Goal: Task Accomplishment & Management: Use online tool/utility

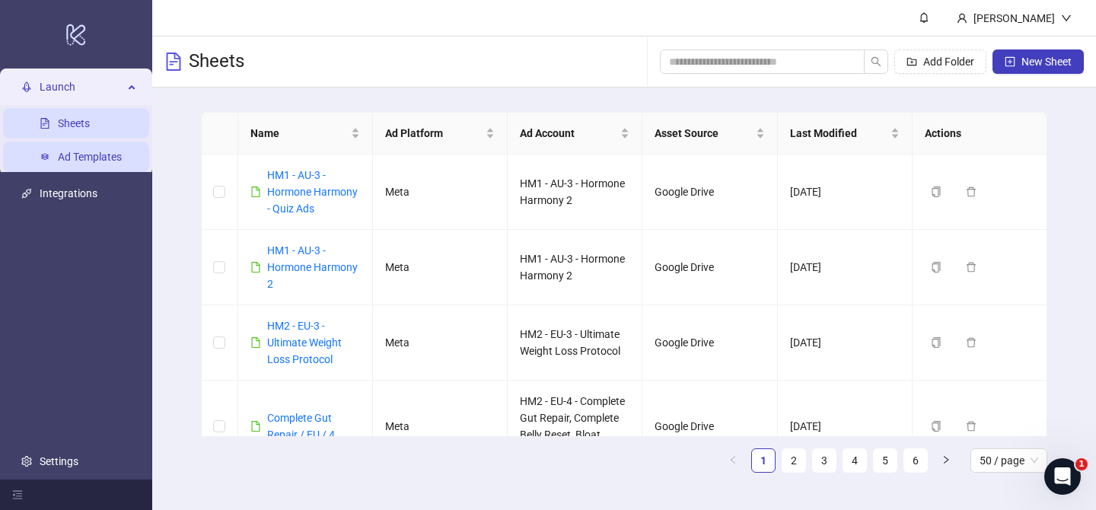
click at [114, 156] on link "Ad Templates" at bounding box center [90, 157] width 64 height 12
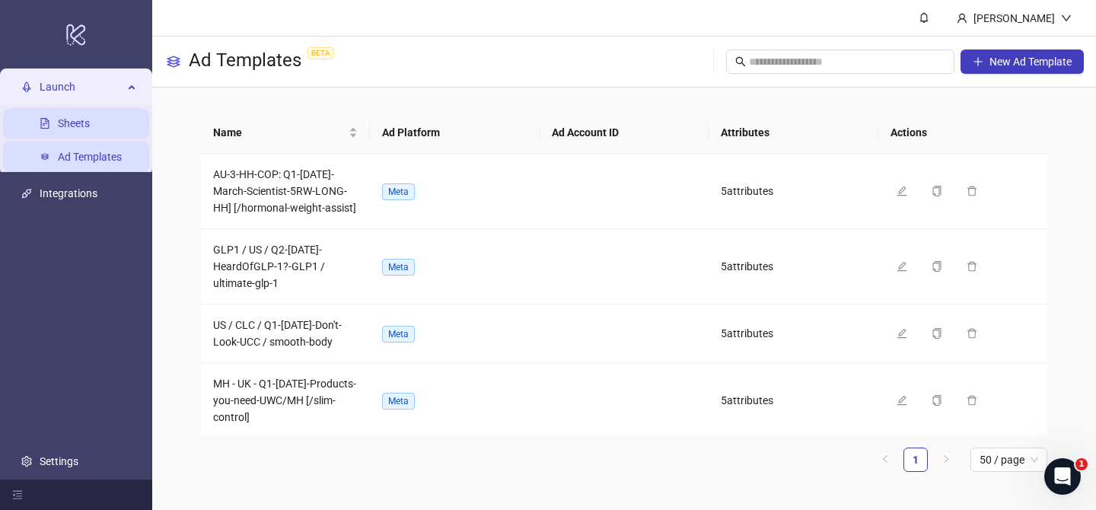
click at [84, 122] on link "Sheets" at bounding box center [74, 123] width 32 height 12
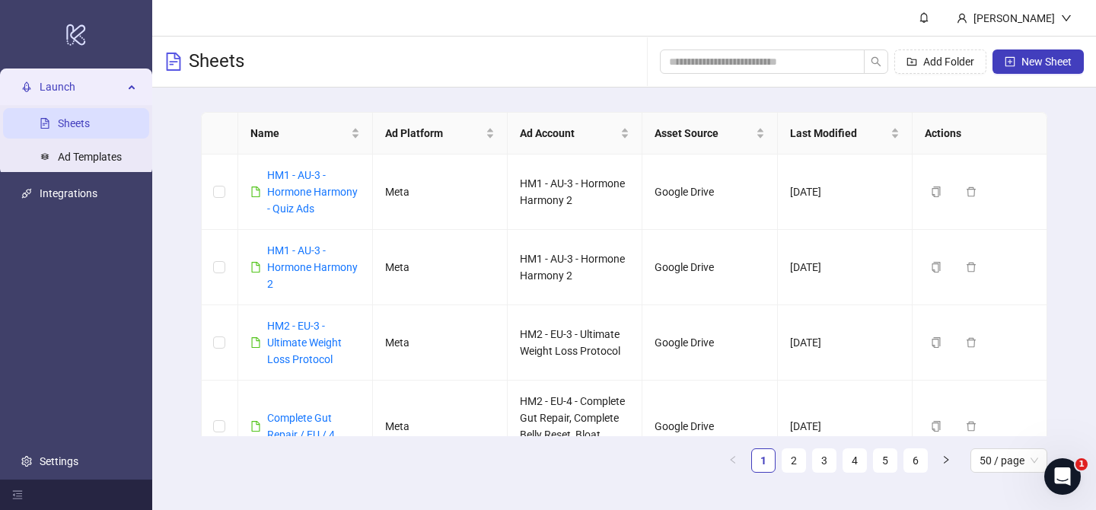
scroll to position [223, 0]
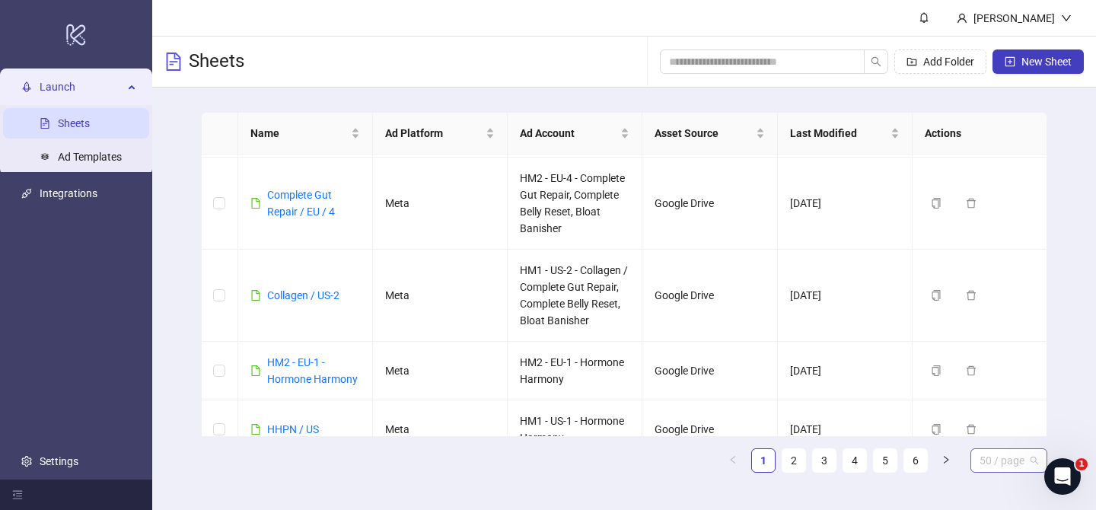
click at [1011, 456] on span "50 / page" at bounding box center [1008, 460] width 59 height 23
click at [1008, 433] on div "100 / page" at bounding box center [1008, 430] width 53 height 17
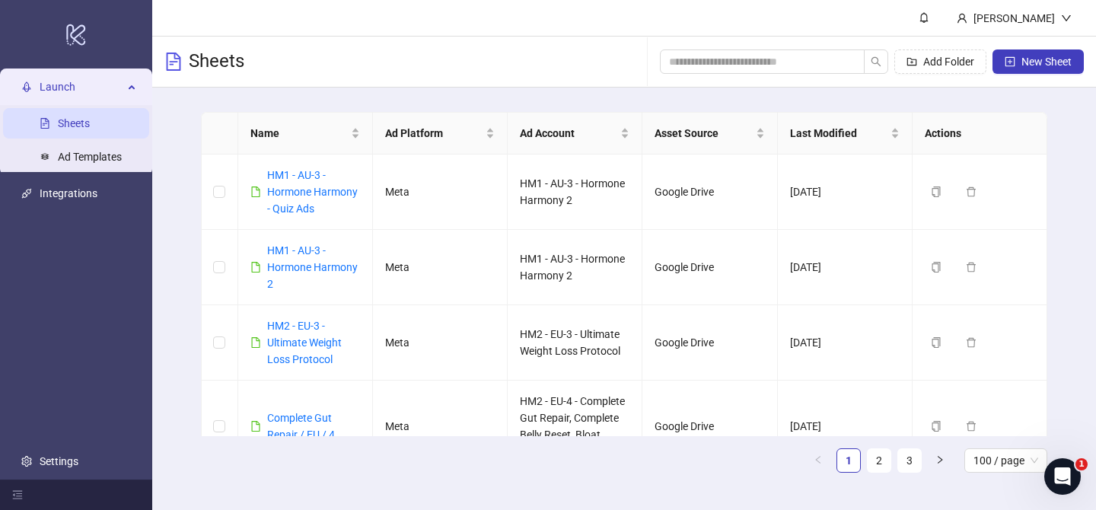
scroll to position [4137, 0]
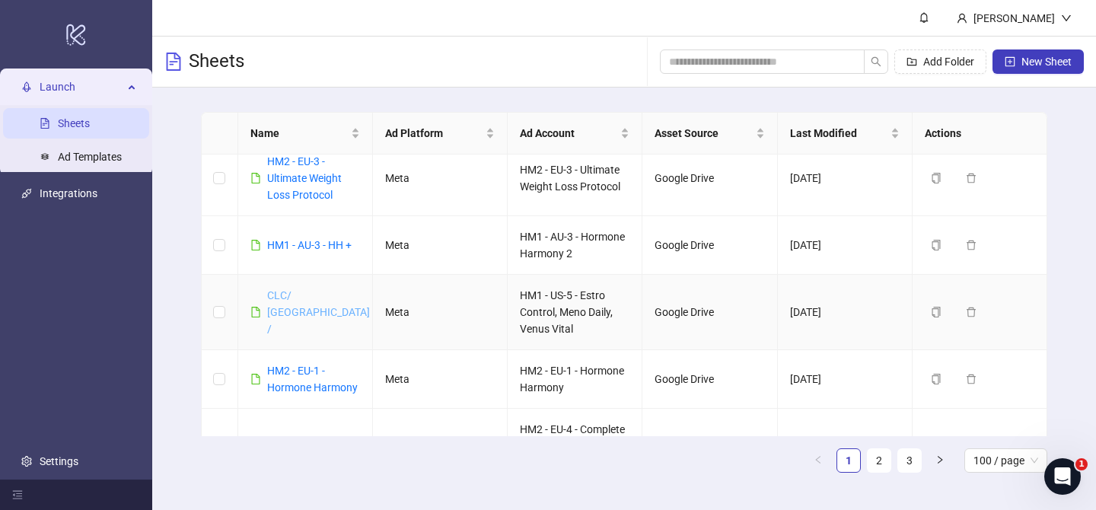
click at [281, 307] on link "CLC/ [GEOGRAPHIC_DATA] /" at bounding box center [318, 312] width 103 height 46
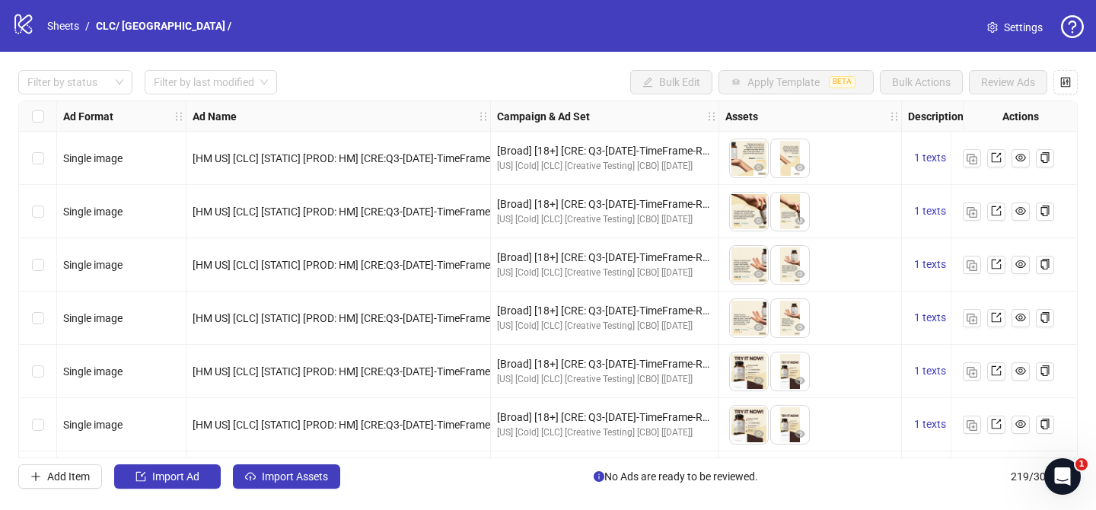
click at [298, 494] on div "Filter by status Filter by last modified Bulk Edit Apply Template BETA Bulk Act…" at bounding box center [548, 279] width 1096 height 455
click at [304, 479] on span "Import Assets" at bounding box center [295, 476] width 66 height 12
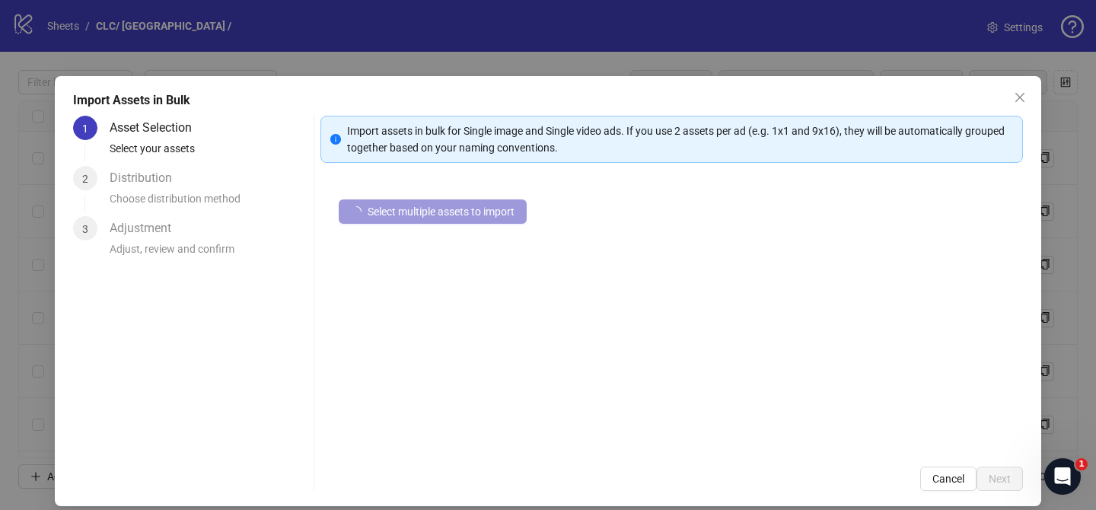
click at [469, 218] on button "Select multiple assets to import" at bounding box center [433, 211] width 188 height 24
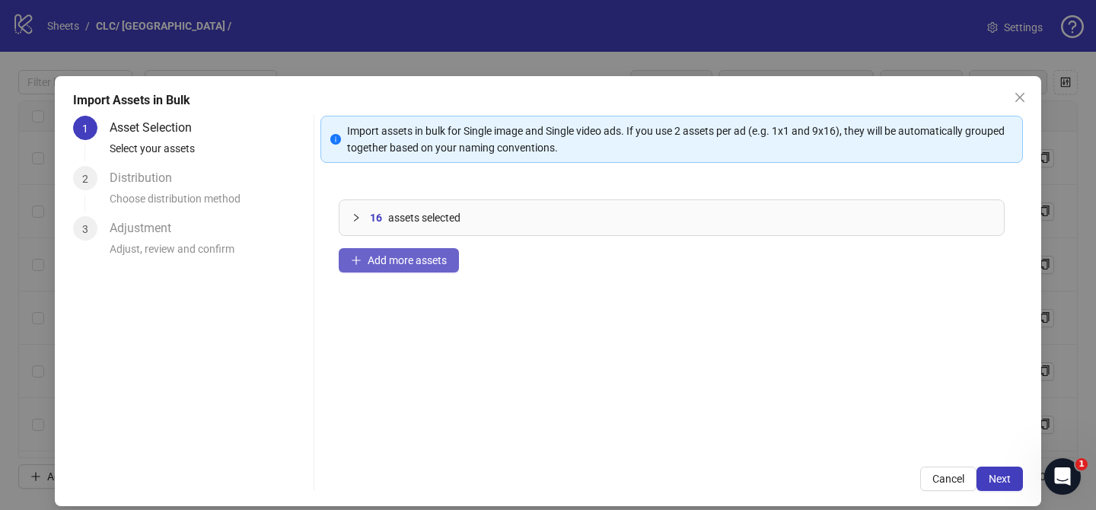
click at [420, 254] on span "Add more assets" at bounding box center [407, 260] width 79 height 12
click at [393, 265] on span "Add more assets" at bounding box center [407, 260] width 79 height 12
click at [400, 259] on span "Add more assets" at bounding box center [407, 260] width 79 height 12
click at [385, 266] on button "Add more assets" at bounding box center [399, 260] width 120 height 24
click at [997, 470] on button "Next" at bounding box center [999, 478] width 46 height 24
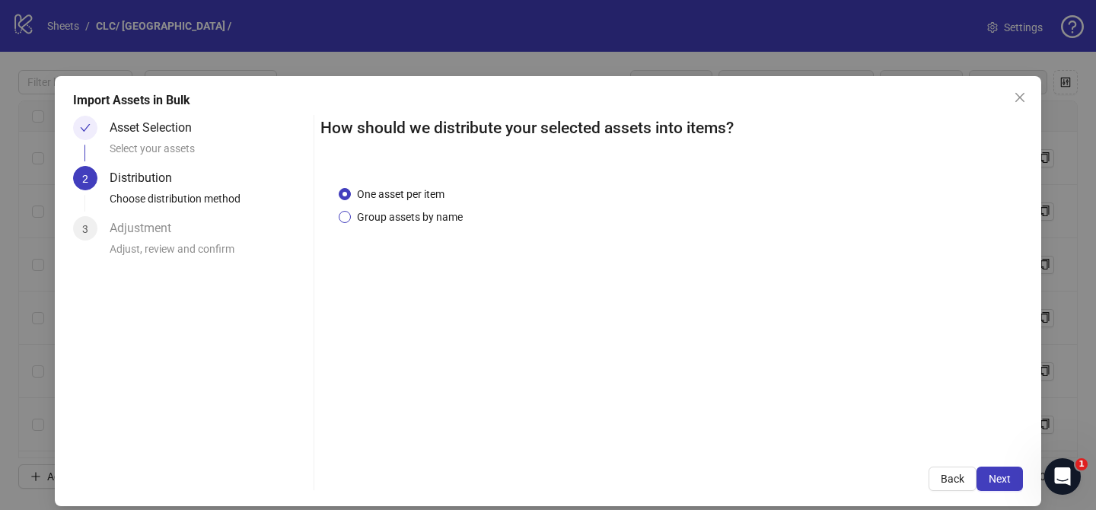
click at [445, 215] on span "Group assets by name" at bounding box center [410, 217] width 118 height 17
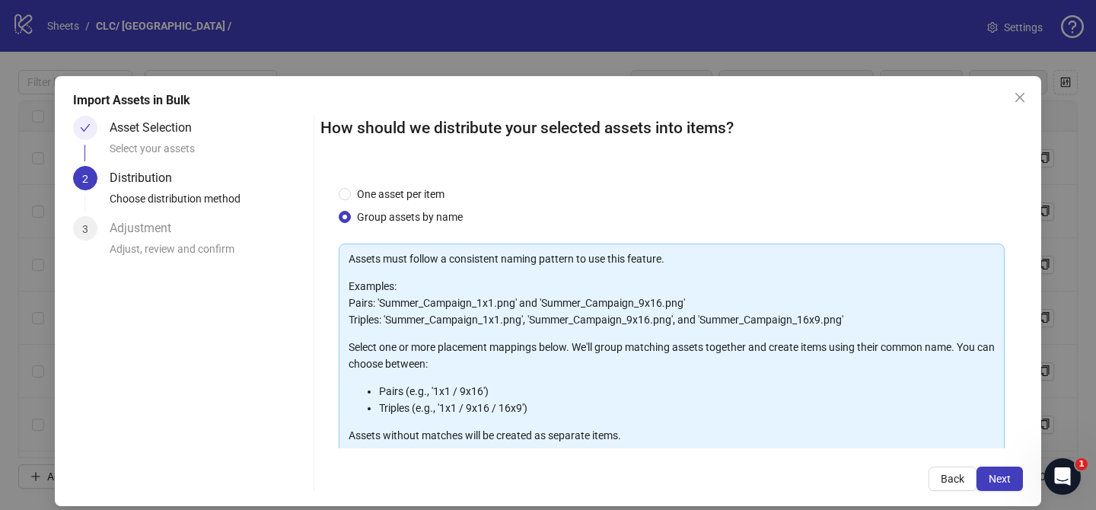
click at [496, 345] on div "Assets must follow a consistent naming pattern to use this feature. Examples: P…" at bounding box center [672, 420] width 666 height 352
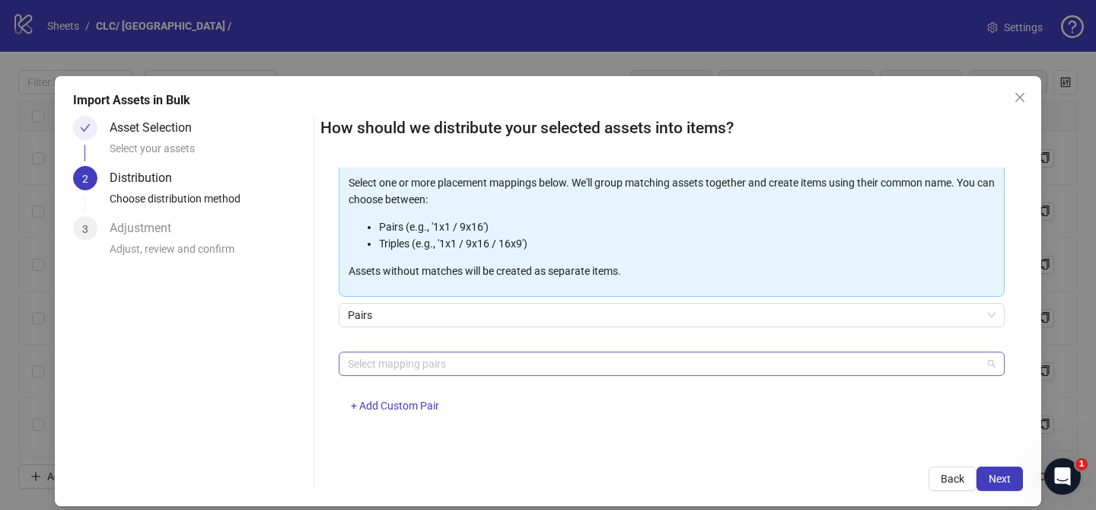
click at [479, 365] on div at bounding box center [664, 363] width 644 height 21
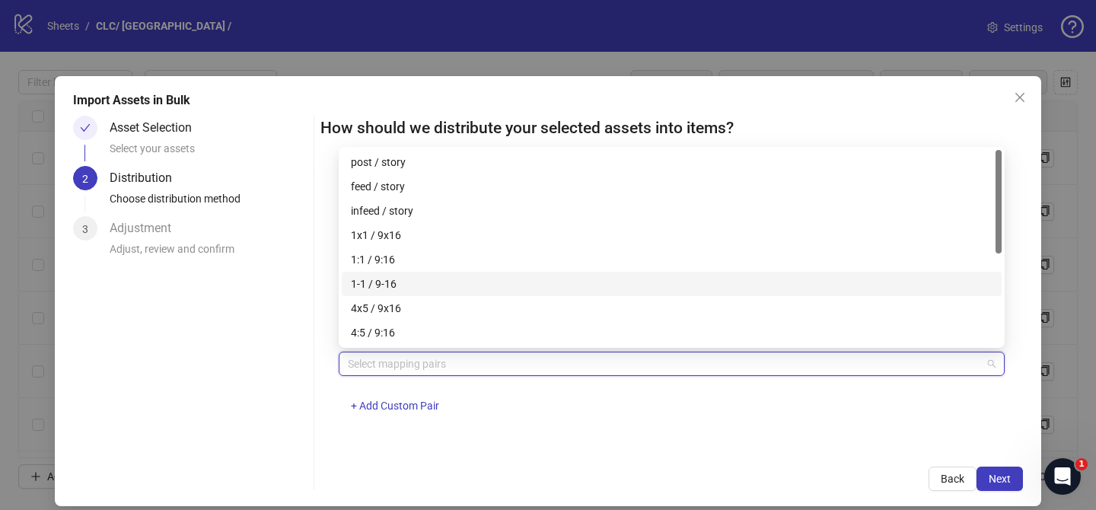
click at [452, 295] on div "1-1 / 9-16" at bounding box center [672, 284] width 660 height 24
click at [448, 304] on div "4x5 / 9x16" at bounding box center [672, 308] width 642 height 17
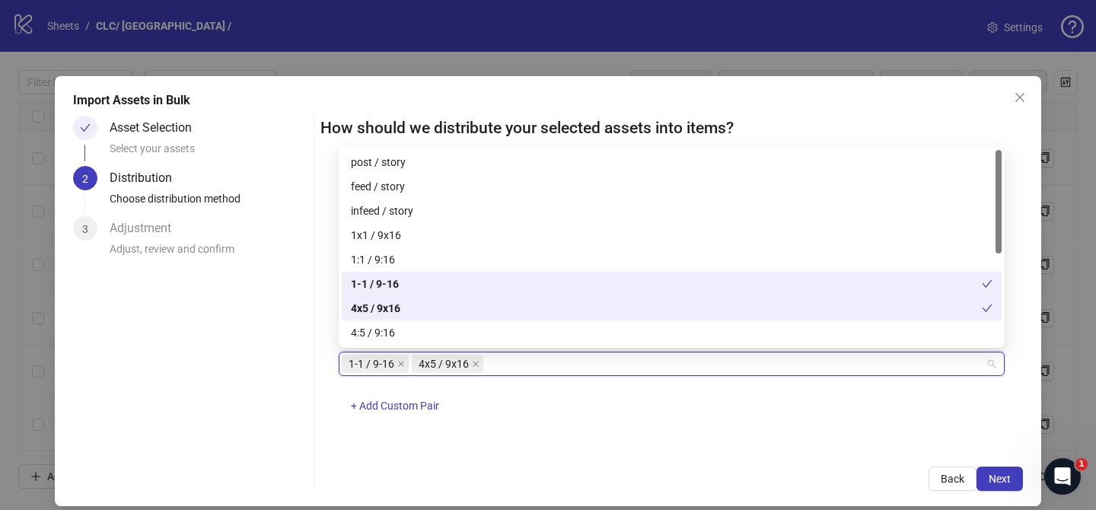
click at [448, 275] on div "1-1 / 9-16" at bounding box center [666, 283] width 631 height 17
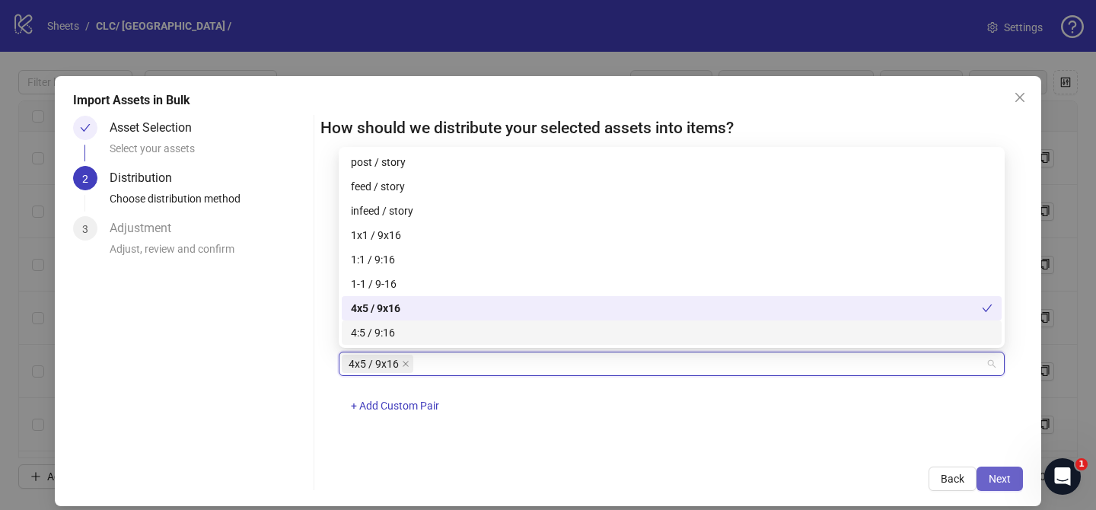
click at [992, 474] on span "Next" at bounding box center [1000, 479] width 22 height 12
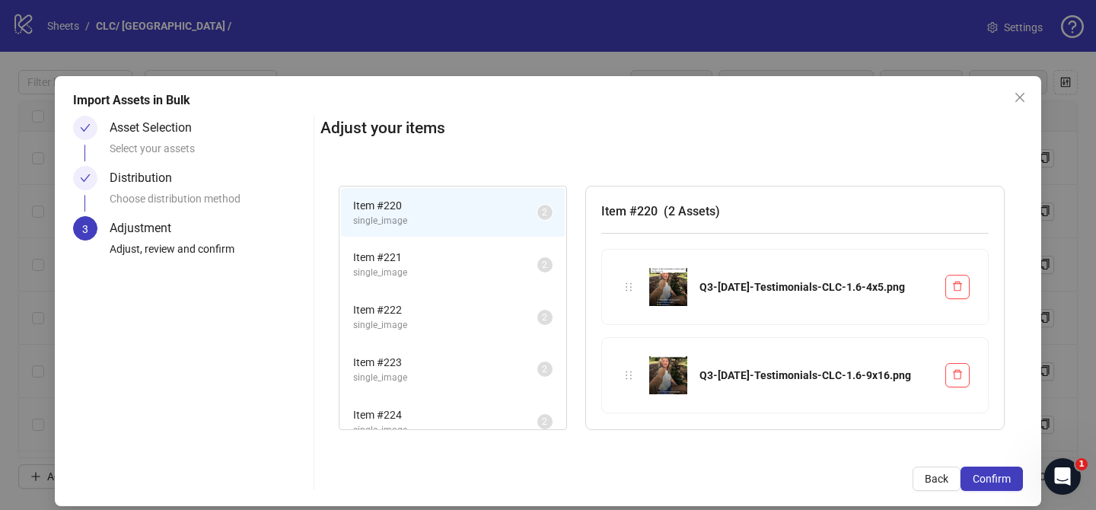
click at [992, 474] on span "Confirm" at bounding box center [992, 479] width 38 height 12
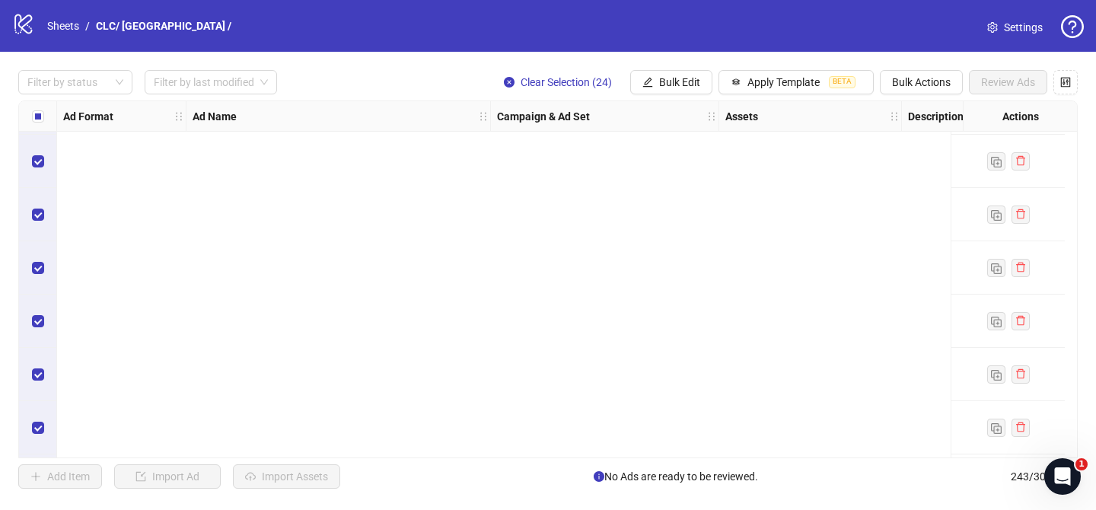
scroll to position [12625, 0]
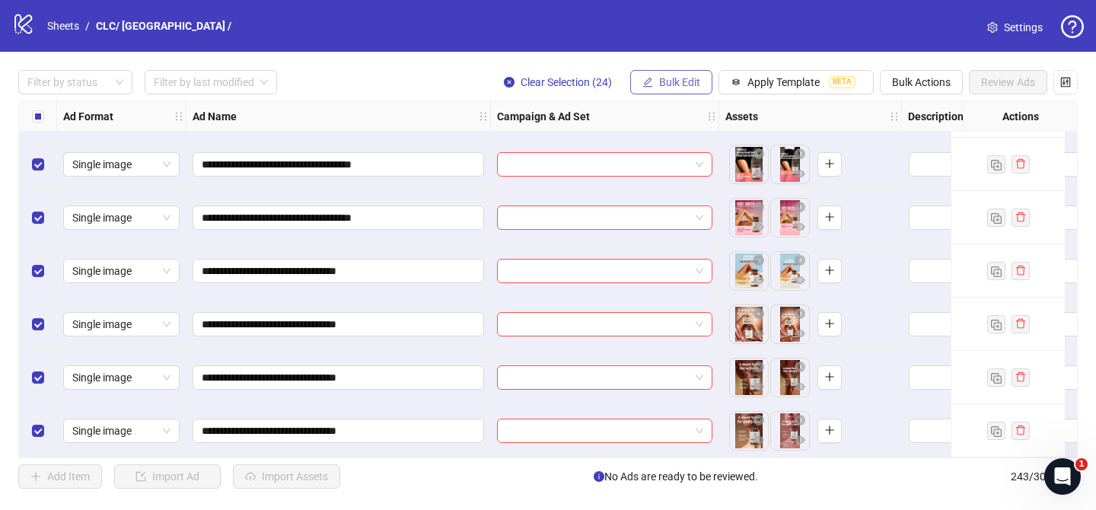
click at [678, 76] on span "Bulk Edit" at bounding box center [679, 82] width 41 height 12
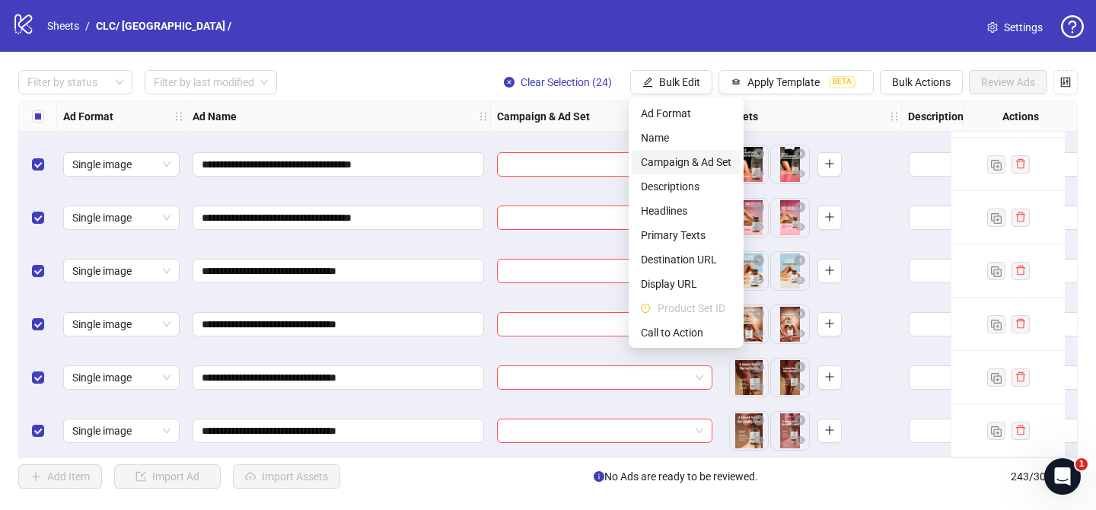
click at [681, 165] on span "Campaign & Ad Set" at bounding box center [686, 162] width 91 height 17
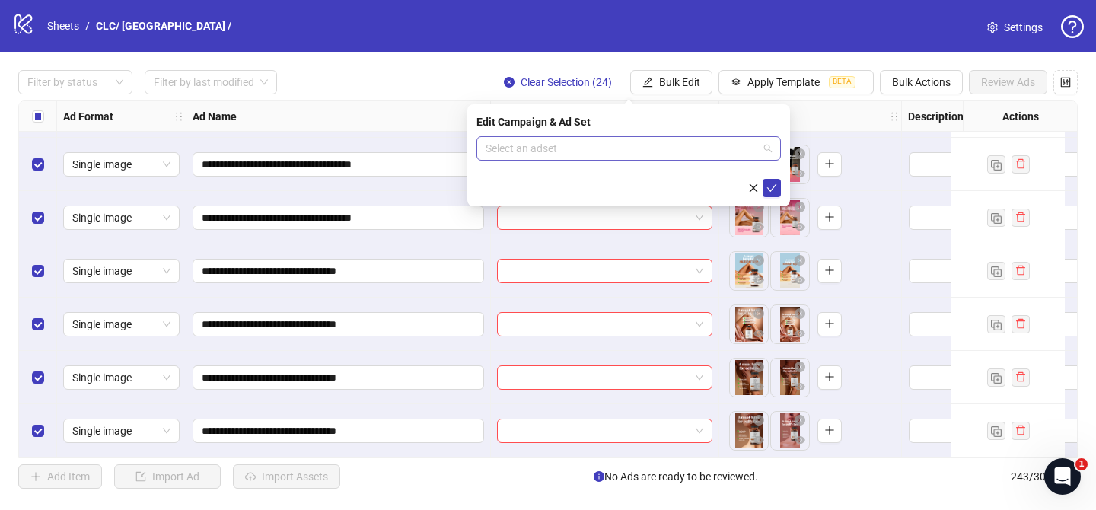
click at [698, 148] on input "search" at bounding box center [622, 148] width 272 height 23
paste input "**********"
type input "**********"
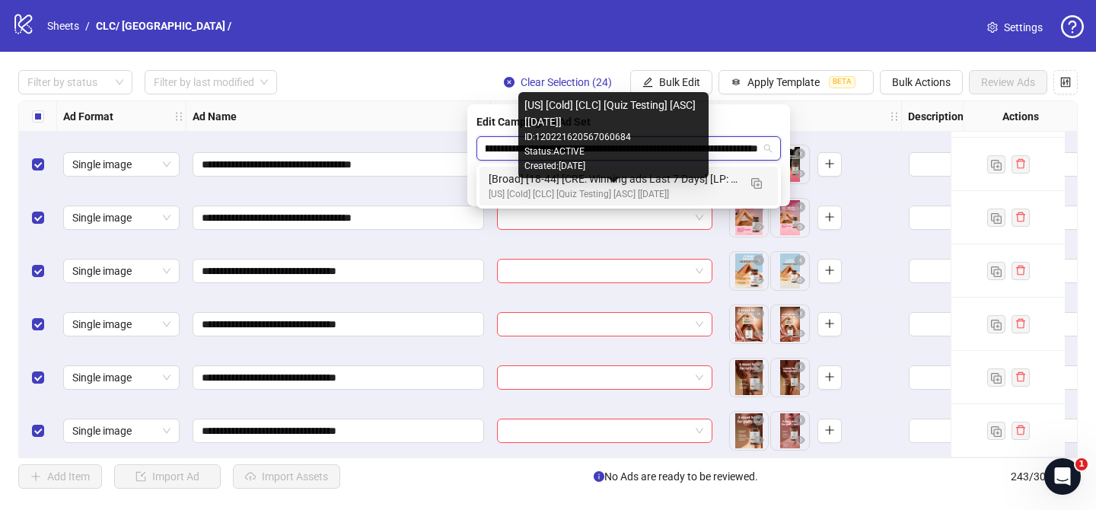
click at [672, 189] on div "[US] [Cold] [CLC] [Quiz Testing] [ASC] [[DATE]]" at bounding box center [614, 194] width 250 height 14
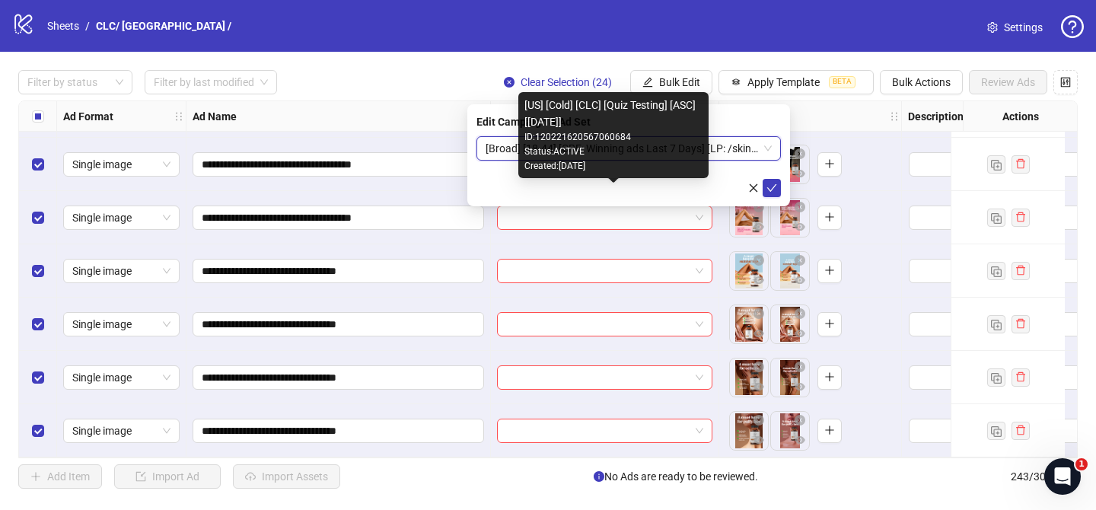
scroll to position [0, 0]
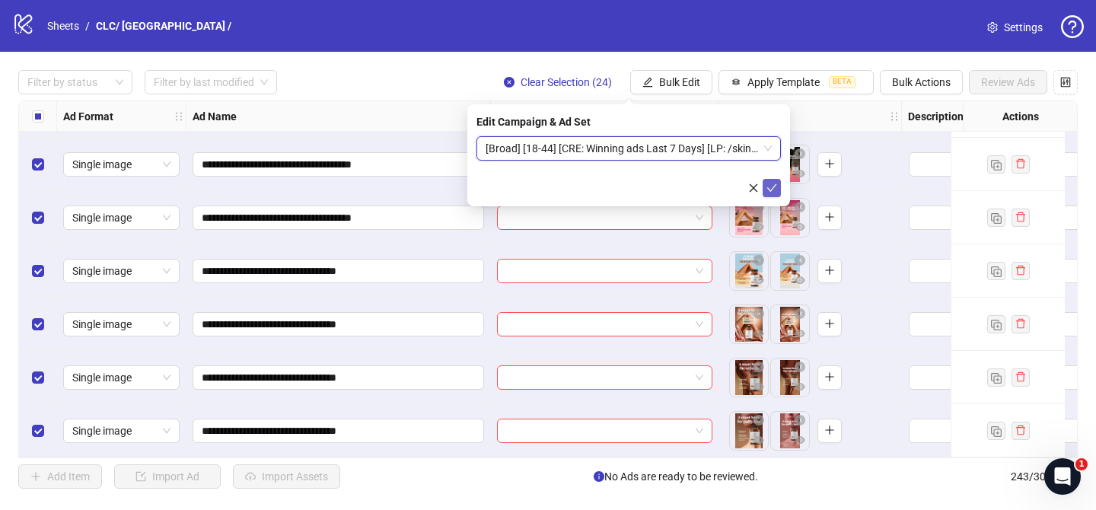
click at [773, 189] on icon "check" at bounding box center [771, 188] width 11 height 11
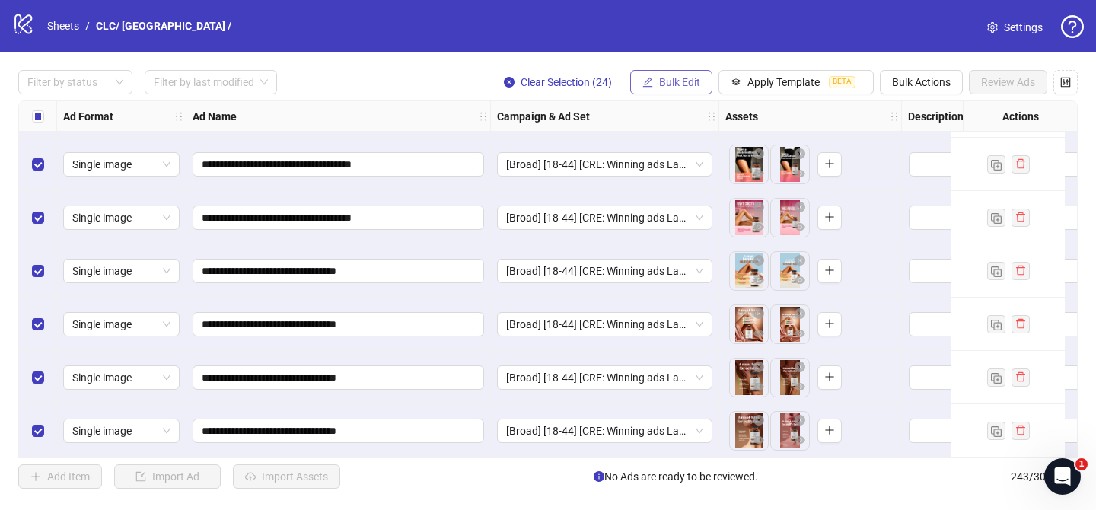
click at [661, 76] on span "Bulk Edit" at bounding box center [679, 82] width 41 height 12
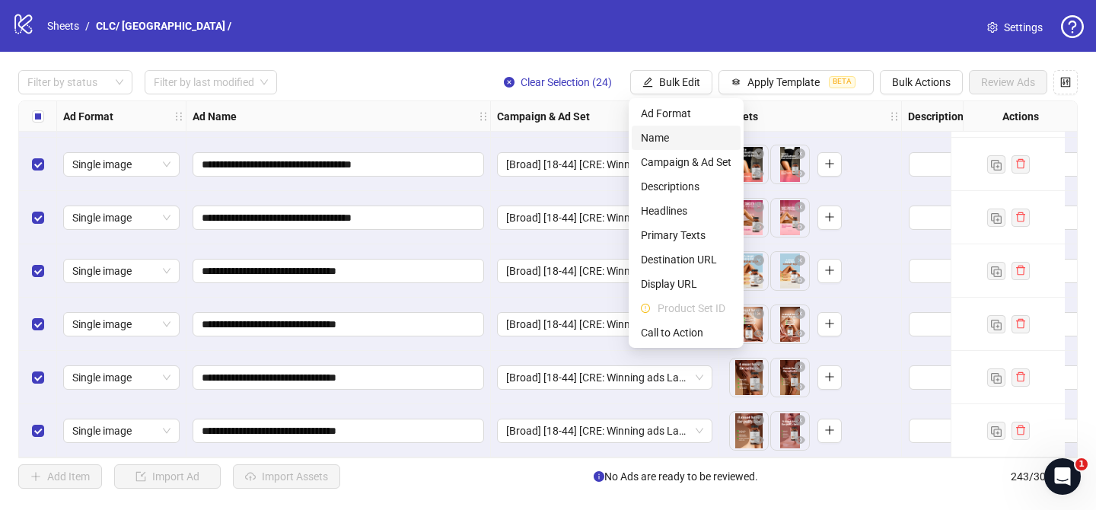
click at [664, 140] on span "Name" at bounding box center [686, 137] width 91 height 17
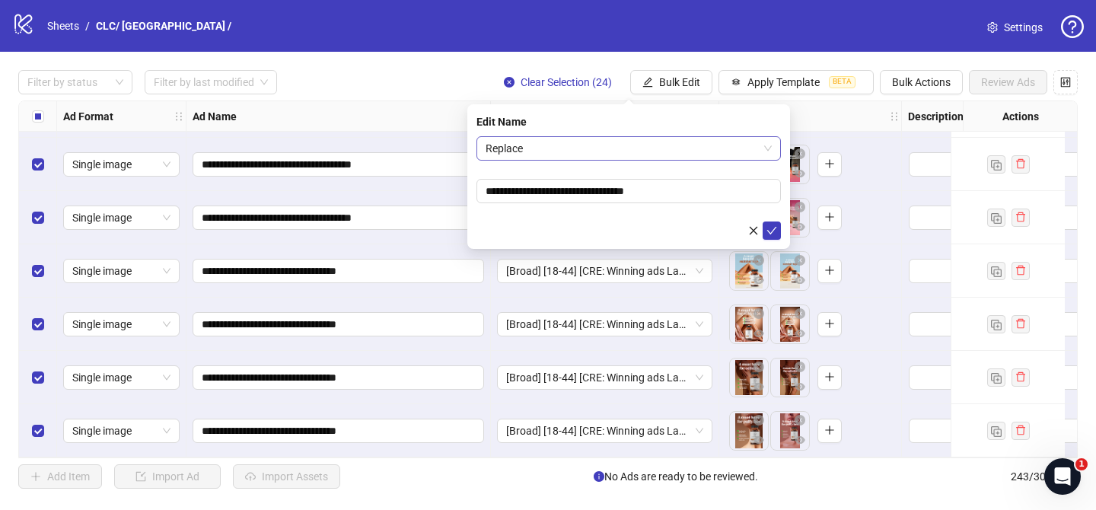
click at [611, 148] on span "Replace" at bounding box center [629, 148] width 286 height 23
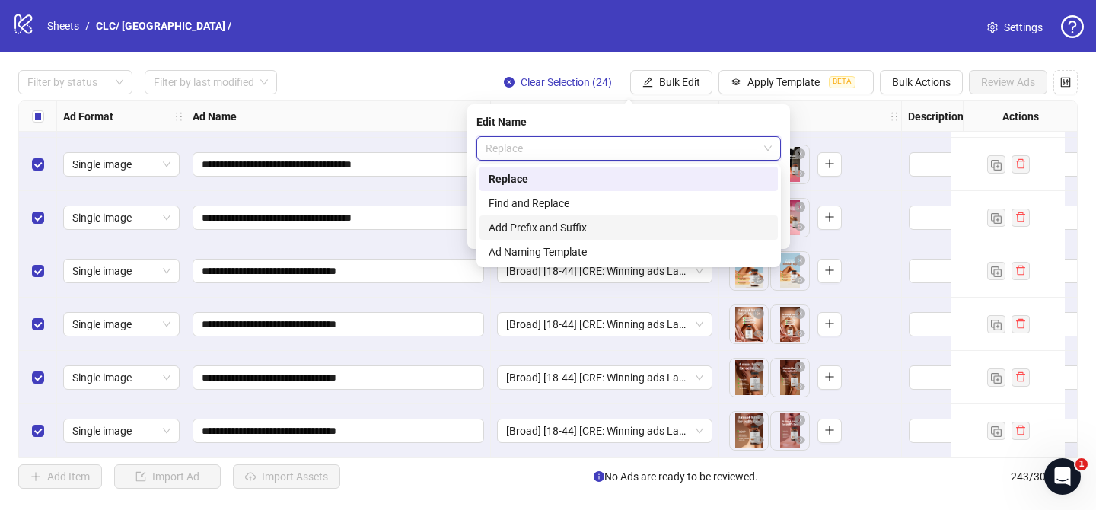
click at [564, 224] on div "Add Prefix and Suffix" at bounding box center [629, 227] width 280 height 17
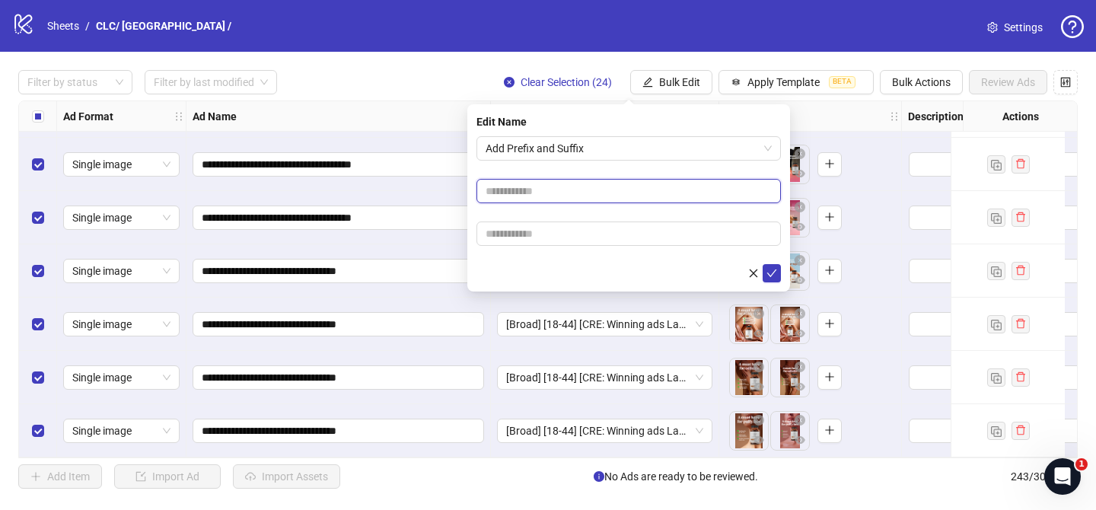
click at [568, 195] on input "text" at bounding box center [628, 191] width 304 height 24
paste input "**********"
type input "**********"
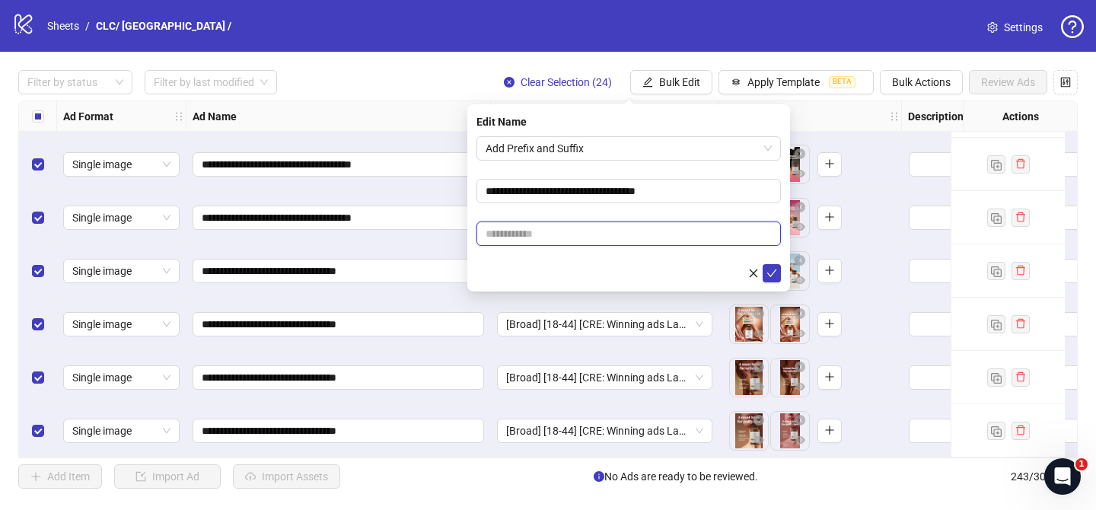
click at [634, 231] on input "text" at bounding box center [628, 233] width 304 height 24
paste input "**********"
type input "**********"
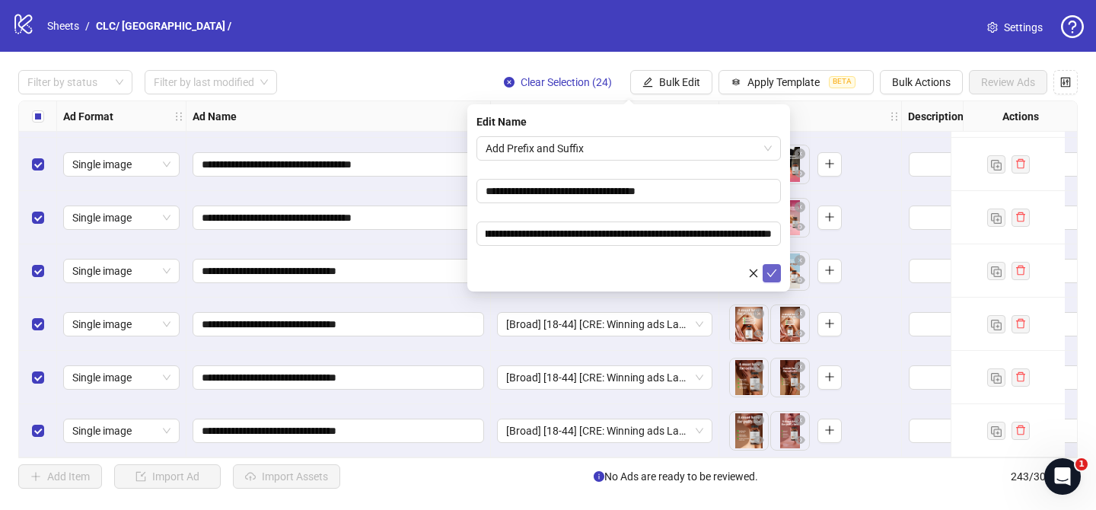
click at [775, 275] on icon "check" at bounding box center [771, 273] width 11 height 11
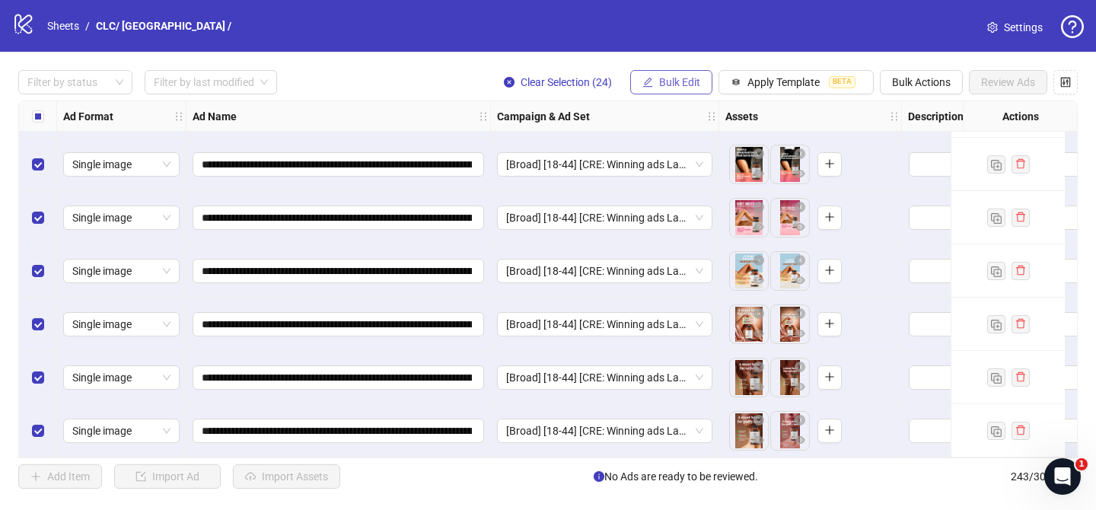
click at [680, 81] on span "Bulk Edit" at bounding box center [679, 82] width 41 height 12
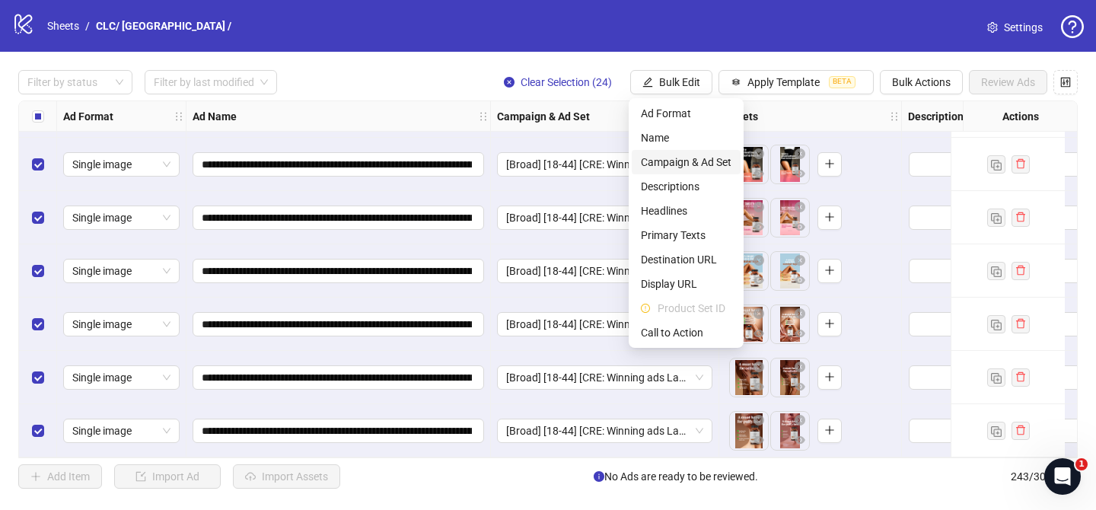
click at [708, 167] on span "Campaign & Ad Set" at bounding box center [686, 162] width 91 height 17
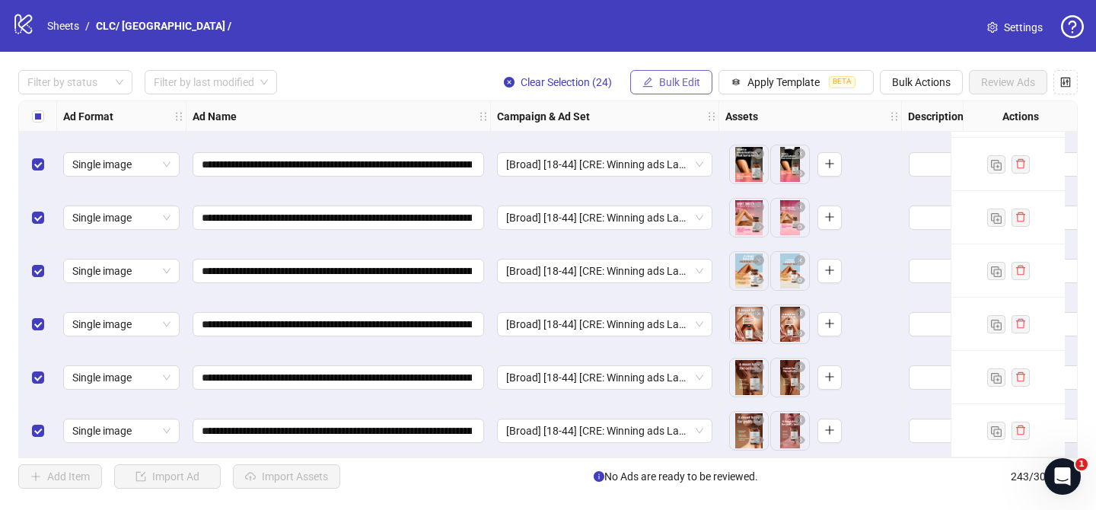
click at [687, 80] on span "Bulk Edit" at bounding box center [679, 82] width 41 height 12
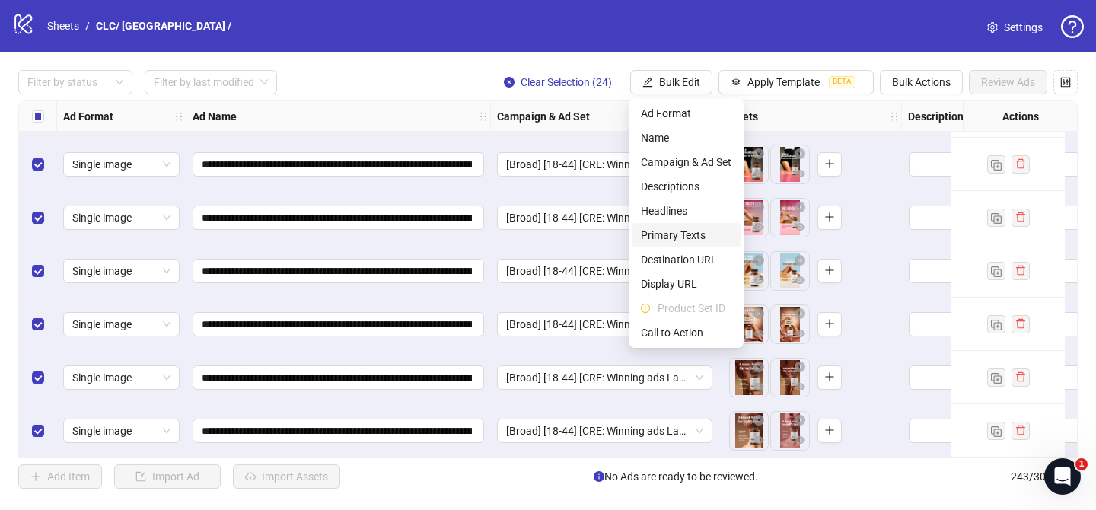
click at [688, 239] on span "Primary Texts" at bounding box center [686, 235] width 91 height 17
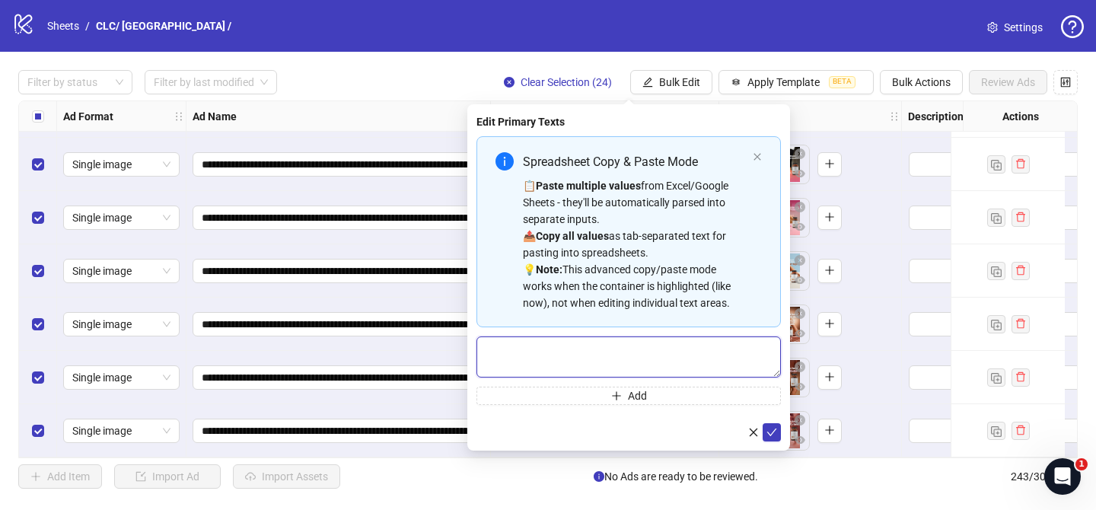
click at [689, 355] on textarea "Multi-text input container - paste or copy values" at bounding box center [628, 356] width 304 height 41
paste textarea "**********"
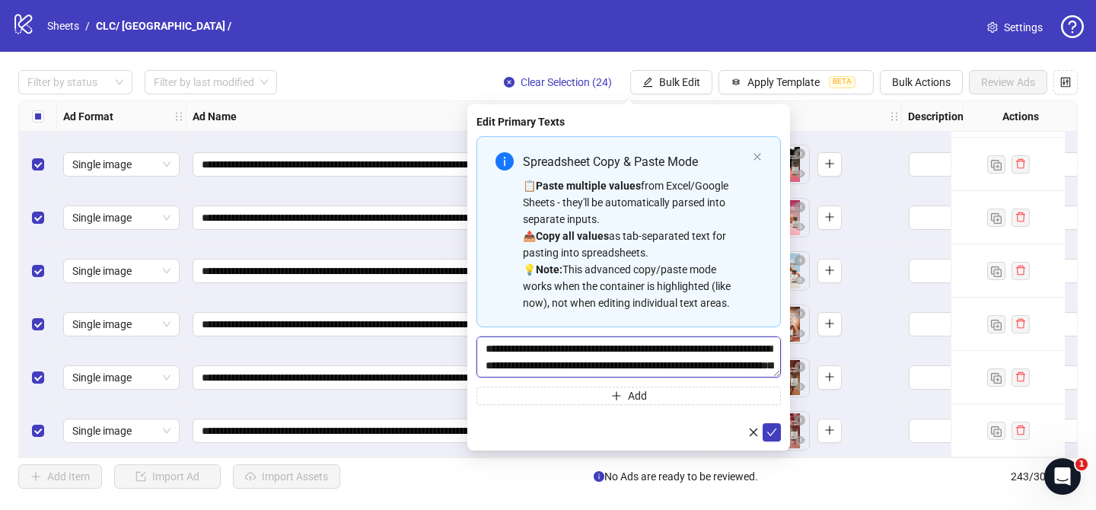
scroll to position [614, 0]
type textarea "**********"
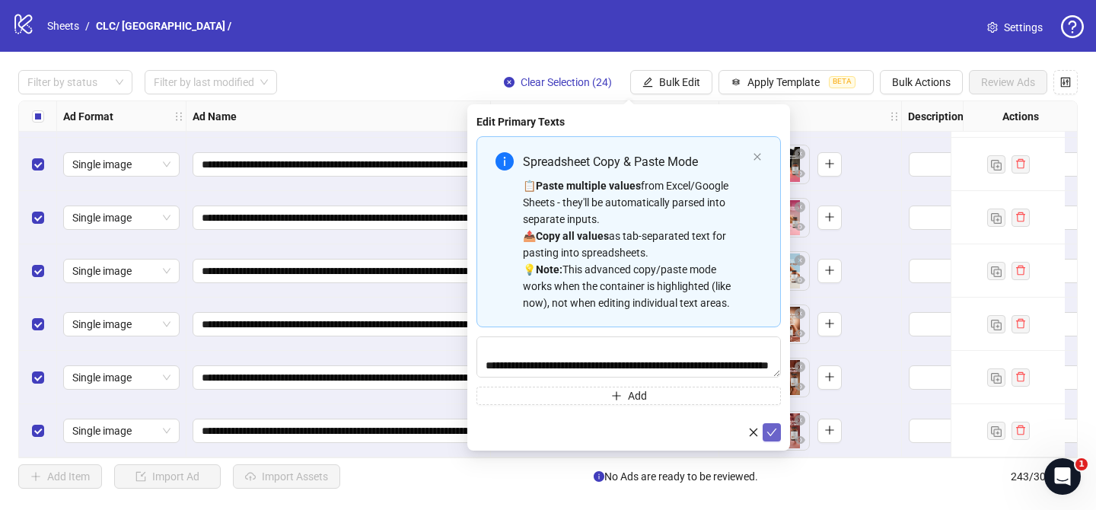
click at [769, 435] on icon "check" at bounding box center [772, 432] width 10 height 8
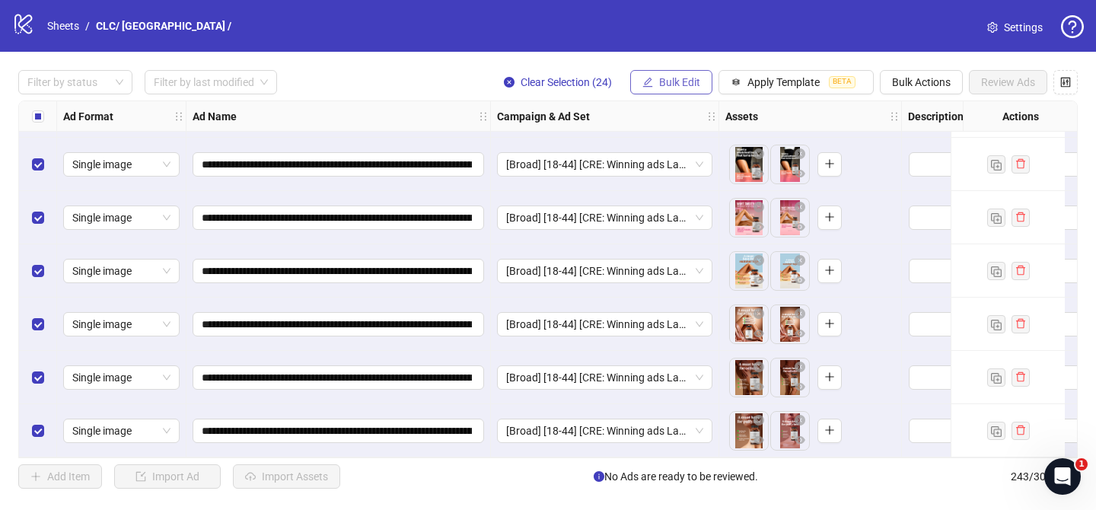
click at [677, 81] on span "Bulk Edit" at bounding box center [679, 82] width 41 height 12
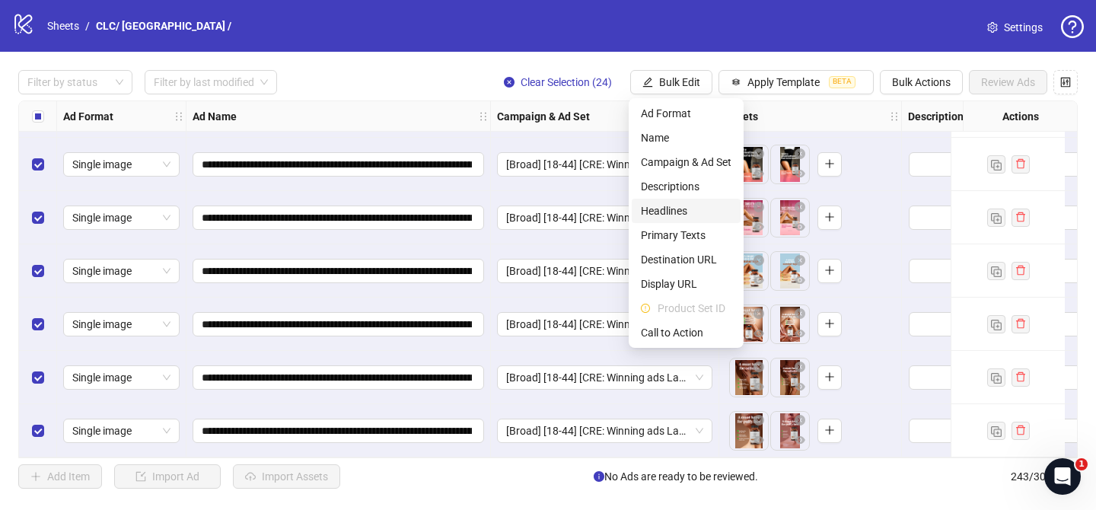
click at [687, 199] on li "Headlines" at bounding box center [686, 211] width 109 height 24
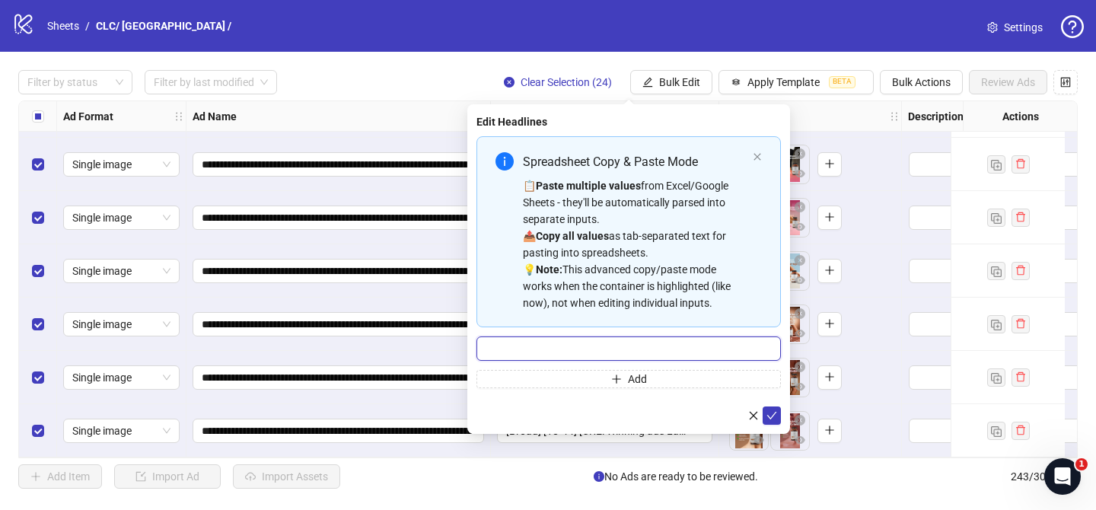
click at [727, 345] on input "Multi-input container - paste or copy values" at bounding box center [628, 348] width 304 height 24
paste input "**********"
type input "**********"
click at [773, 412] on icon "check" at bounding box center [771, 415] width 11 height 11
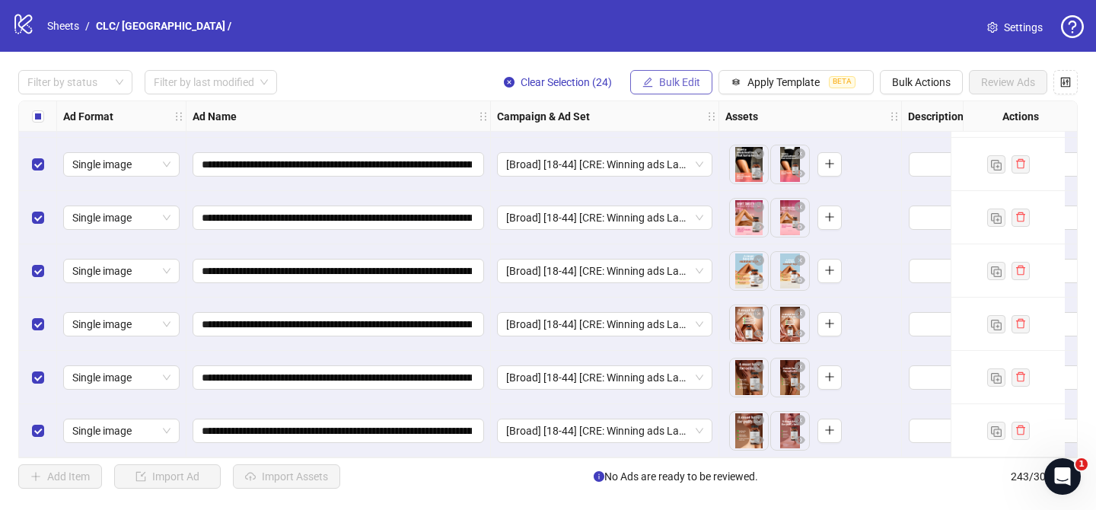
click at [659, 78] on span "Bulk Edit" at bounding box center [679, 82] width 41 height 12
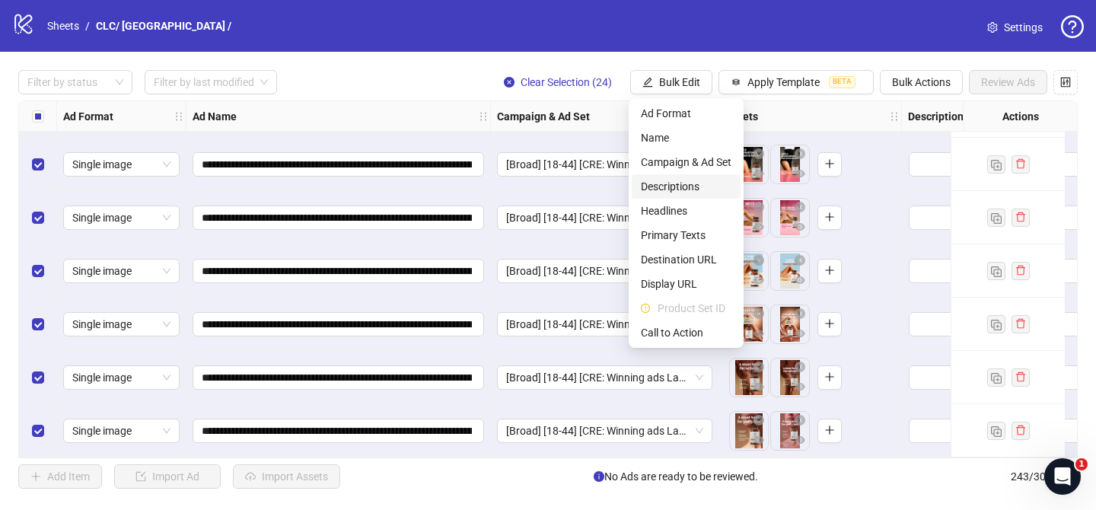
click at [667, 188] on span "Descriptions" at bounding box center [686, 186] width 91 height 17
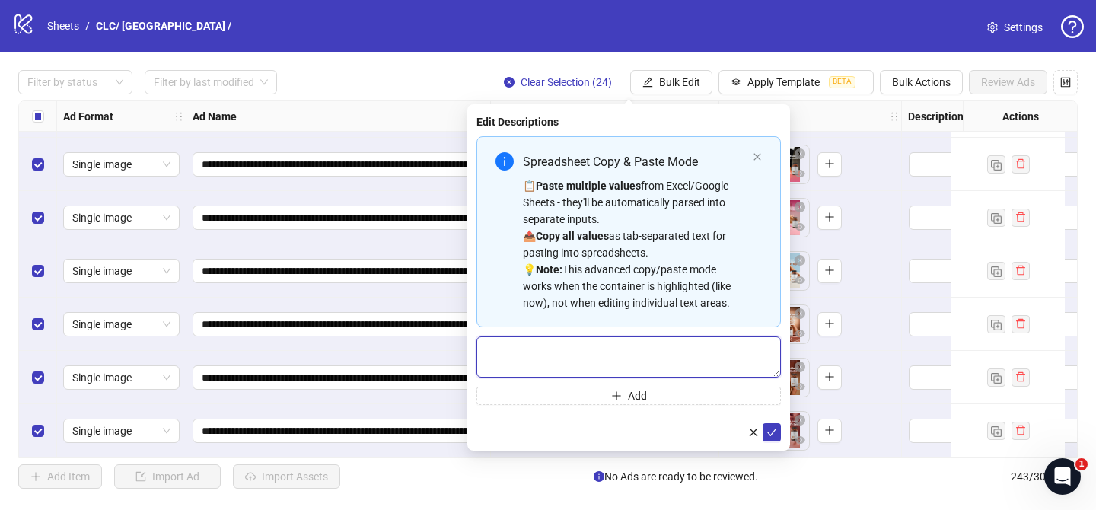
click at [734, 371] on textarea "Multi-text input container - paste or copy values" at bounding box center [628, 356] width 304 height 41
click at [775, 435] on icon "check" at bounding box center [771, 432] width 11 height 11
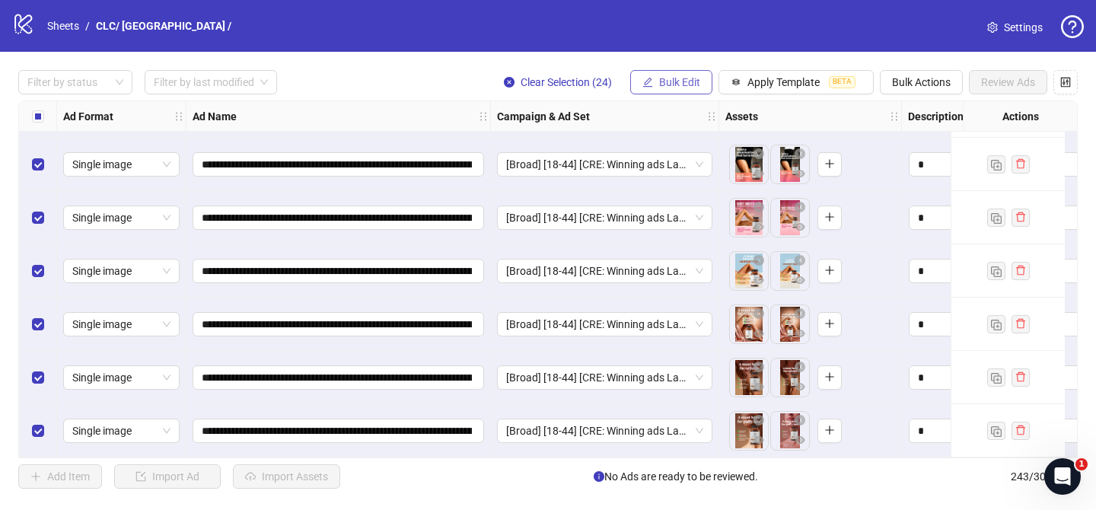
click at [653, 79] on button "Bulk Edit" at bounding box center [671, 82] width 82 height 24
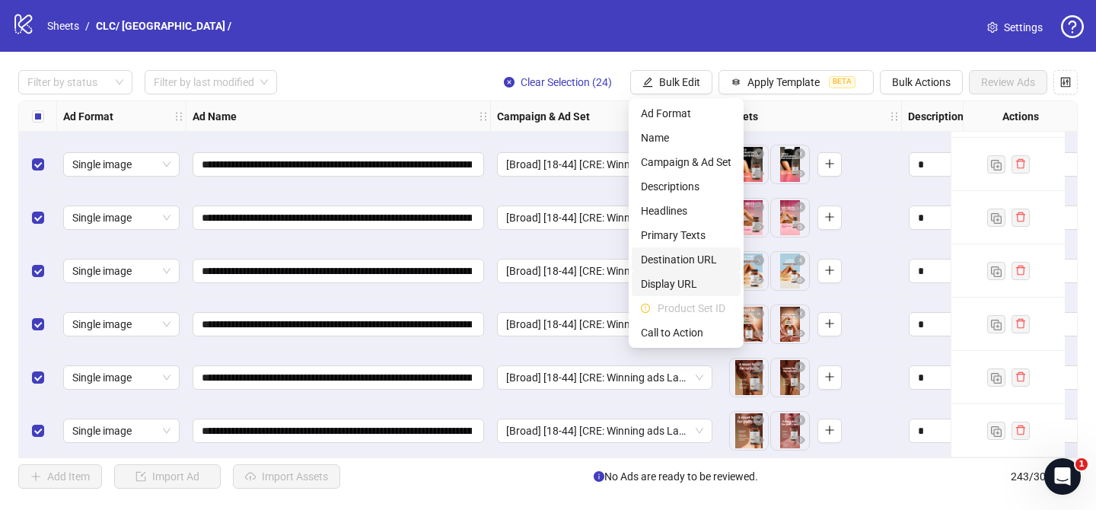
click at [694, 264] on span "Destination URL" at bounding box center [686, 259] width 91 height 17
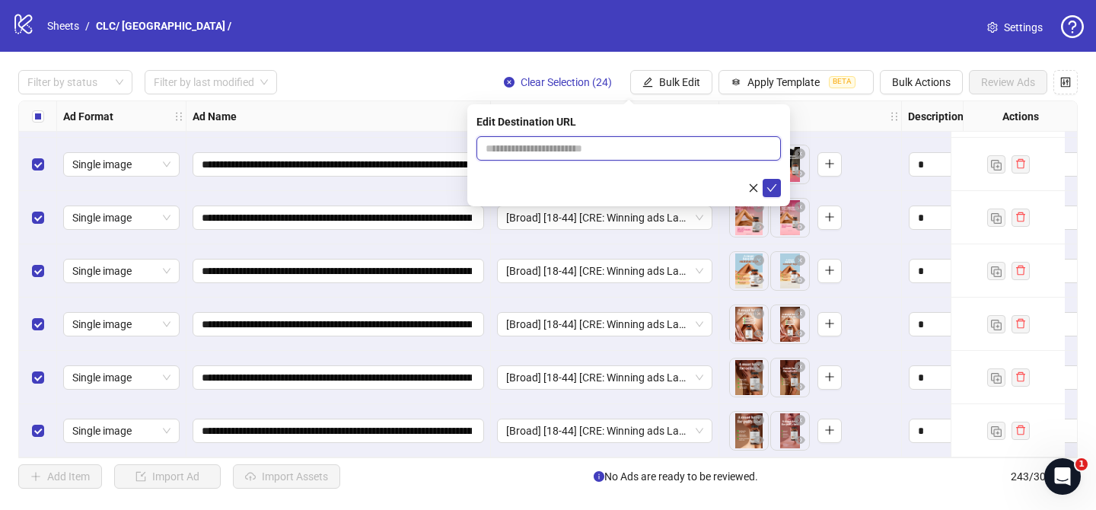
click at [745, 146] on input "text" at bounding box center [623, 148] width 274 height 17
paste input "**********"
type input "**********"
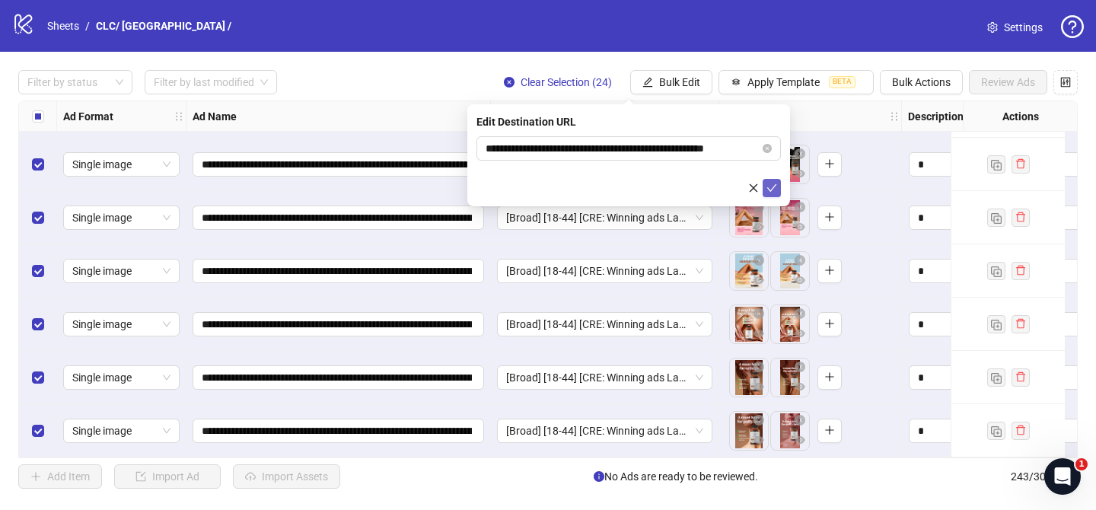
click at [772, 189] on icon "check" at bounding box center [771, 188] width 11 height 11
click at [673, 70] on button "Bulk Edit" at bounding box center [671, 82] width 82 height 24
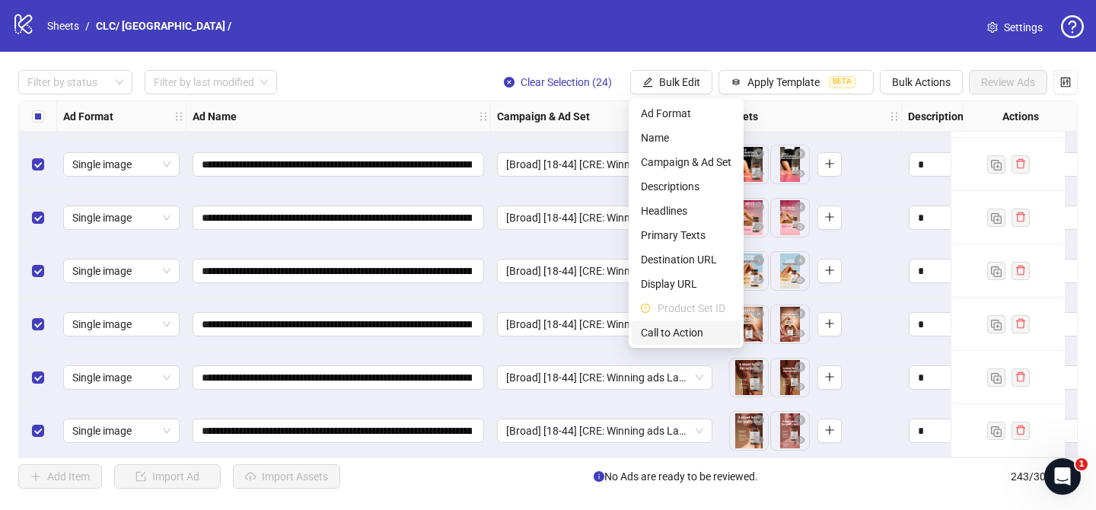
click at [666, 325] on span "Call to Action" at bounding box center [686, 332] width 91 height 17
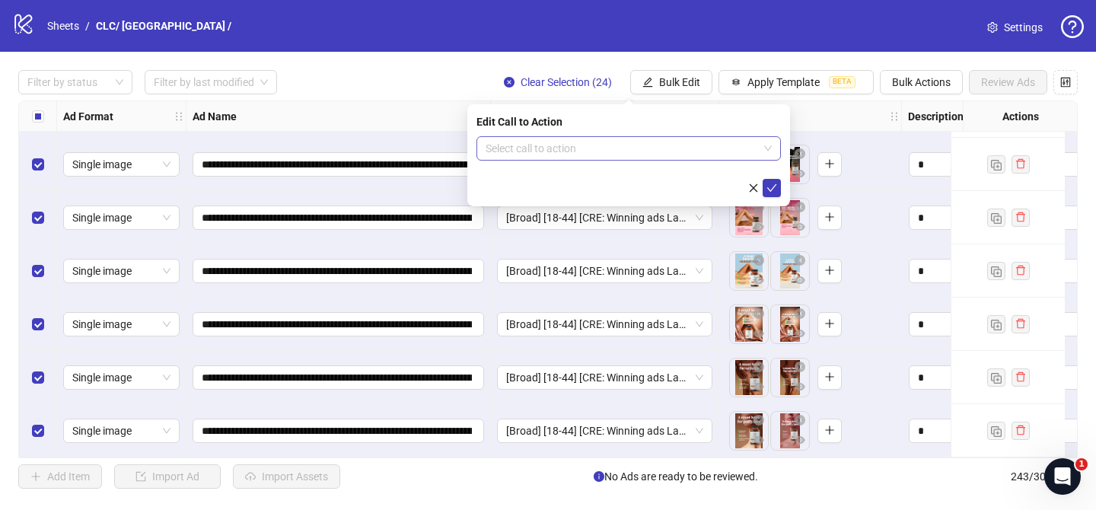
click at [643, 149] on input "search" at bounding box center [622, 148] width 272 height 23
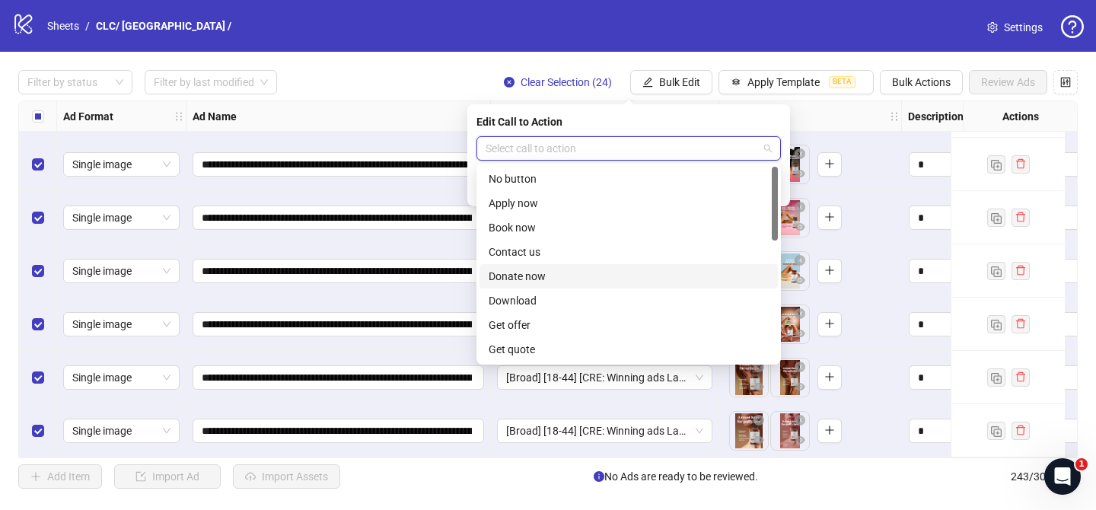
scroll to position [95, 0]
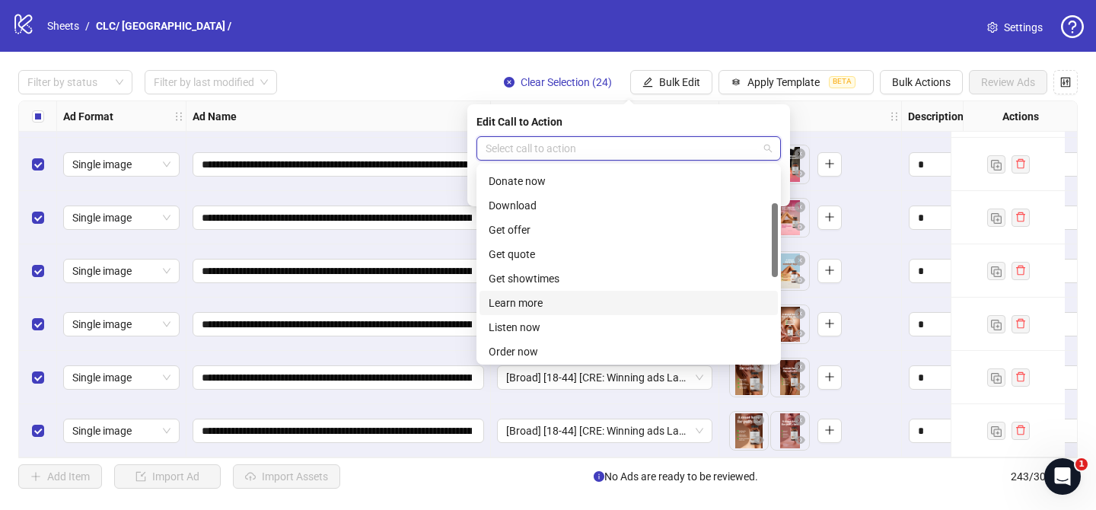
click at [537, 309] on div "Learn more" at bounding box center [629, 303] width 280 height 17
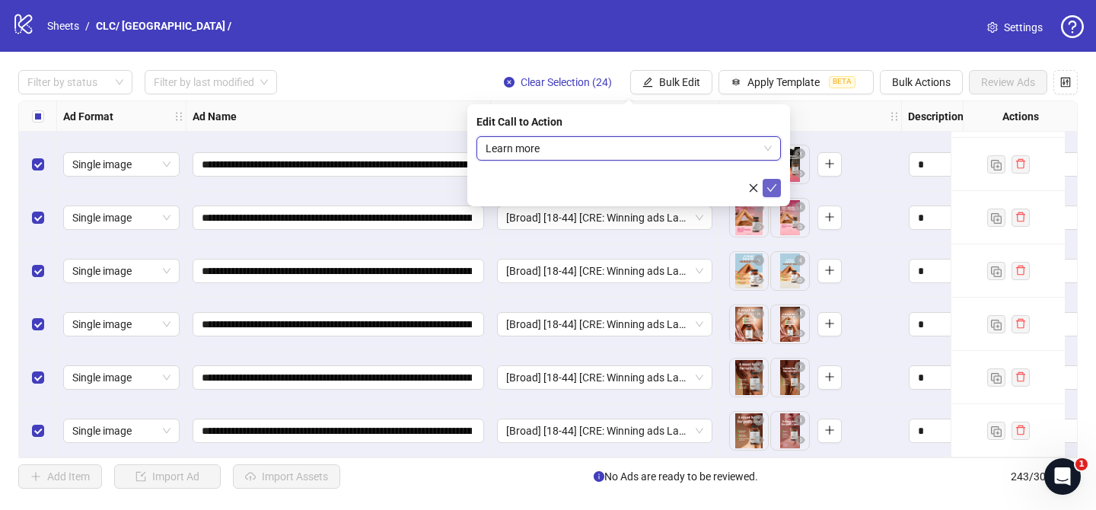
click at [774, 189] on icon "check" at bounding box center [771, 188] width 11 height 11
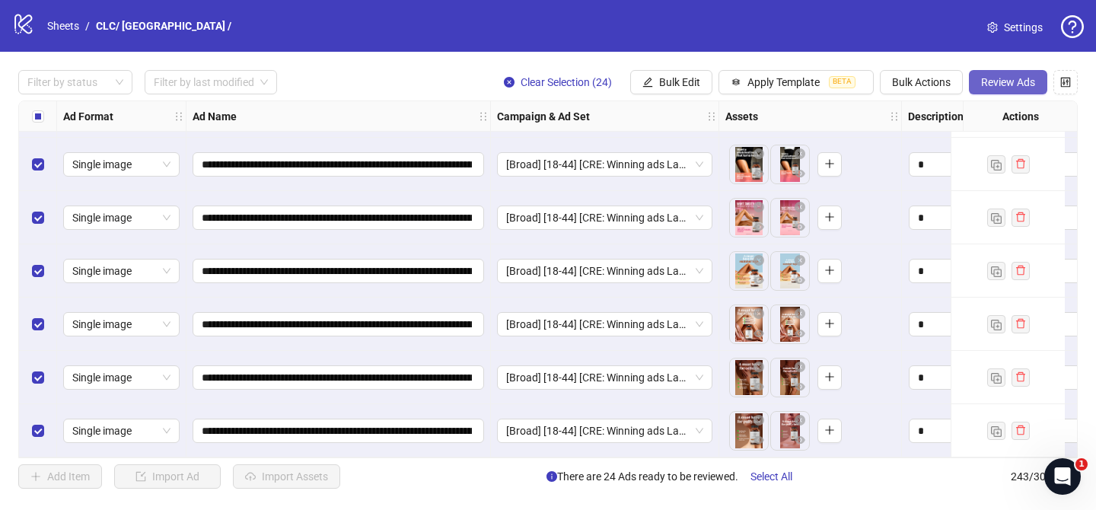
click at [1005, 88] on span "Review Ads" at bounding box center [1008, 82] width 54 height 12
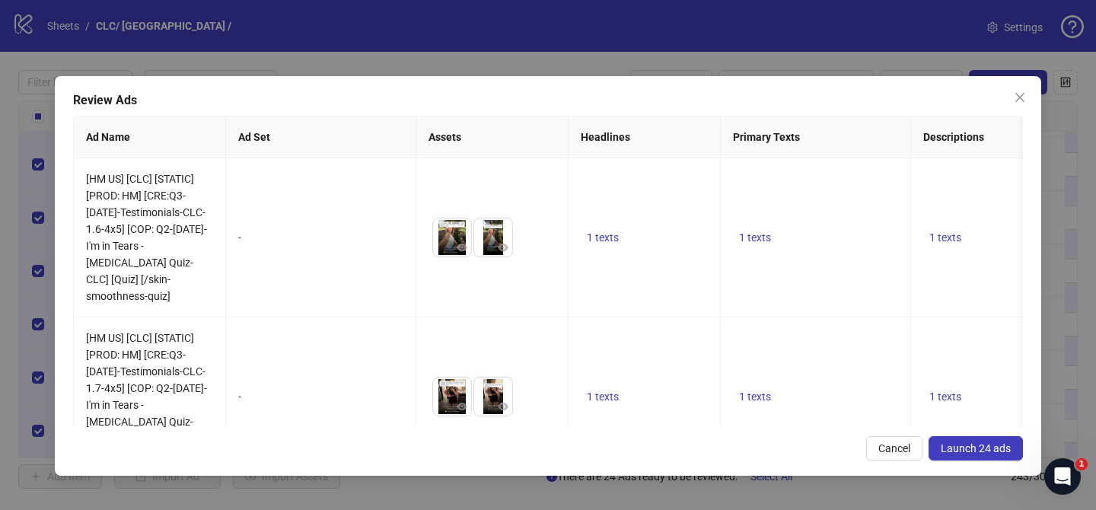
click at [974, 449] on span "Launch 24 ads" at bounding box center [976, 448] width 70 height 12
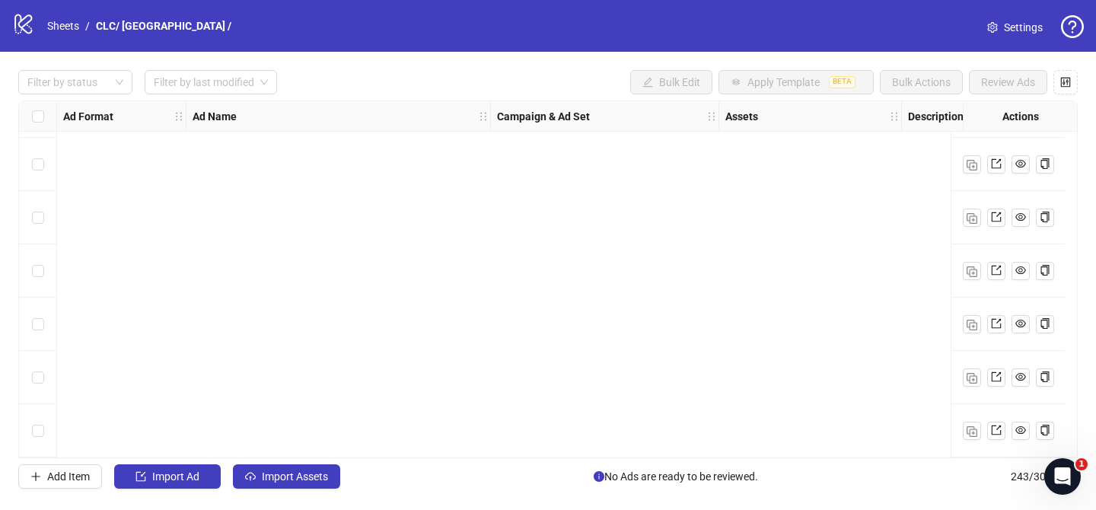
scroll to position [11588, 0]
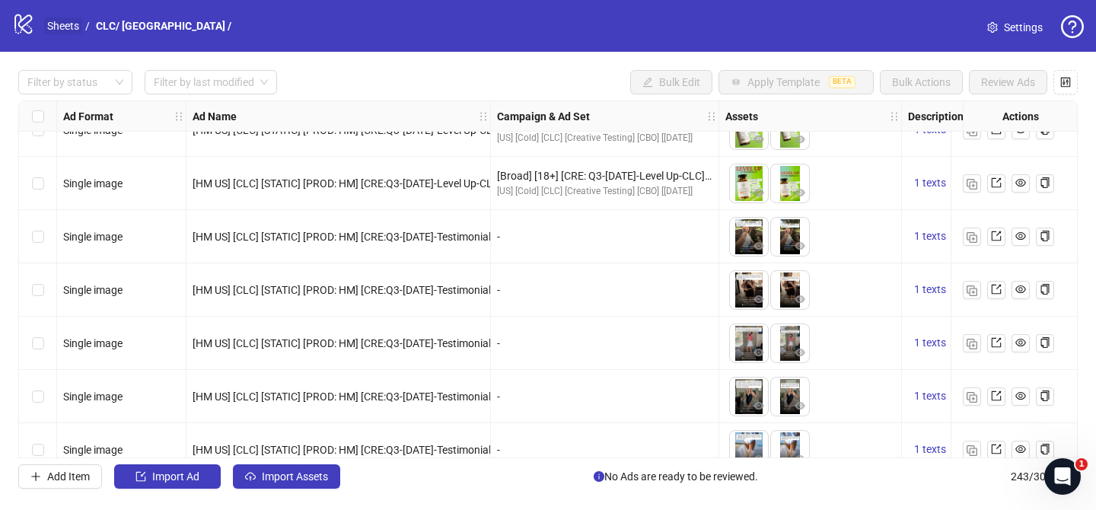
click at [74, 31] on link "Sheets" at bounding box center [63, 26] width 38 height 17
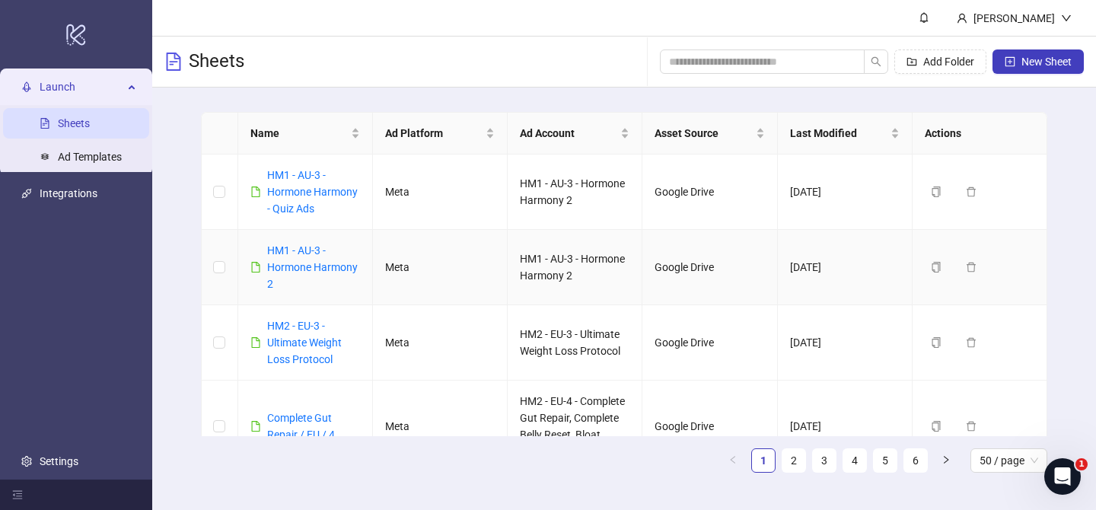
scroll to position [223, 0]
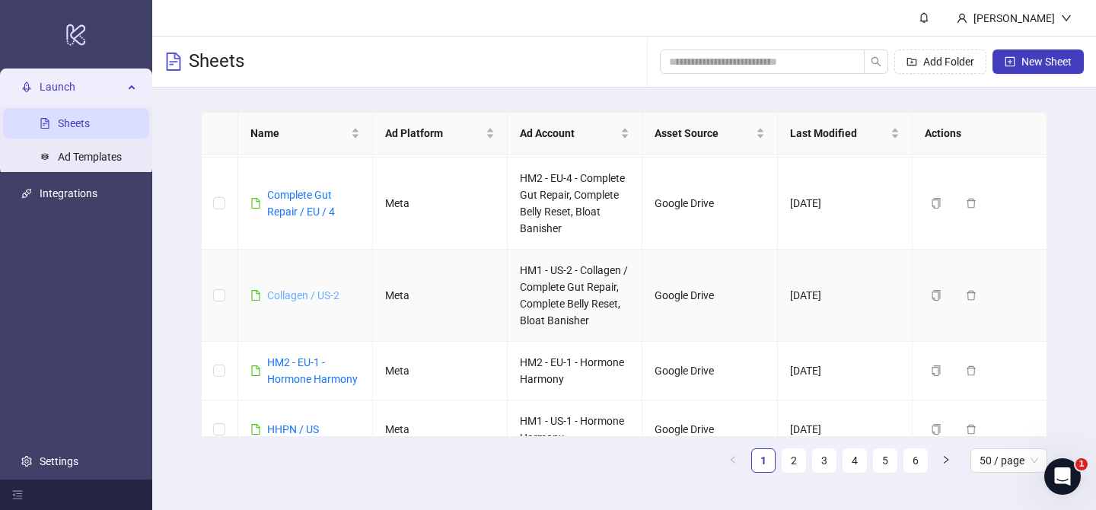
click at [318, 297] on link "Collagen / US-2" at bounding box center [303, 295] width 72 height 12
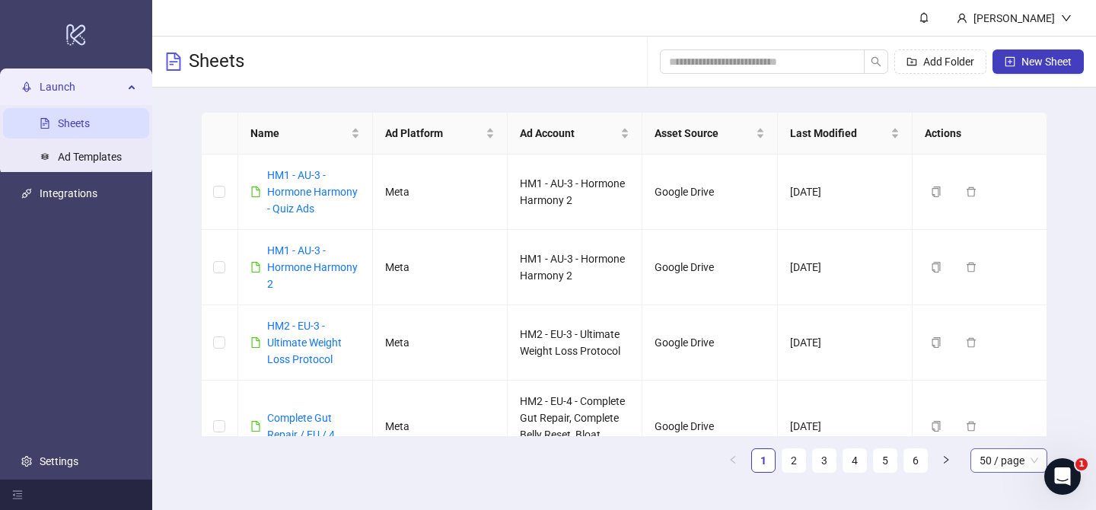
click at [992, 458] on span "50 / page" at bounding box center [1008, 460] width 59 height 23
click at [997, 428] on div "100 / page" at bounding box center [1008, 430] width 53 height 17
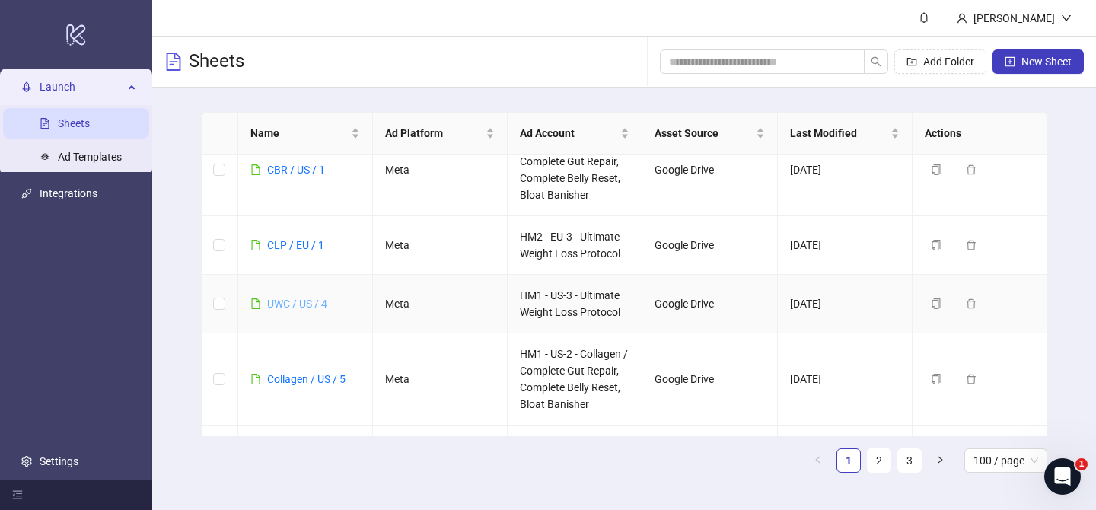
click at [314, 303] on link "UWC / US / 4" at bounding box center [297, 304] width 60 height 12
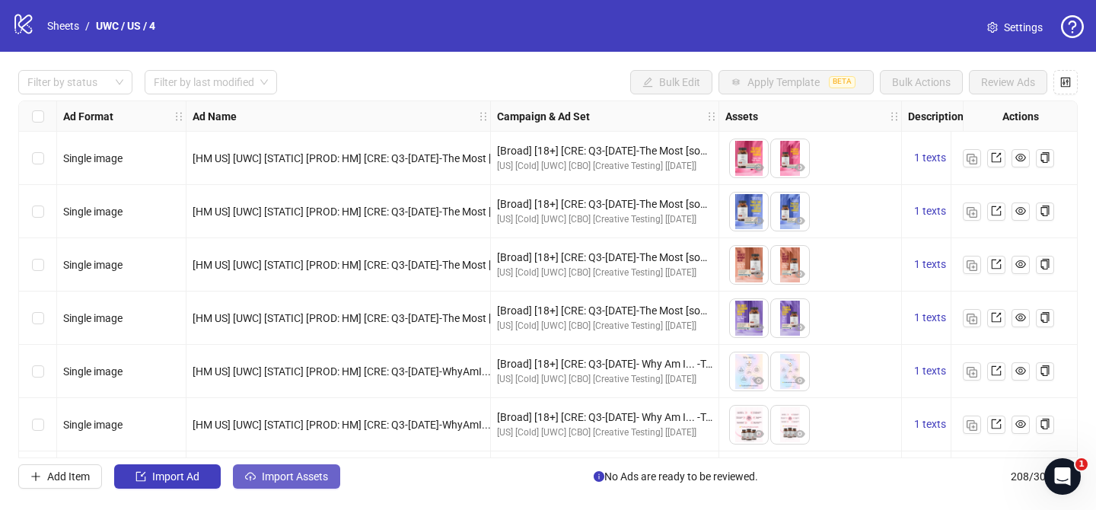
click at [313, 478] on span "Import Assets" at bounding box center [295, 476] width 66 height 12
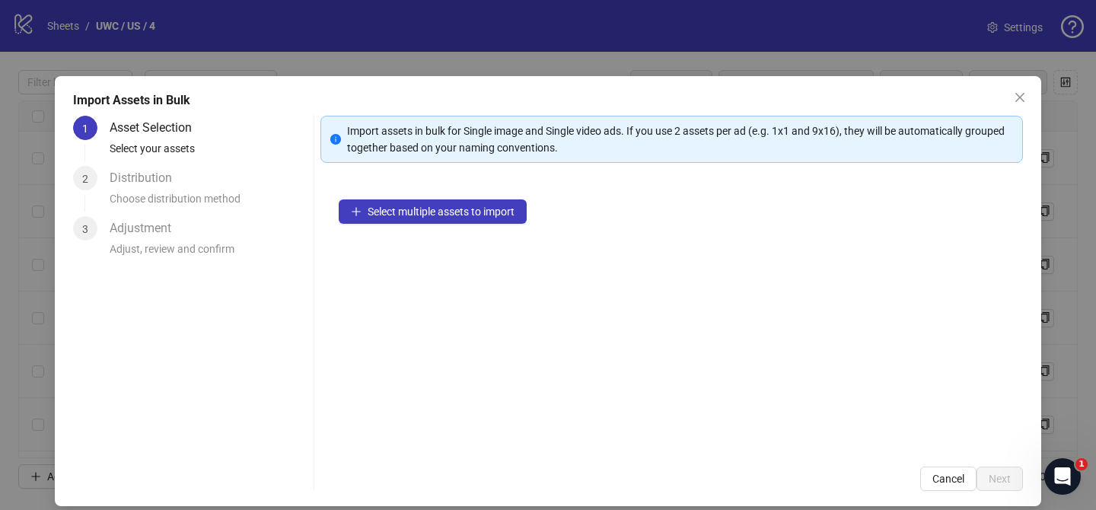
click at [481, 224] on div "Select multiple assets to import" at bounding box center [671, 314] width 702 height 267
click at [486, 219] on button "Select multiple assets to import" at bounding box center [433, 211] width 188 height 24
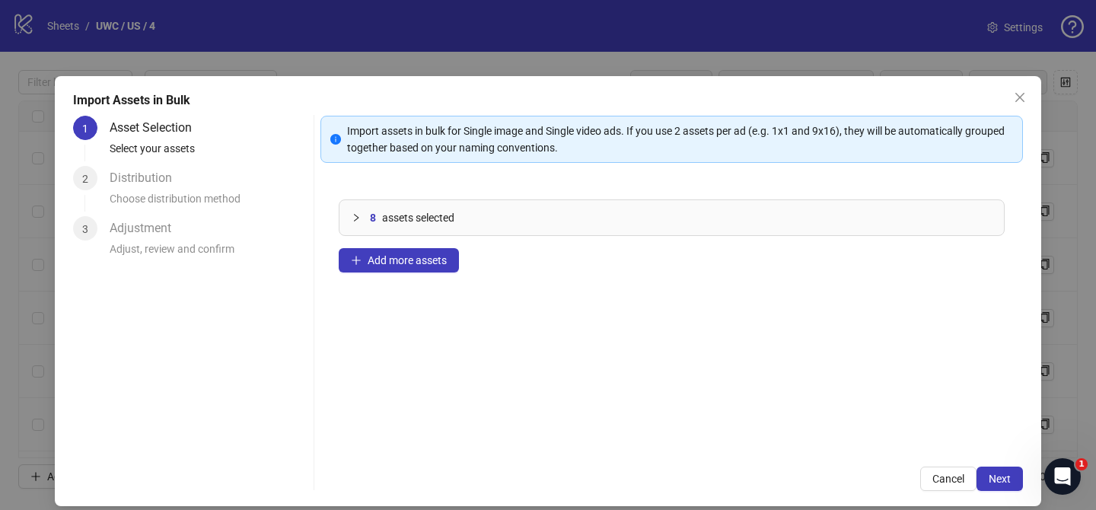
click at [996, 492] on div "Import Assets in Bulk 1 Asset Selection Select your assets 2 Distribution Choos…" at bounding box center [548, 291] width 986 height 430
click at [998, 479] on span "Next" at bounding box center [1000, 479] width 22 height 12
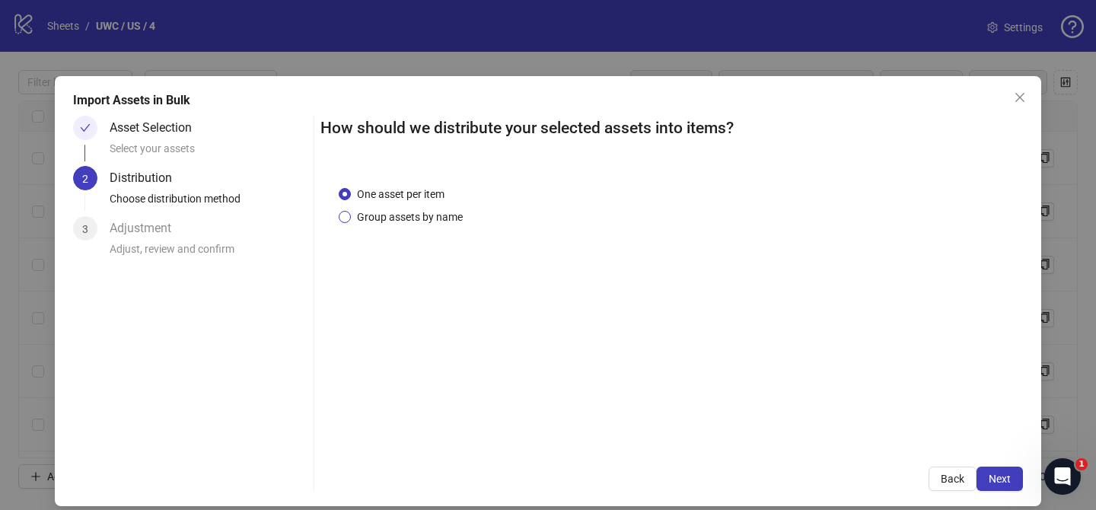
click at [398, 223] on span "Group assets by name" at bounding box center [410, 217] width 118 height 17
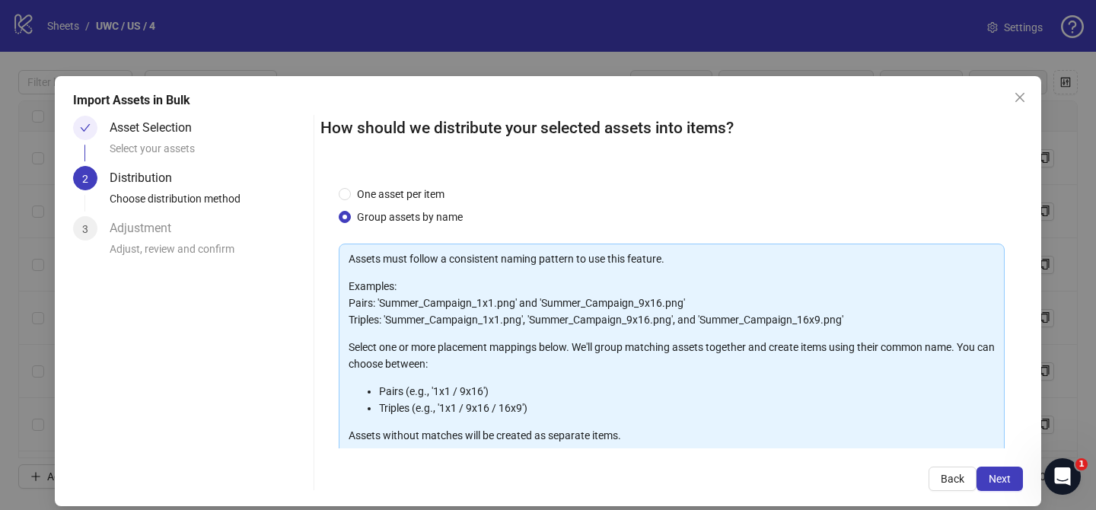
scroll to position [164, 0]
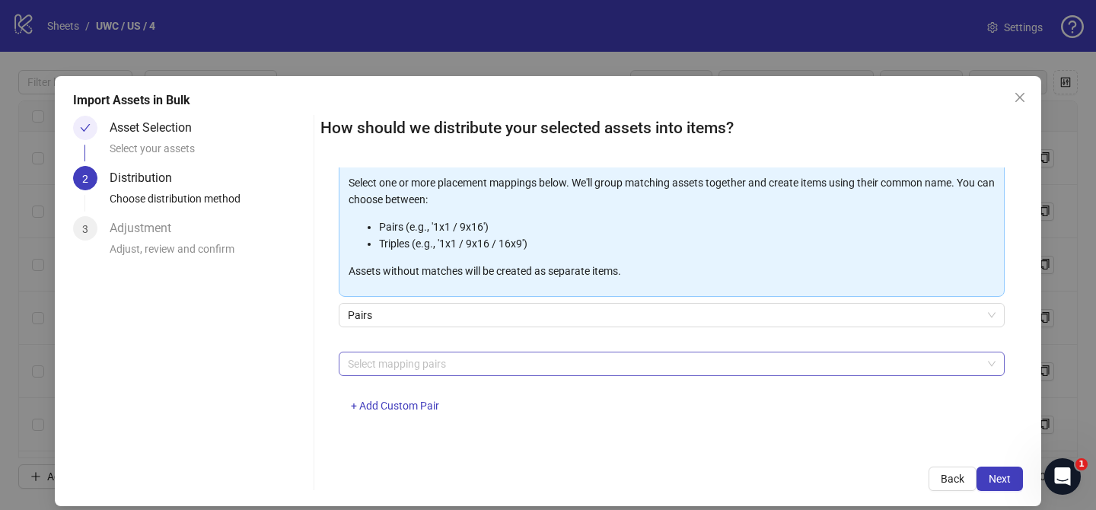
click at [412, 361] on div at bounding box center [664, 363] width 644 height 21
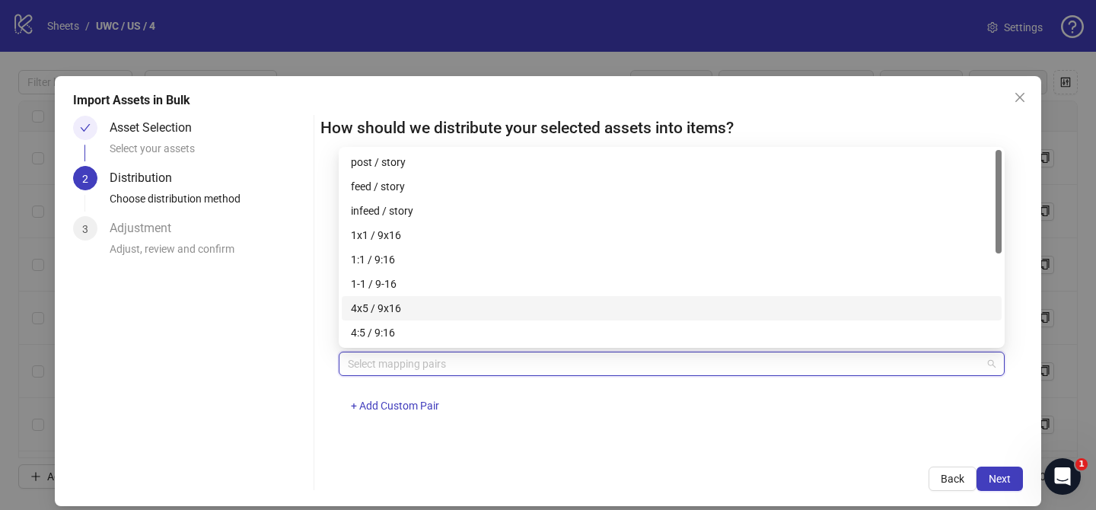
click at [413, 304] on div "4x5 / 9x16" at bounding box center [672, 308] width 642 height 17
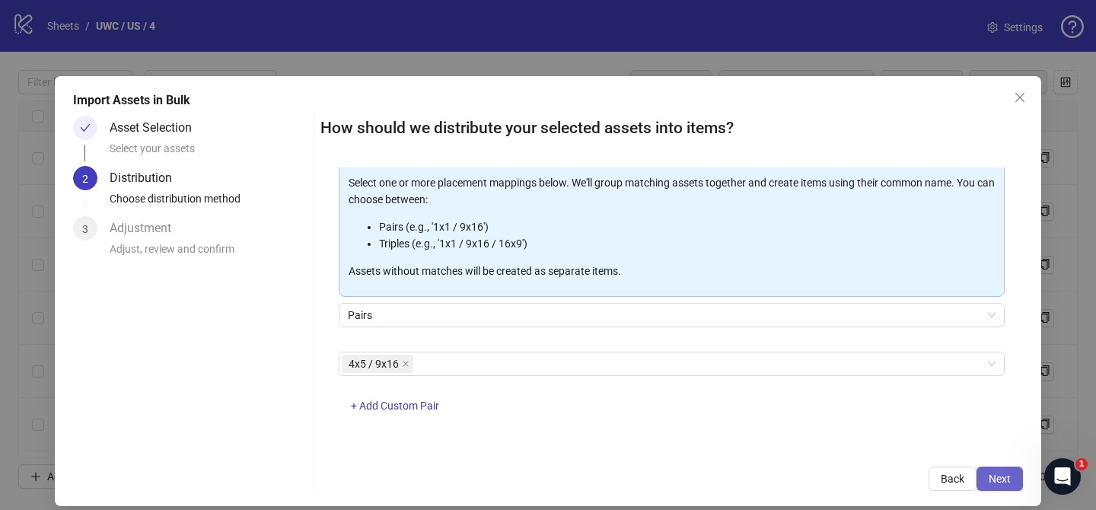
click at [1005, 488] on button "Next" at bounding box center [999, 478] width 46 height 24
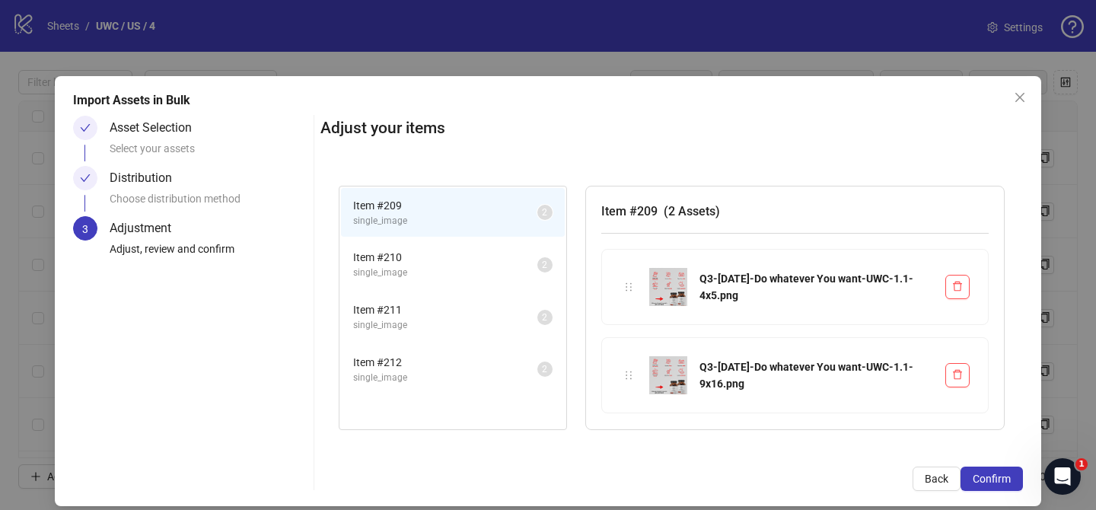
click at [1005, 488] on button "Confirm" at bounding box center [991, 478] width 62 height 24
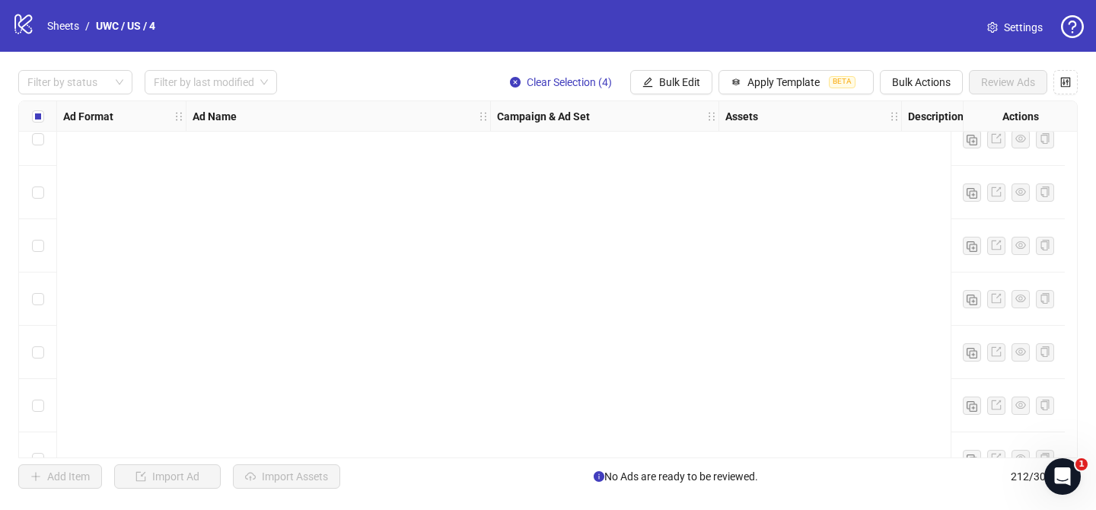
scroll to position [10974, 0]
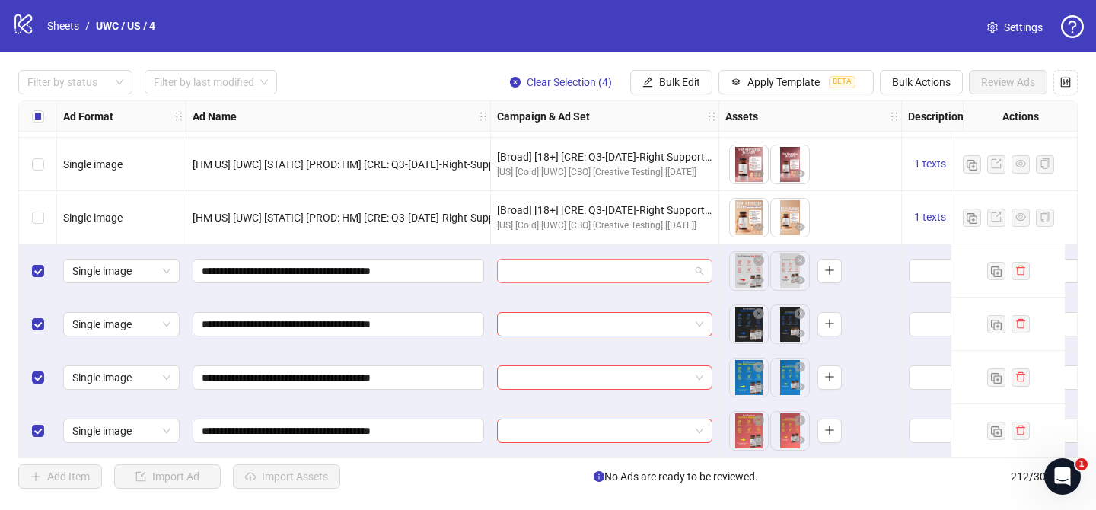
click at [602, 260] on input "search" at bounding box center [597, 271] width 183 height 23
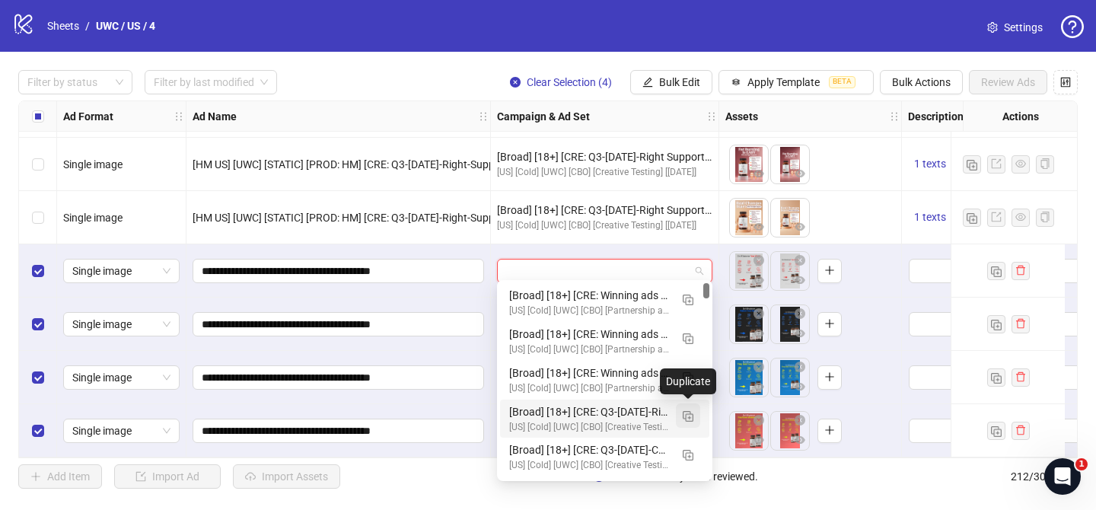
click at [689, 419] on img "button" at bounding box center [688, 416] width 11 height 11
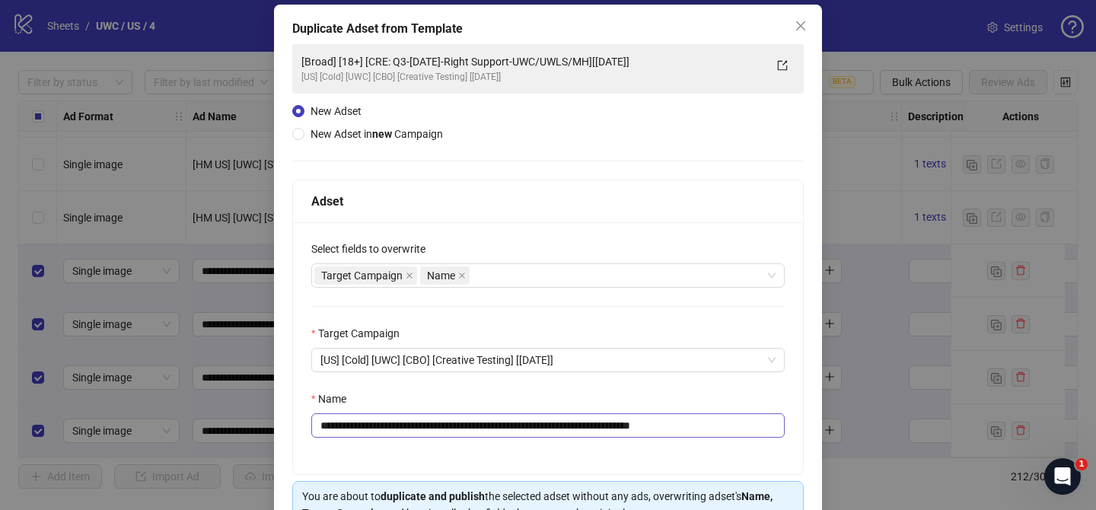
scroll to position [75, 0]
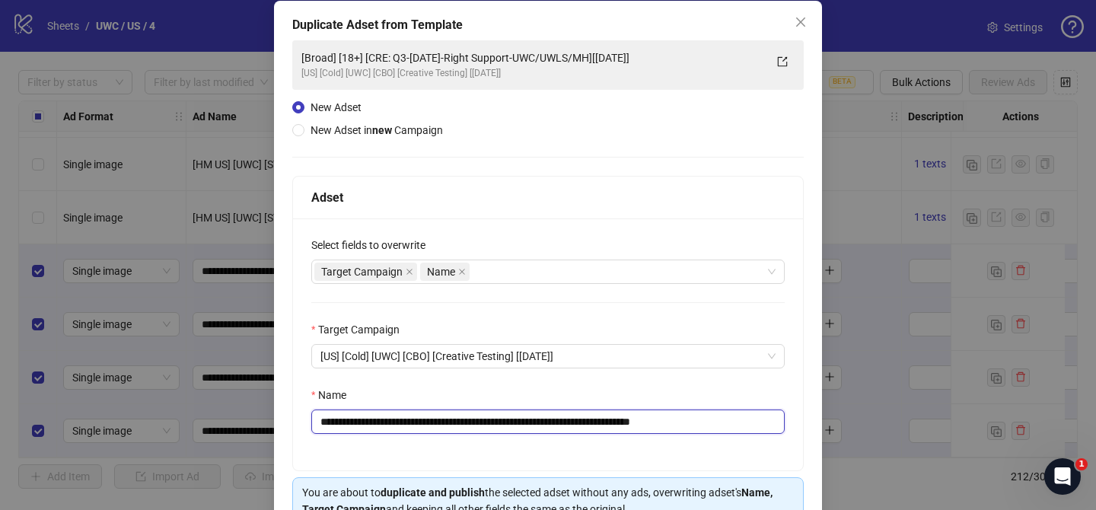
drag, startPoint x: 412, startPoint y: 424, endPoint x: 634, endPoint y: 425, distance: 222.2
click at [634, 425] on input "**********" at bounding box center [547, 421] width 473 height 24
paste input "*******"
click at [690, 427] on input "**********" at bounding box center [547, 421] width 473 height 24
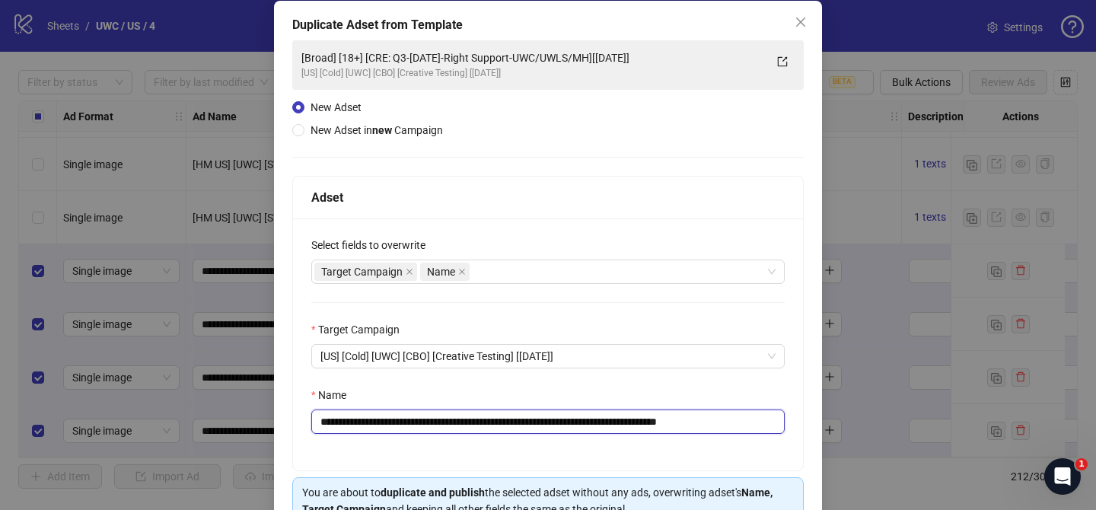
scroll to position [0, 1]
drag, startPoint x: 750, startPoint y: 422, endPoint x: 822, endPoint y: 420, distance: 72.3
click at [822, 420] on div "**********" at bounding box center [548, 255] width 1096 height 510
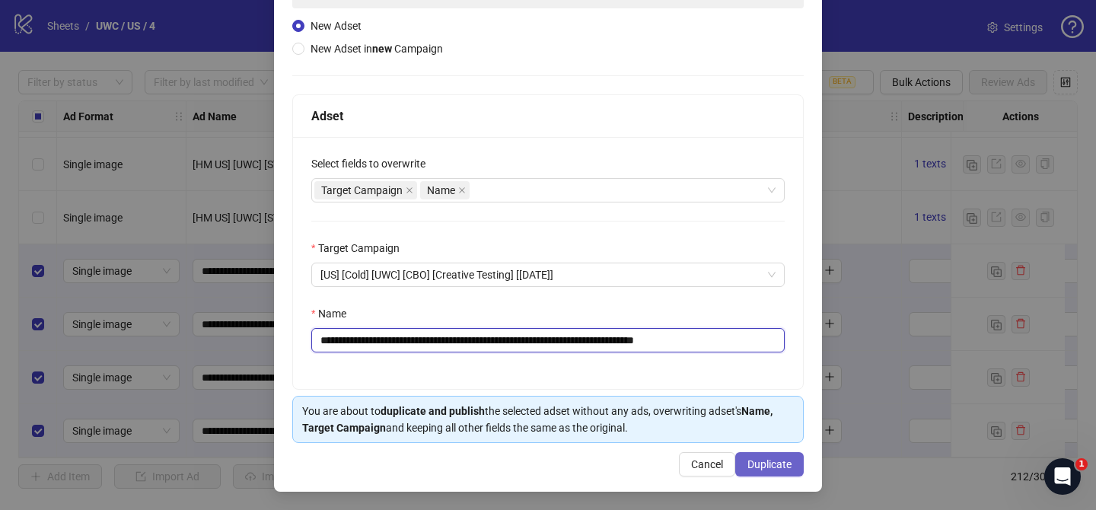
type input "**********"
click at [773, 460] on span "Duplicate" at bounding box center [769, 464] width 44 height 12
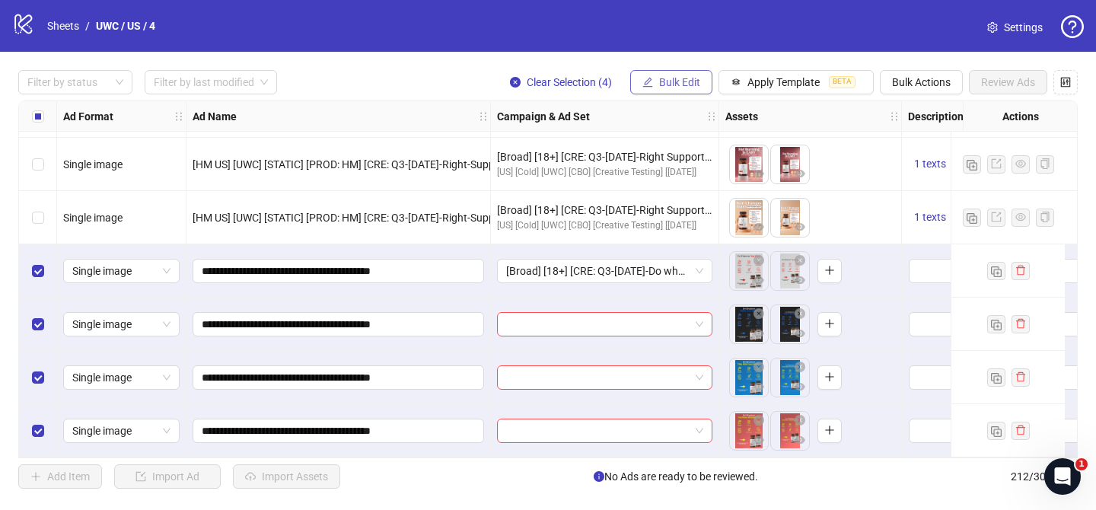
click at [671, 78] on span "Bulk Edit" at bounding box center [679, 82] width 41 height 12
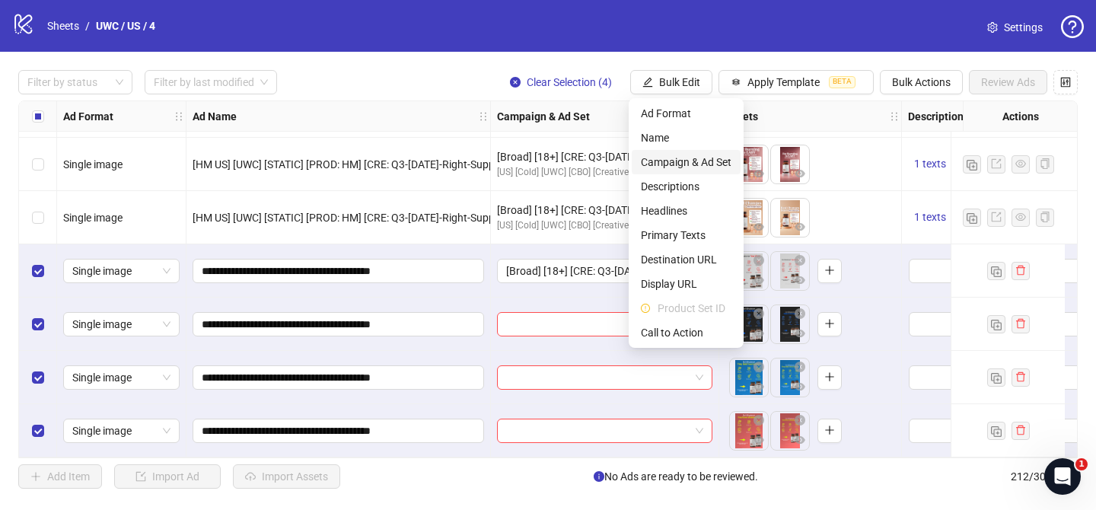
click at [689, 161] on span "Campaign & Ad Set" at bounding box center [686, 162] width 91 height 17
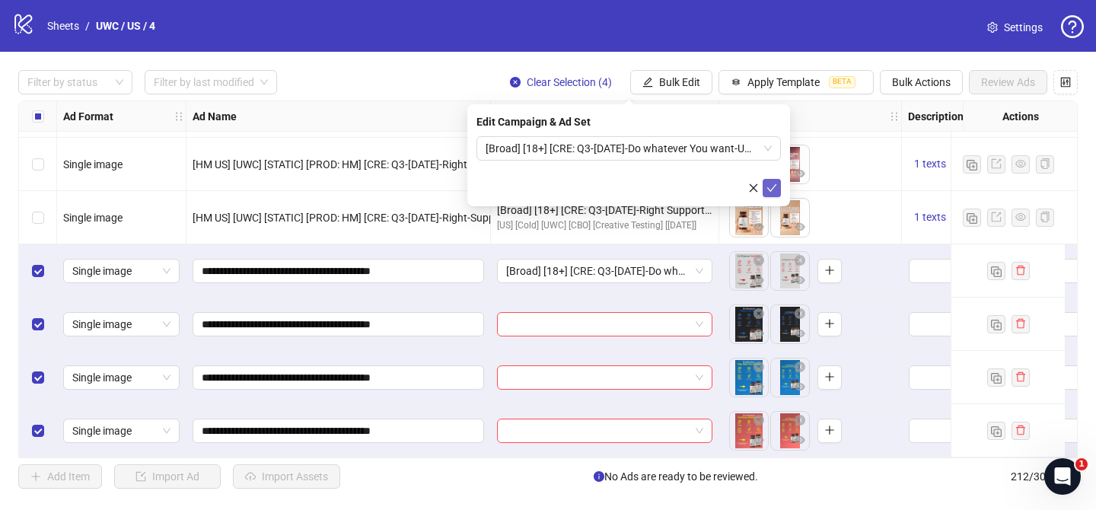
click at [771, 189] on icon "check" at bounding box center [772, 188] width 10 height 8
click at [93, 84] on div at bounding box center [67, 82] width 92 height 21
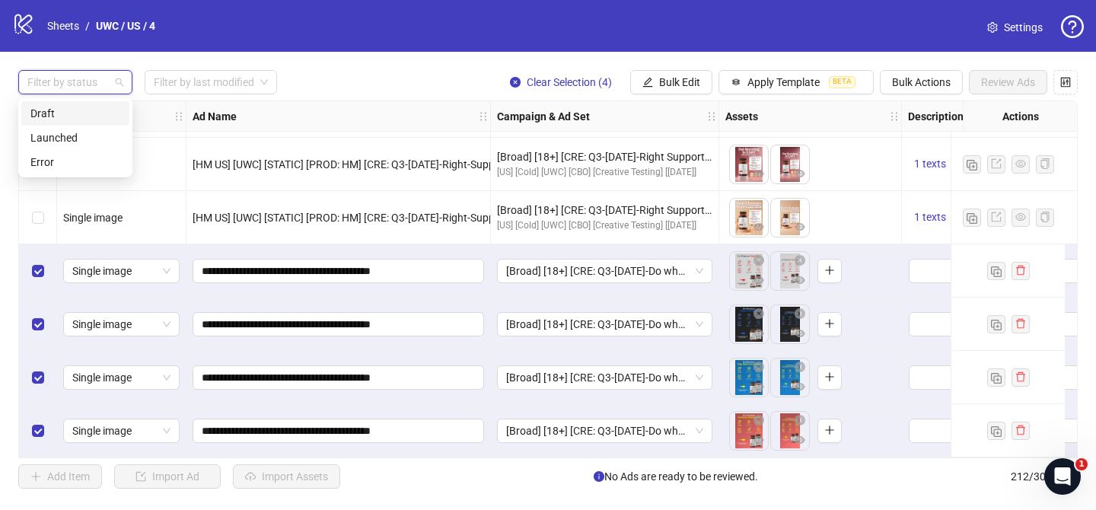
click at [84, 115] on div "Draft" at bounding box center [75, 113] width 90 height 17
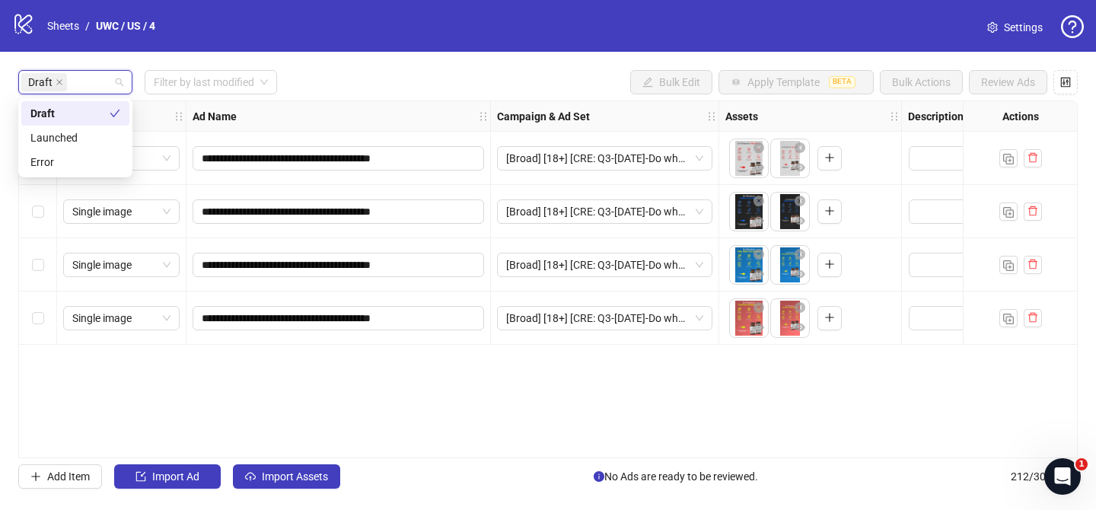
scroll to position [0, 0]
click at [304, 473] on span "Import Assets" at bounding box center [295, 476] width 66 height 12
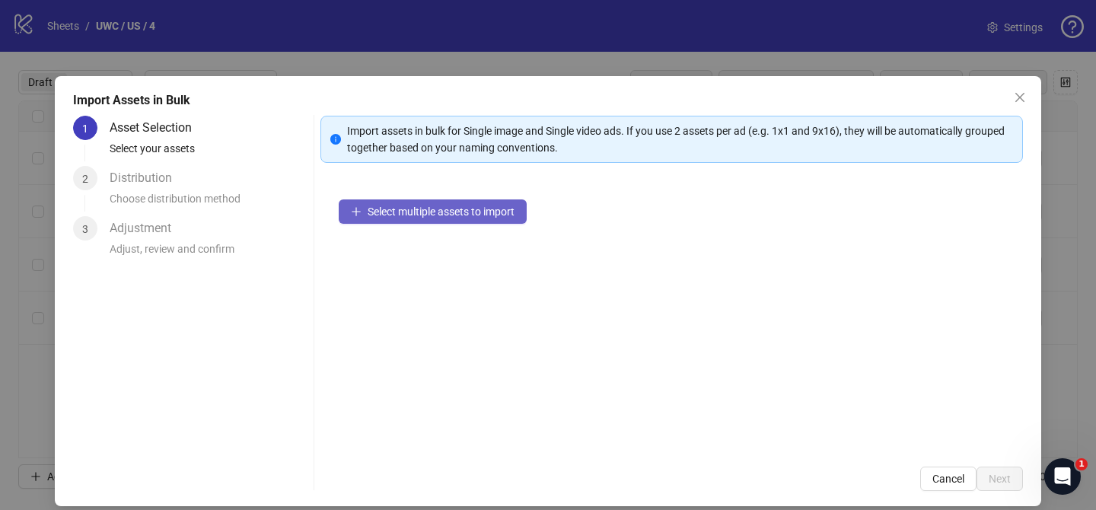
click at [496, 200] on button "Select multiple assets to import" at bounding box center [433, 211] width 188 height 24
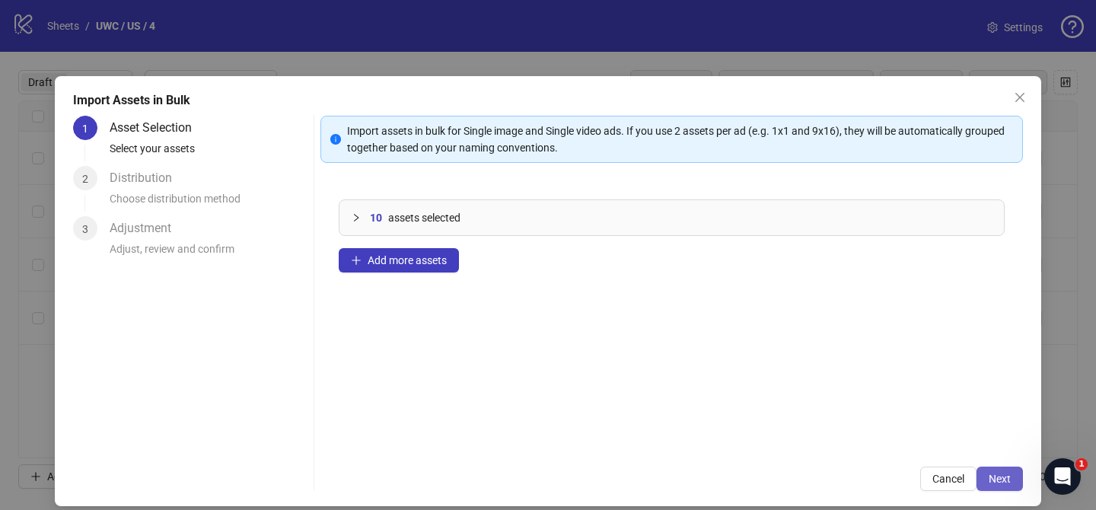
click at [991, 477] on span "Next" at bounding box center [1000, 479] width 22 height 12
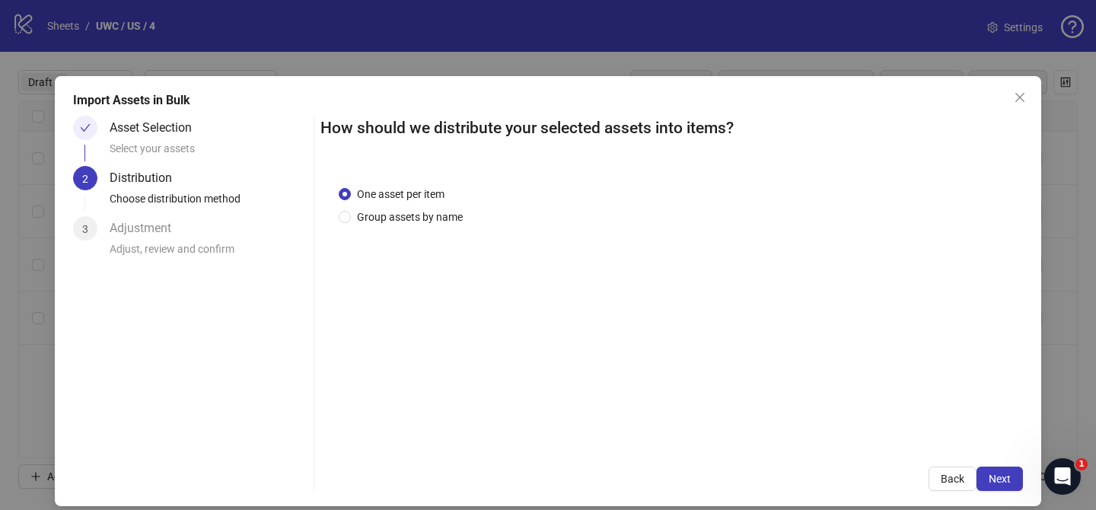
click at [402, 218] on span "Group assets by name" at bounding box center [410, 217] width 118 height 17
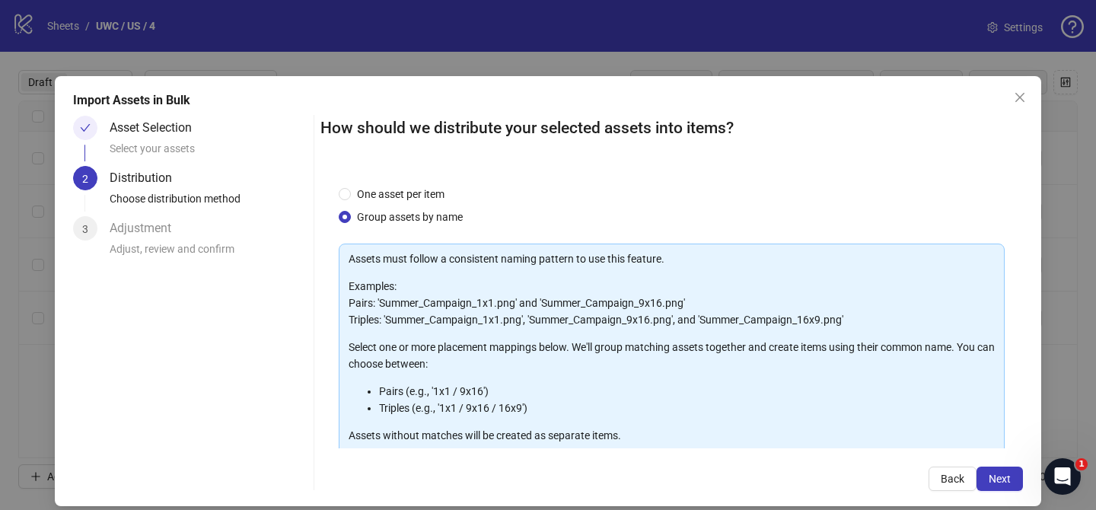
scroll to position [164, 0]
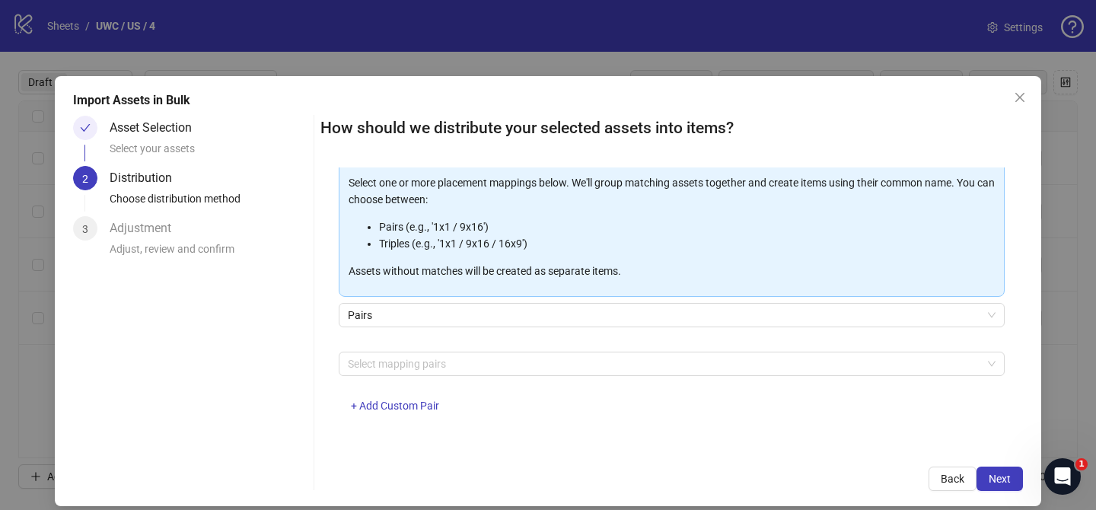
click at [426, 350] on div "Assets must follow a consistent naming pattern to use this feature. Examples: P…" at bounding box center [672, 255] width 666 height 352
click at [423, 361] on div at bounding box center [664, 363] width 644 height 21
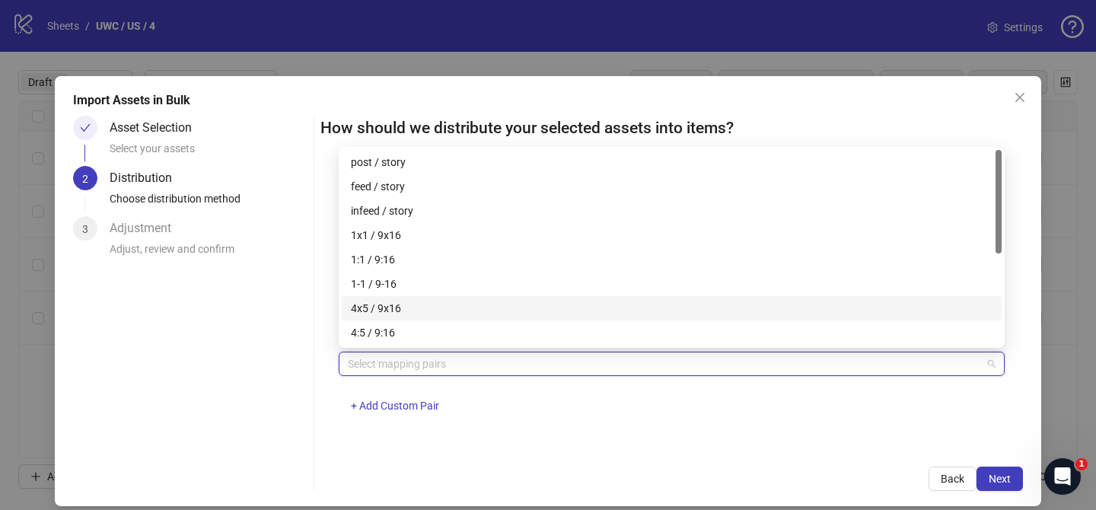
click at [417, 307] on div "4x5 / 9x16" at bounding box center [672, 308] width 642 height 17
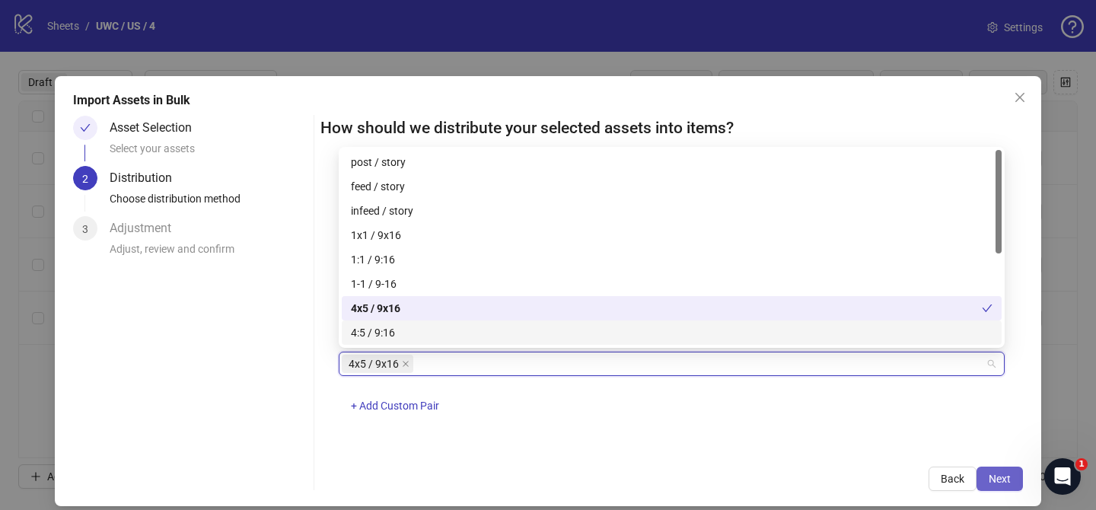
click at [996, 481] on span "Next" at bounding box center [1000, 479] width 22 height 12
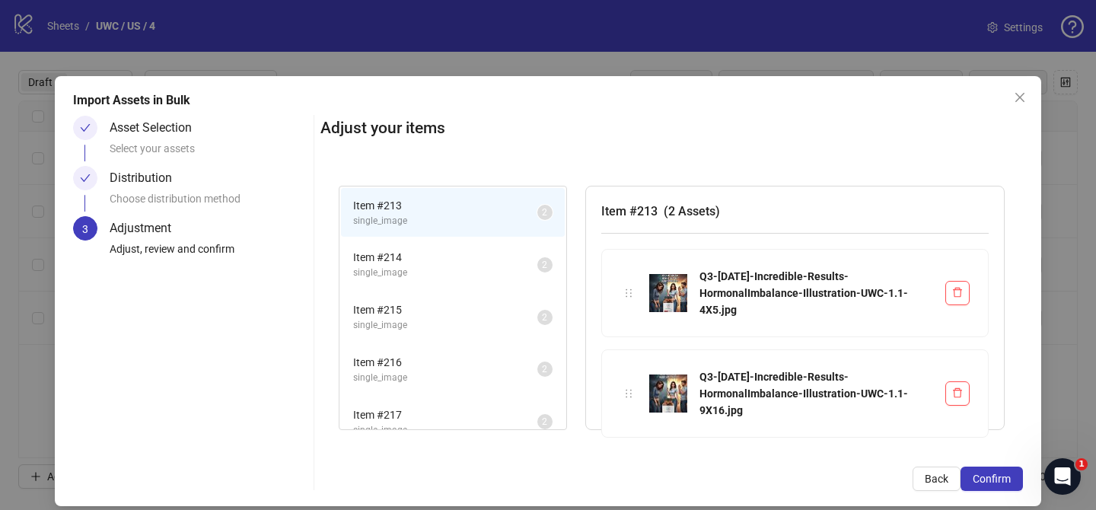
click at [996, 481] on span "Confirm" at bounding box center [992, 479] width 38 height 12
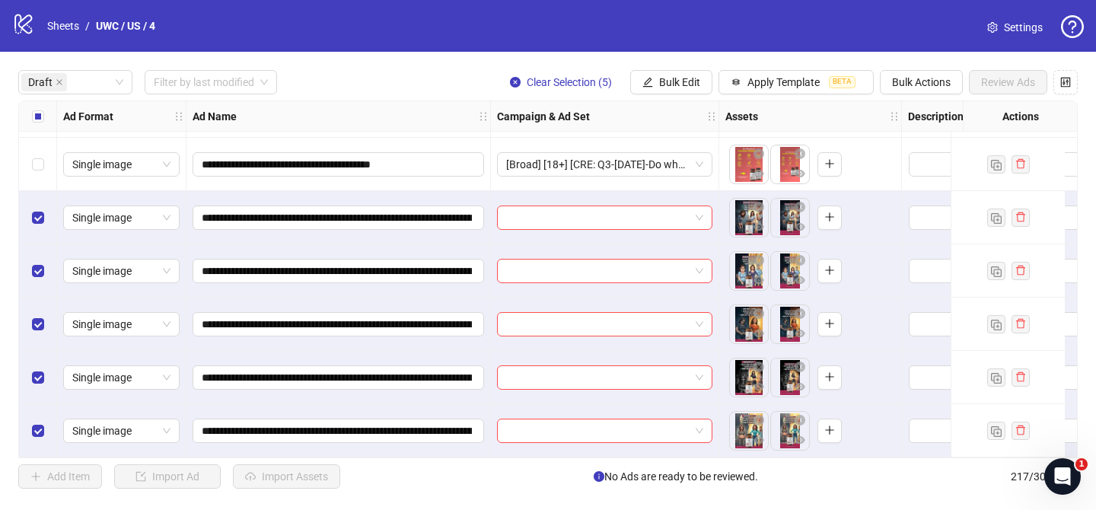
scroll to position [160, 0]
click at [613, 209] on input "search" at bounding box center [597, 217] width 183 height 23
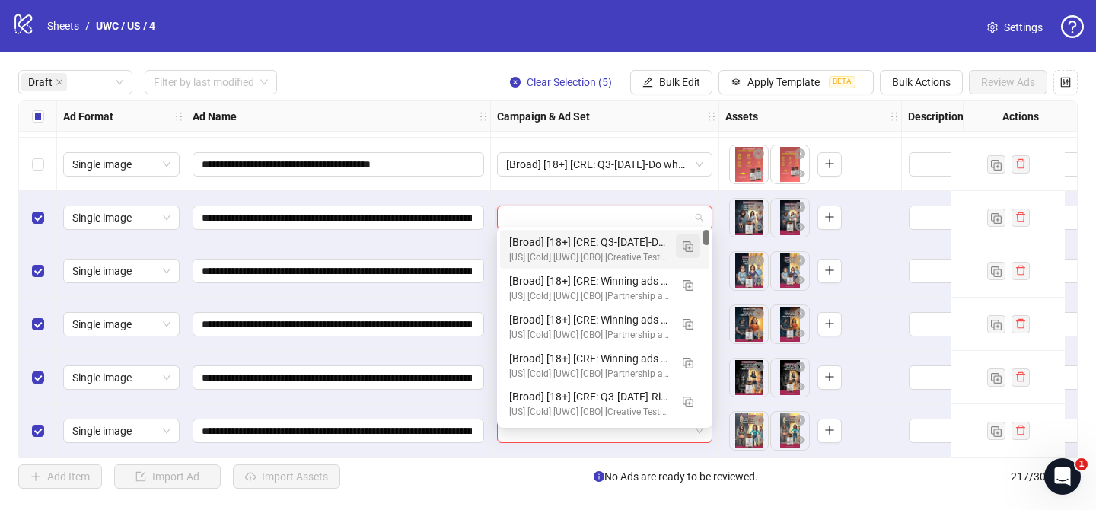
click at [683, 241] on img "button" at bounding box center [688, 246] width 11 height 11
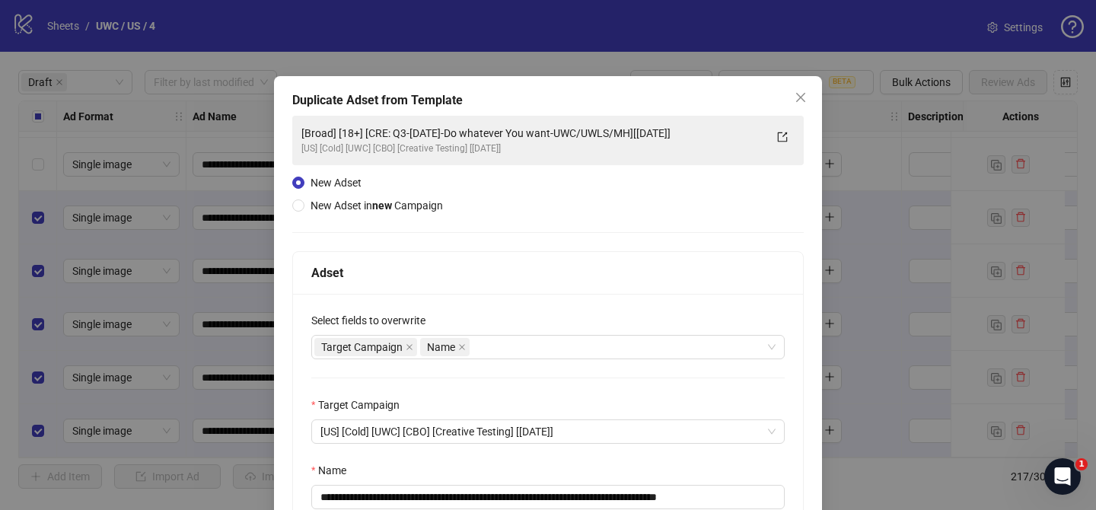
scroll to position [64, 0]
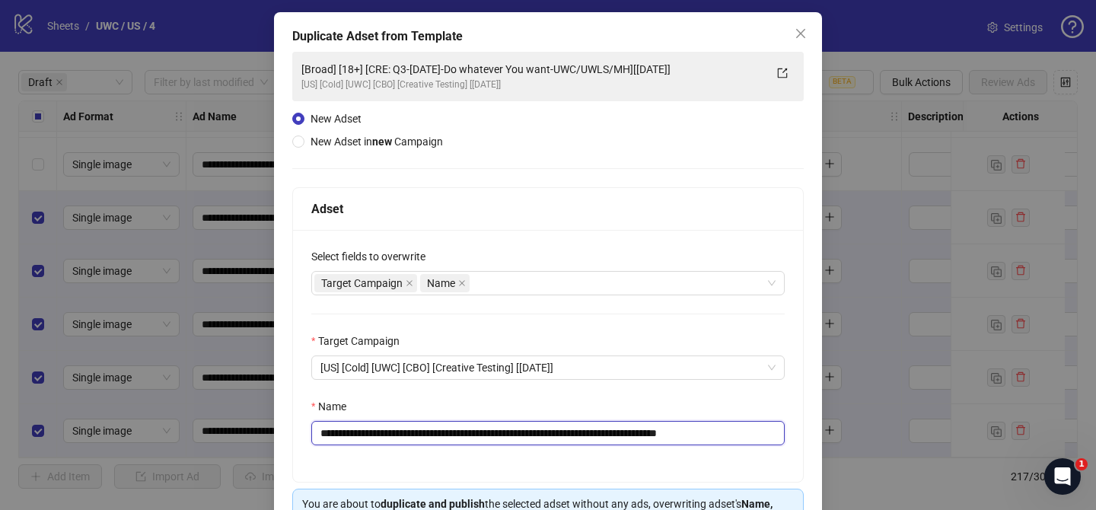
drag, startPoint x: 412, startPoint y: 433, endPoint x: 673, endPoint y: 437, distance: 261.8
click at [673, 437] on input "**********" at bounding box center [547, 433] width 473 height 24
paste input "**********"
drag, startPoint x: 745, startPoint y: 433, endPoint x: 809, endPoint y: 431, distance: 63.9
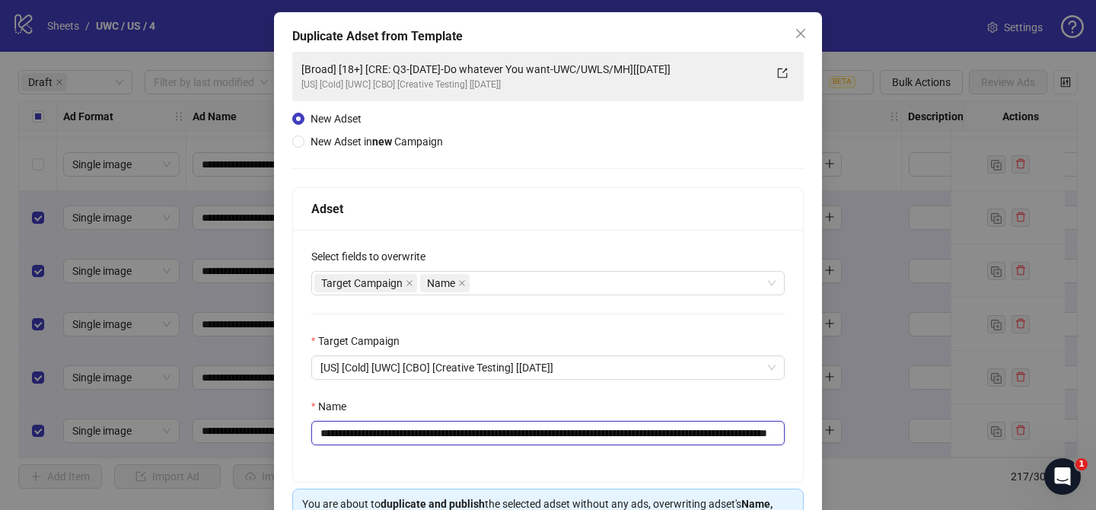
click at [809, 431] on div "**********" at bounding box center [548, 298] width 548 height 572
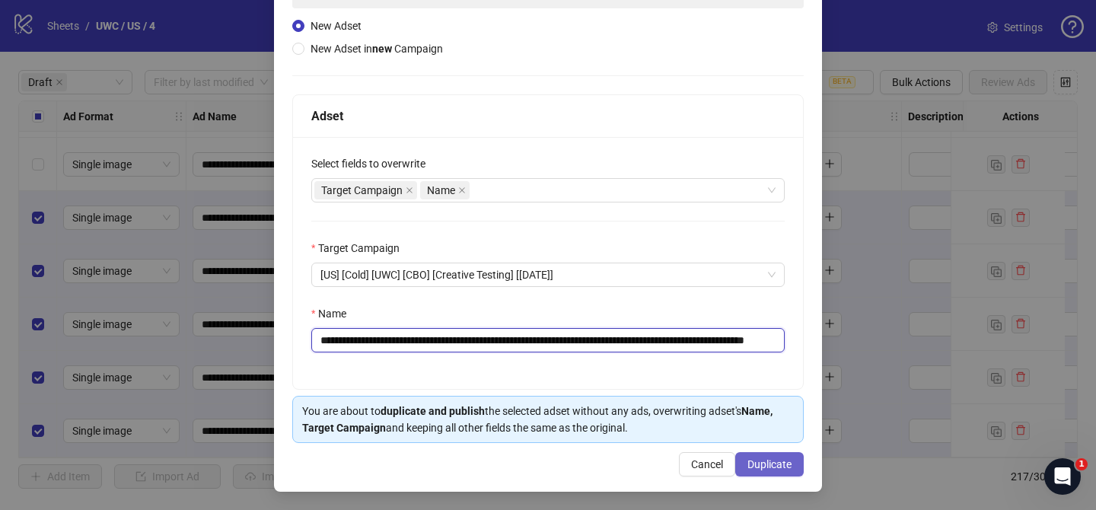
type input "**********"
click at [764, 466] on span "Duplicate" at bounding box center [769, 464] width 44 height 12
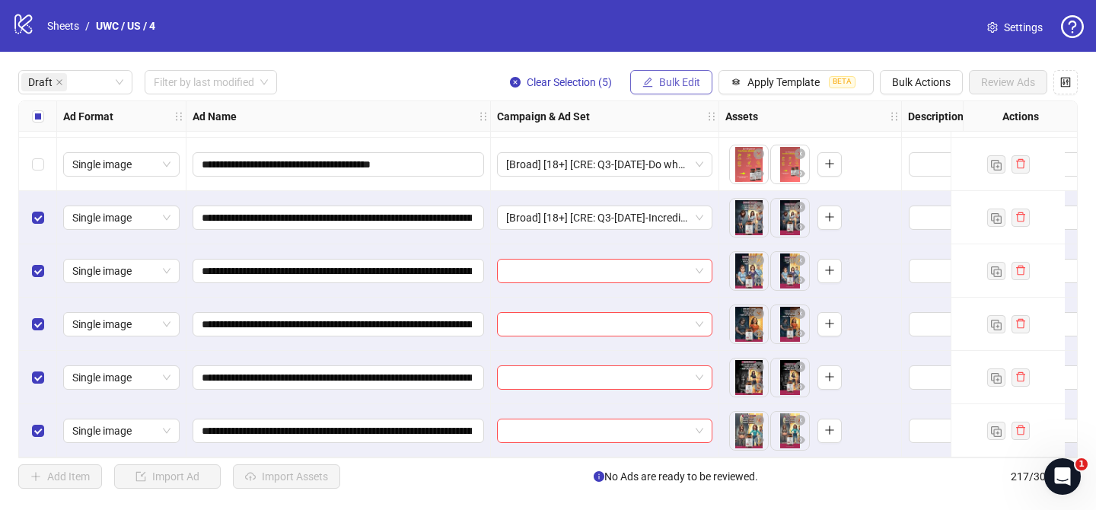
click at [674, 88] on button "Bulk Edit" at bounding box center [671, 82] width 82 height 24
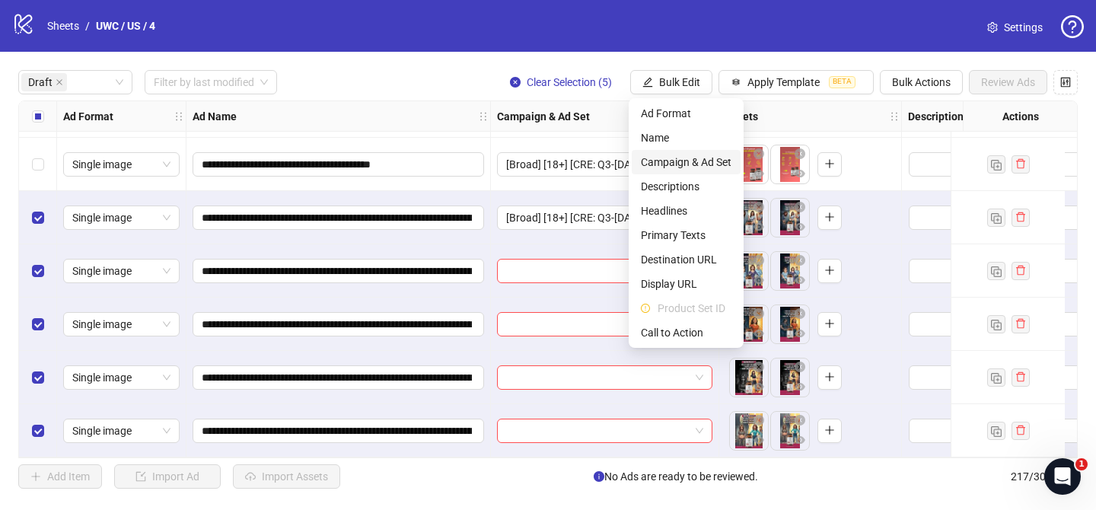
click at [689, 158] on span "Campaign & Ad Set" at bounding box center [686, 162] width 91 height 17
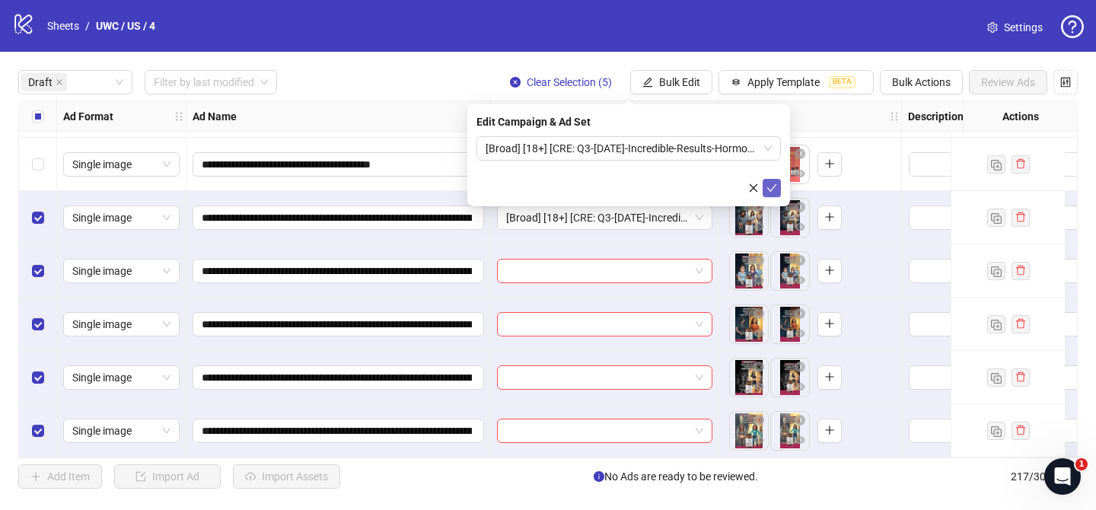
click at [771, 188] on icon "check" at bounding box center [771, 188] width 11 height 11
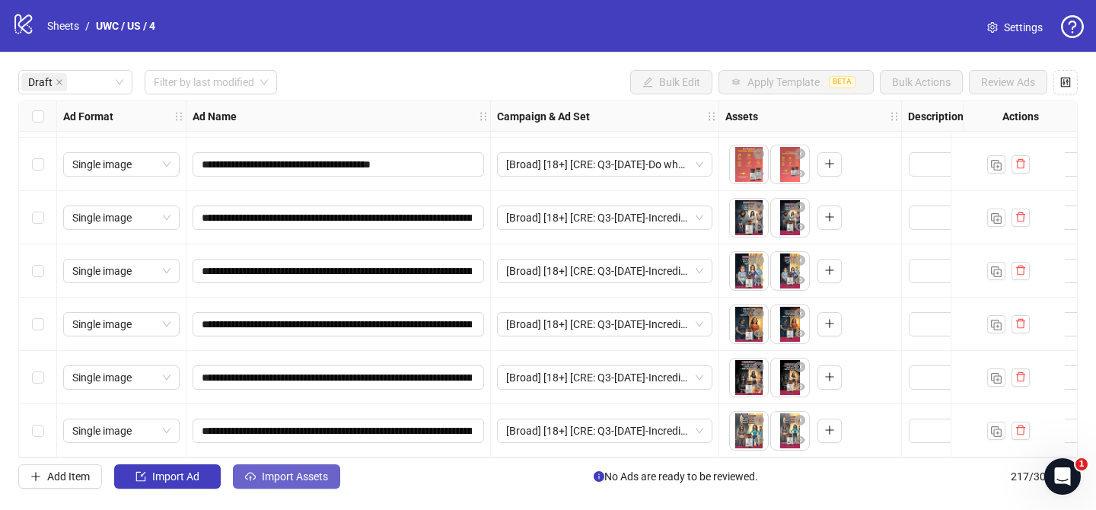
click at [320, 476] on span "Import Assets" at bounding box center [295, 476] width 66 height 12
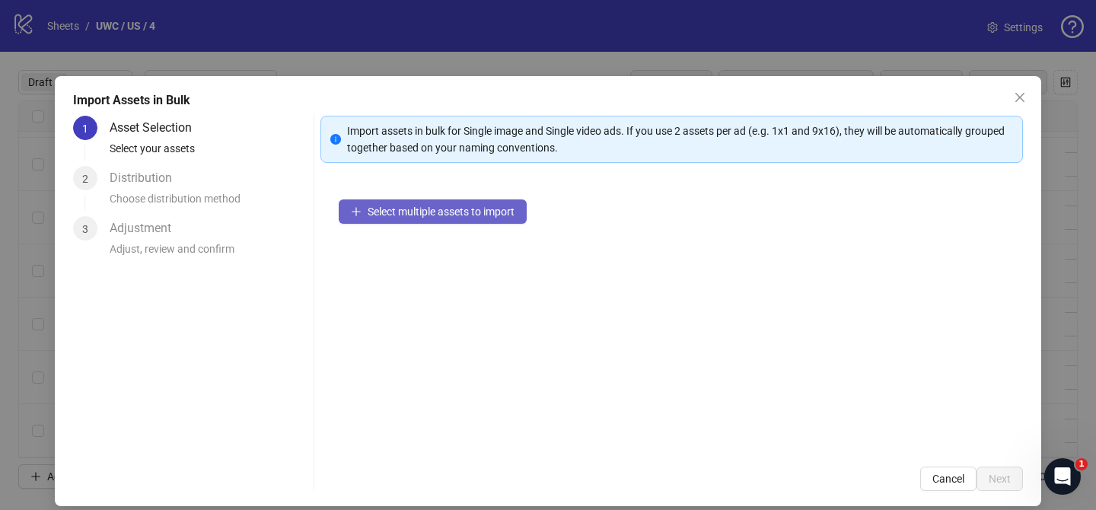
click at [469, 209] on span "Select multiple assets to import" at bounding box center [441, 211] width 147 height 12
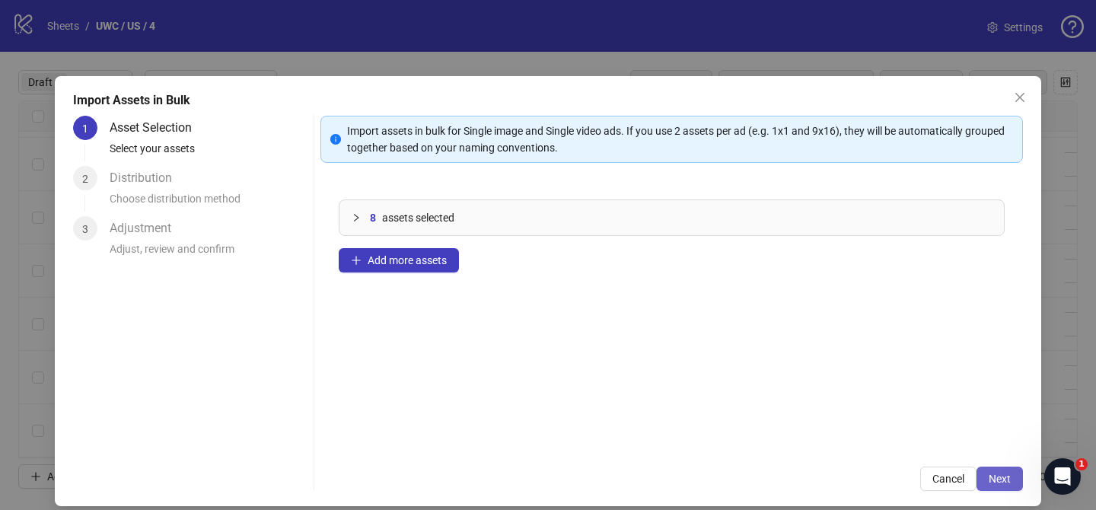
click at [1004, 470] on button "Next" at bounding box center [999, 478] width 46 height 24
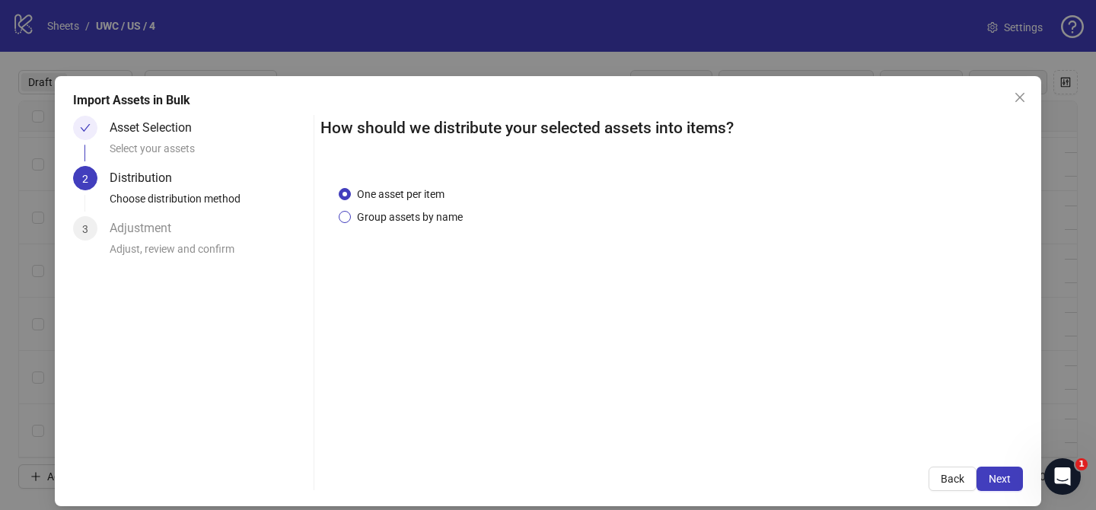
click at [419, 216] on span "Group assets by name" at bounding box center [410, 217] width 118 height 17
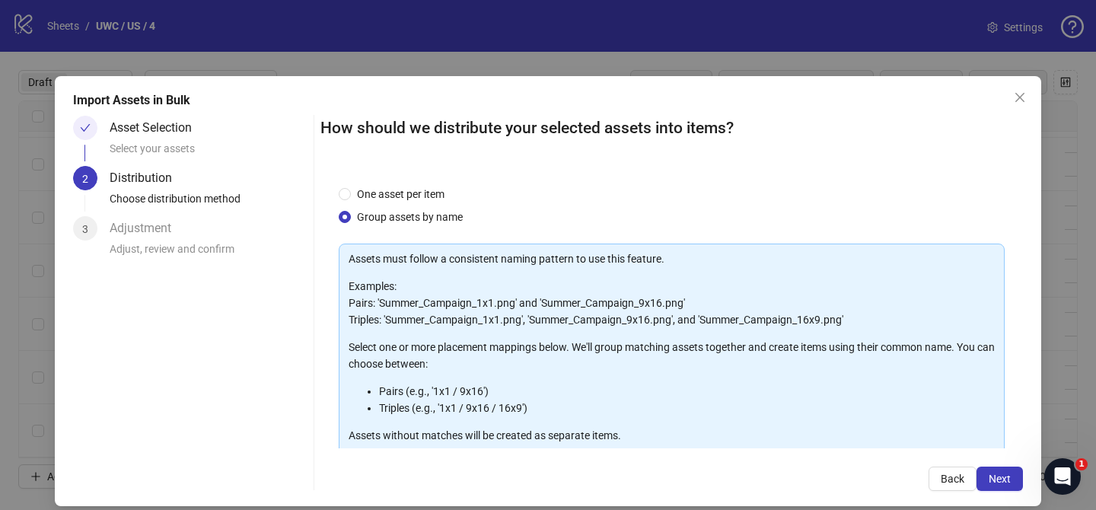
scroll to position [164, 0]
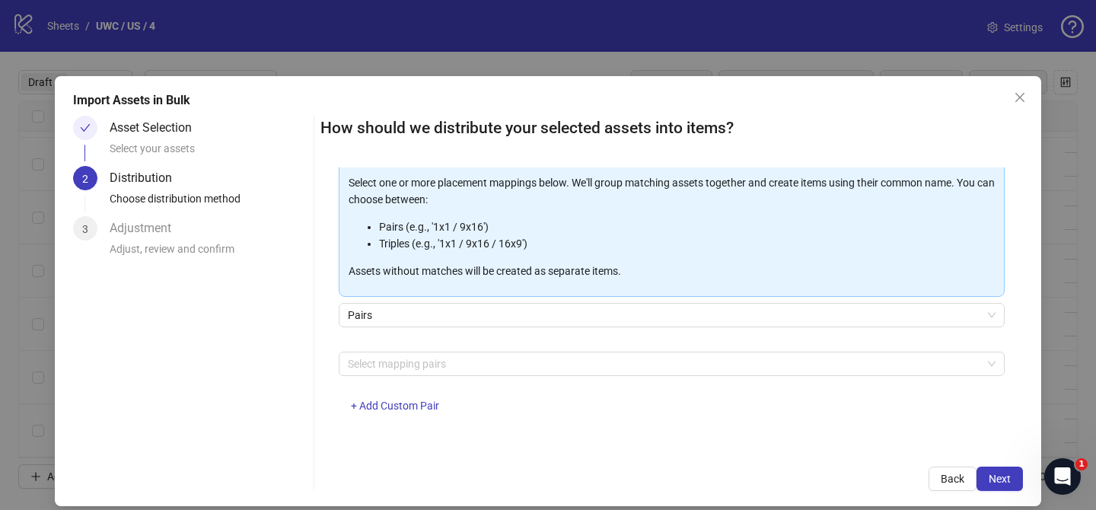
click at [441, 375] on div "Select mapping pairs + Add Custom Pair" at bounding box center [672, 391] width 666 height 79
click at [440, 346] on div "Assets must follow a consistent naming pattern to use this feature. Examples: P…" at bounding box center [672, 255] width 666 height 352
click at [440, 355] on div at bounding box center [664, 363] width 644 height 21
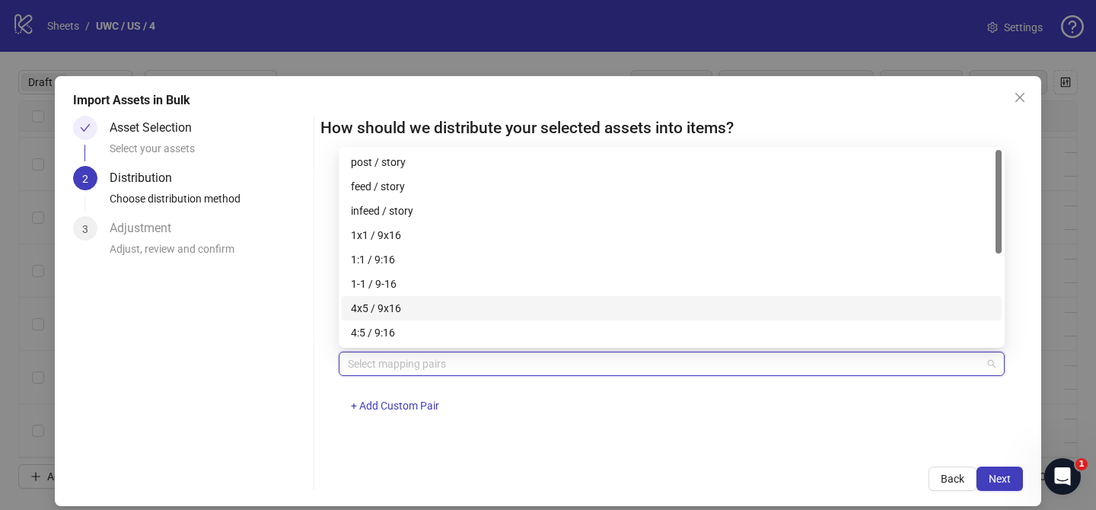
click at [439, 308] on div "4x5 / 9x16" at bounding box center [672, 308] width 642 height 17
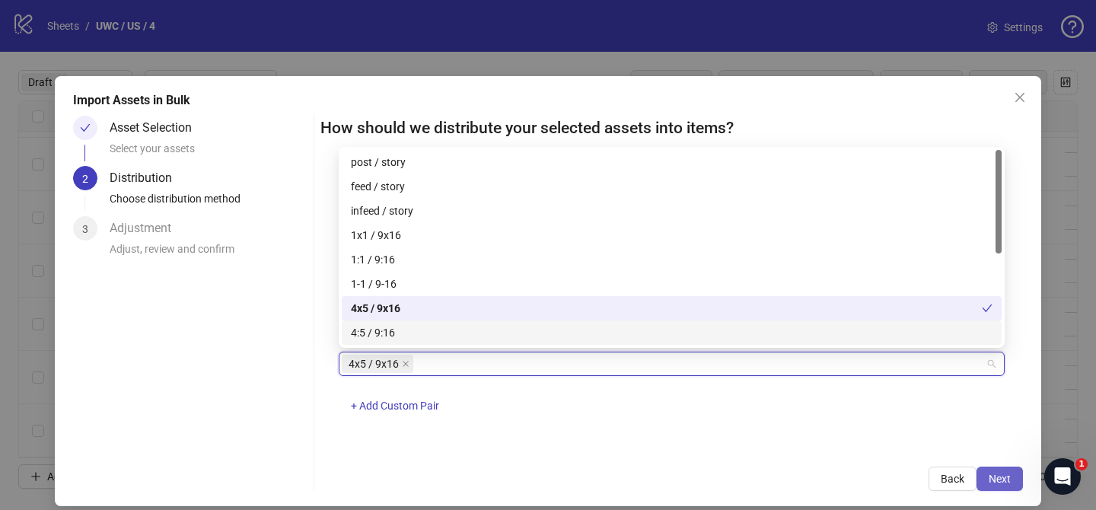
click at [1001, 476] on span "Next" at bounding box center [1000, 479] width 22 height 12
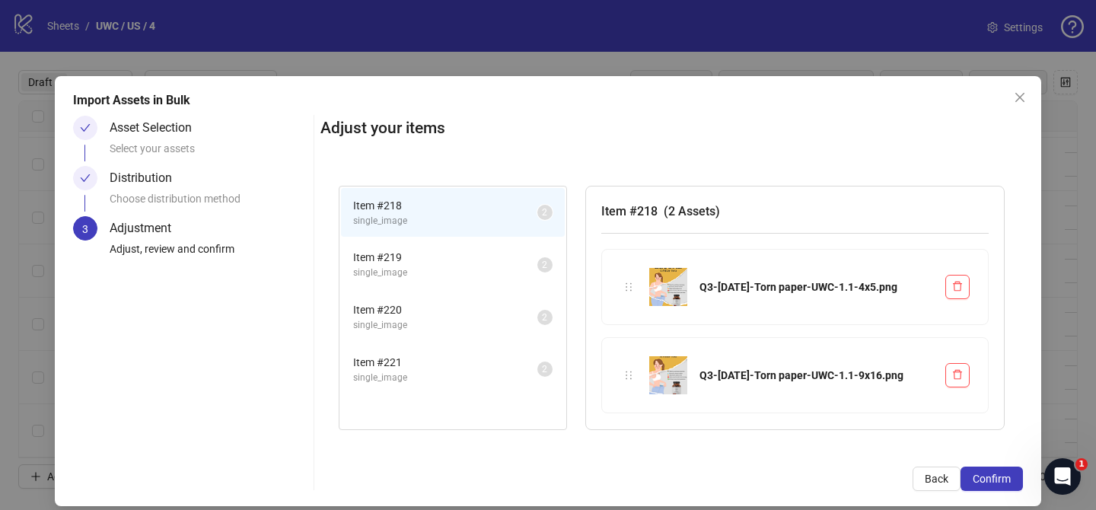
click at [1001, 476] on span "Confirm" at bounding box center [992, 479] width 38 height 12
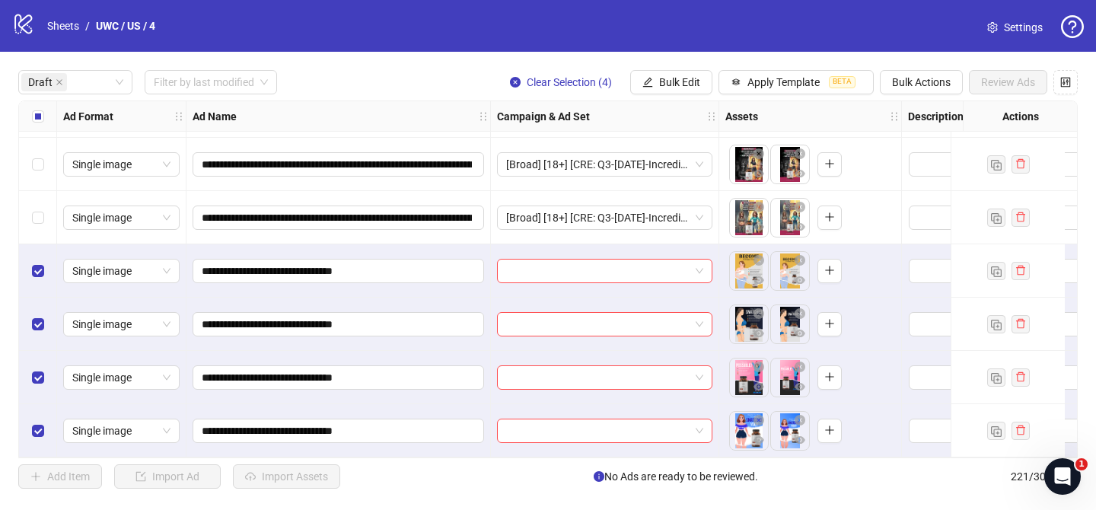
scroll to position [373, 0]
click at [559, 264] on input "search" at bounding box center [597, 271] width 183 height 23
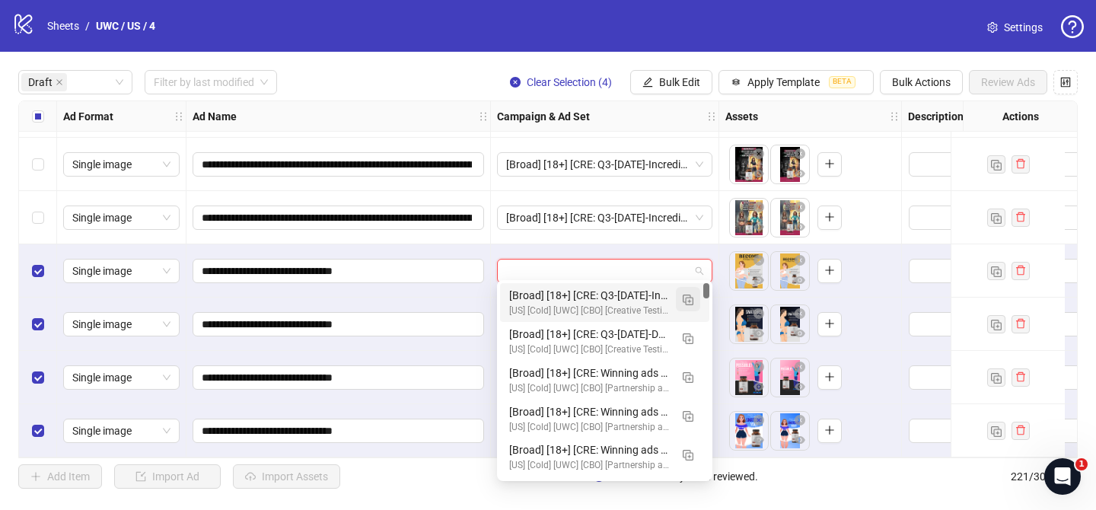
click at [690, 298] on img "button" at bounding box center [688, 300] width 11 height 11
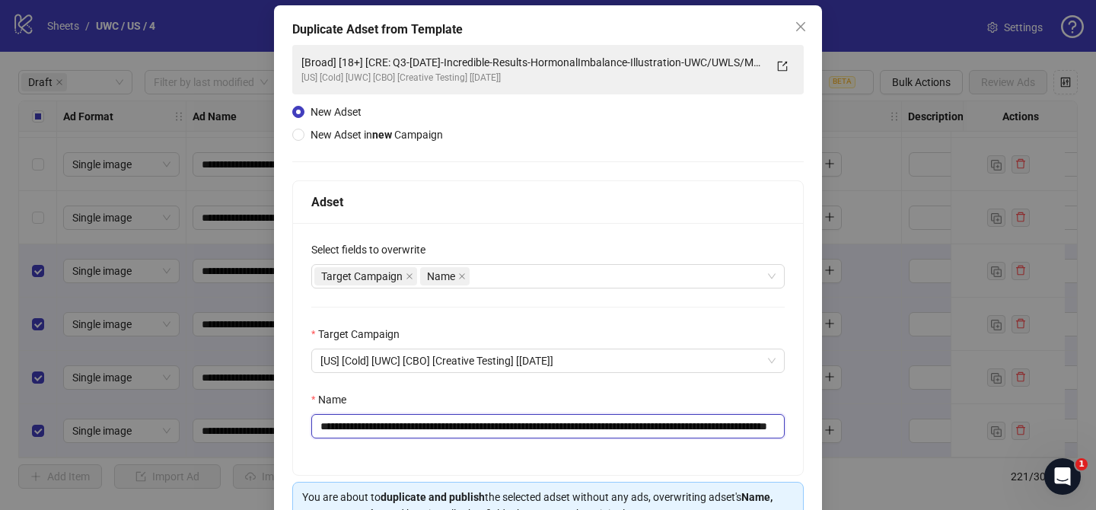
scroll to position [0, 132]
drag, startPoint x: 412, startPoint y: 425, endPoint x: 674, endPoint y: 433, distance: 261.9
click at [674, 433] on input "**********" at bounding box center [547, 426] width 473 height 24
paste input "text"
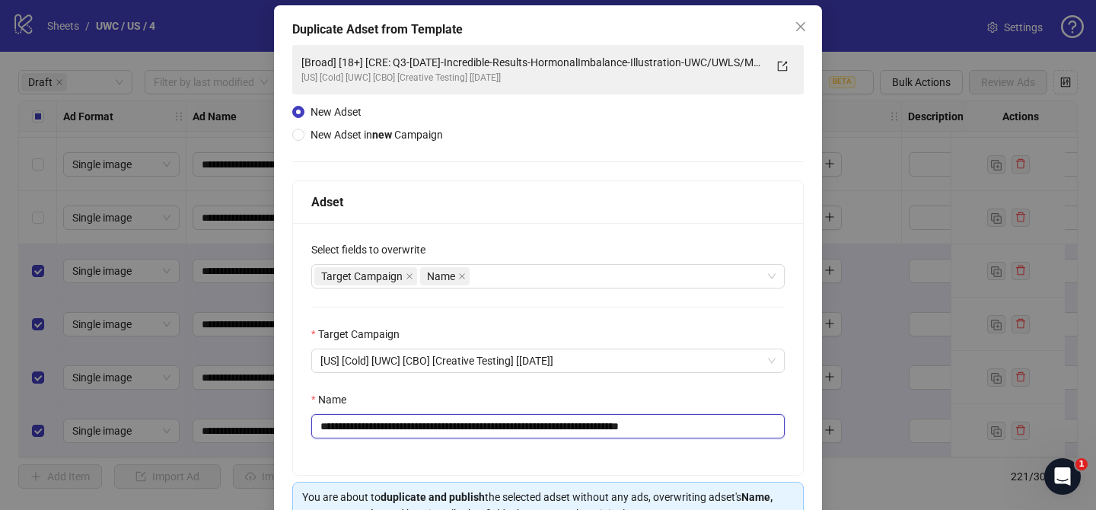
drag, startPoint x: 693, startPoint y: 430, endPoint x: 817, endPoint y: 423, distance: 124.2
click at [817, 423] on div "**********" at bounding box center [548, 291] width 548 height 572
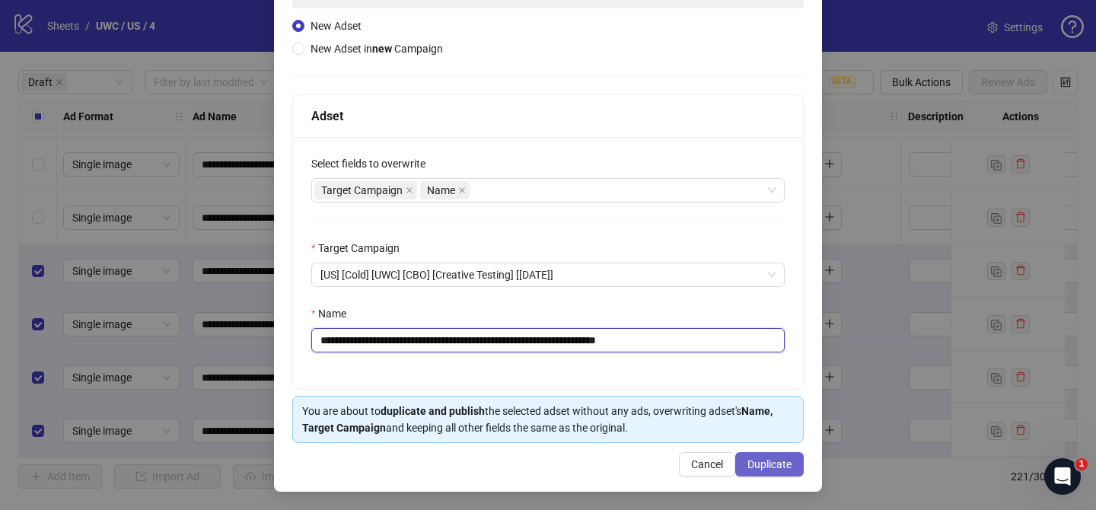
type input "**********"
click at [779, 466] on span "Duplicate" at bounding box center [769, 464] width 44 height 12
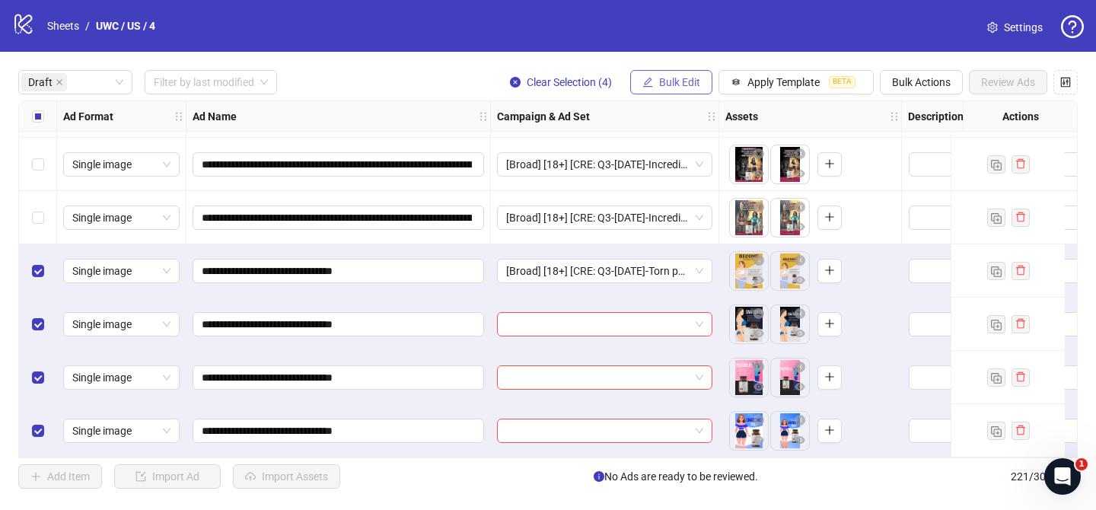
click at [667, 73] on button "Bulk Edit" at bounding box center [671, 82] width 82 height 24
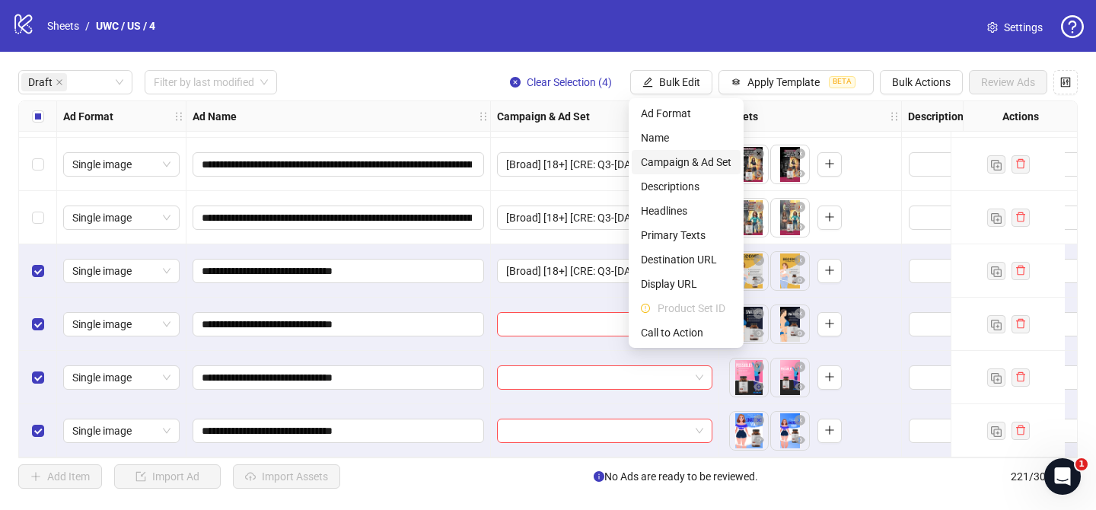
click at [680, 153] on li "Campaign & Ad Set" at bounding box center [686, 162] width 109 height 24
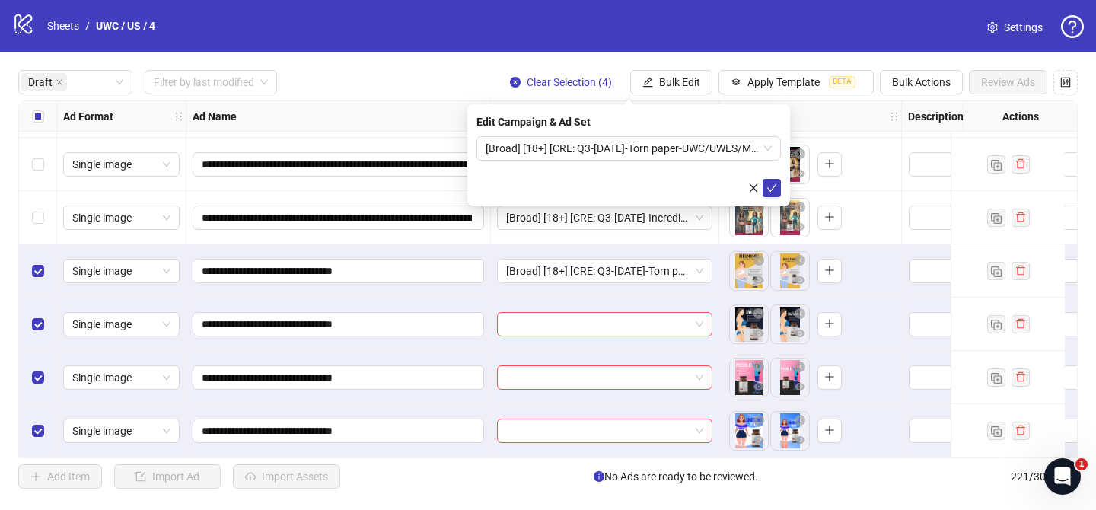
click at [783, 196] on div "Edit Campaign & Ad Set [Broad] [18+] [CRE: Q3-[DATE]-Torn paper-UWC/UWLS/MH][[D…" at bounding box center [628, 155] width 323 height 102
click at [779, 196] on button "submit" at bounding box center [772, 188] width 18 height 18
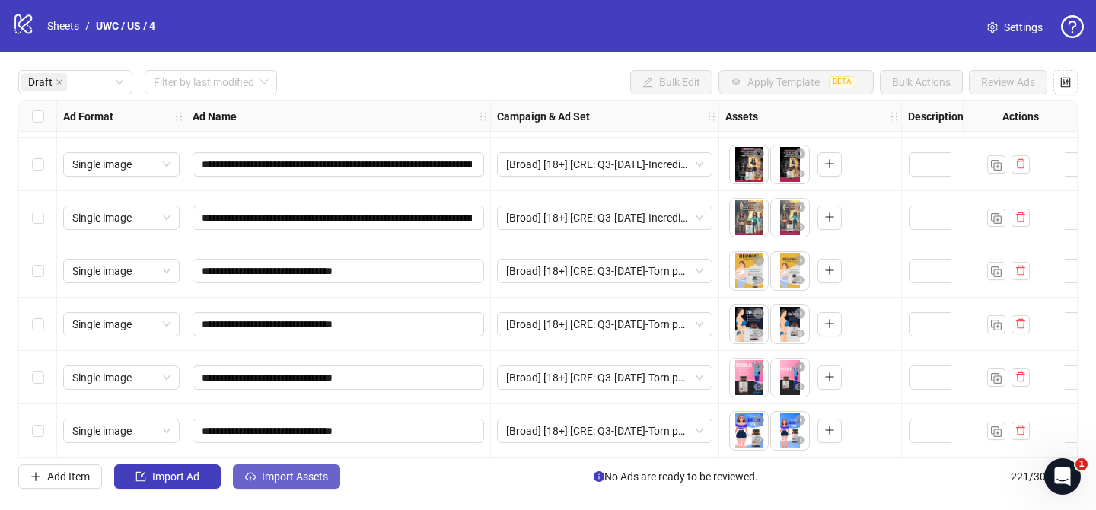
click at [317, 482] on span "Import Assets" at bounding box center [295, 476] width 66 height 12
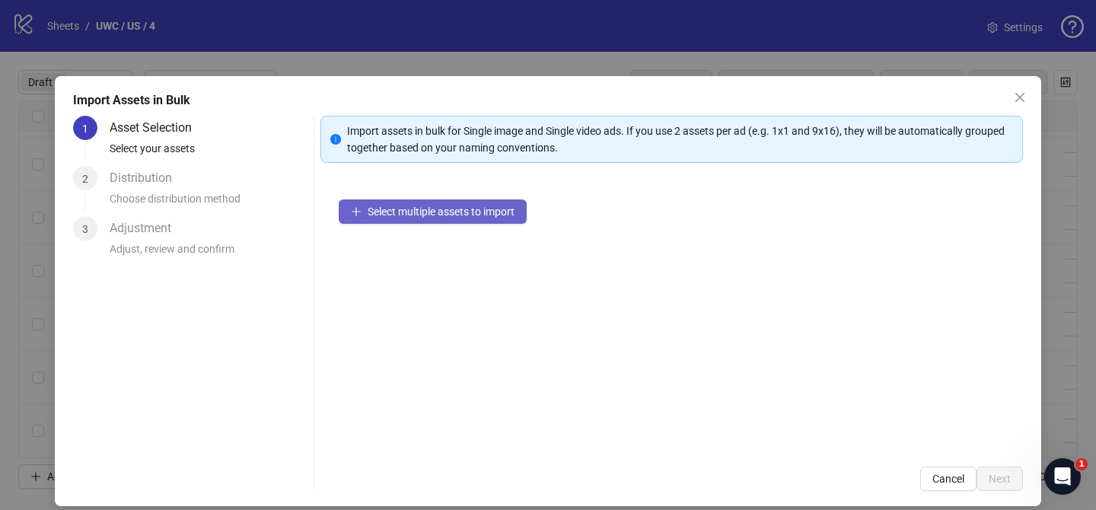
click at [470, 210] on span "Select multiple assets to import" at bounding box center [441, 211] width 147 height 12
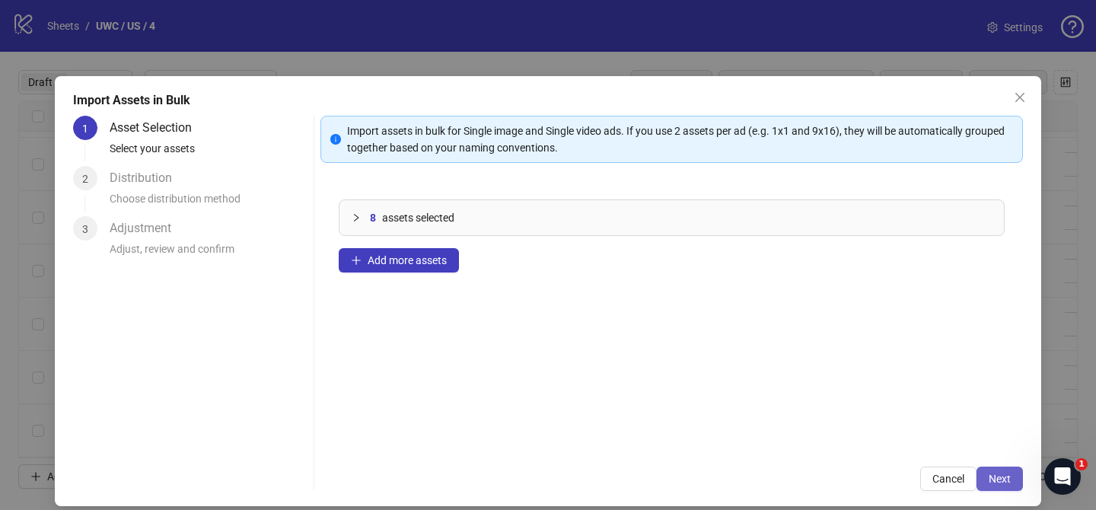
click at [1001, 483] on span "Next" at bounding box center [1000, 479] width 22 height 12
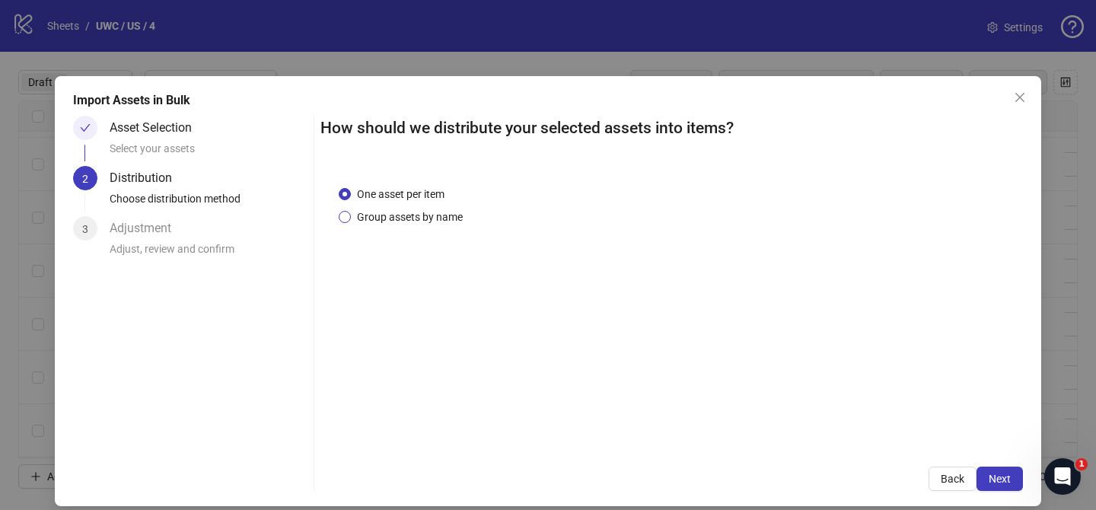
click at [432, 220] on span "Group assets by name" at bounding box center [410, 217] width 118 height 17
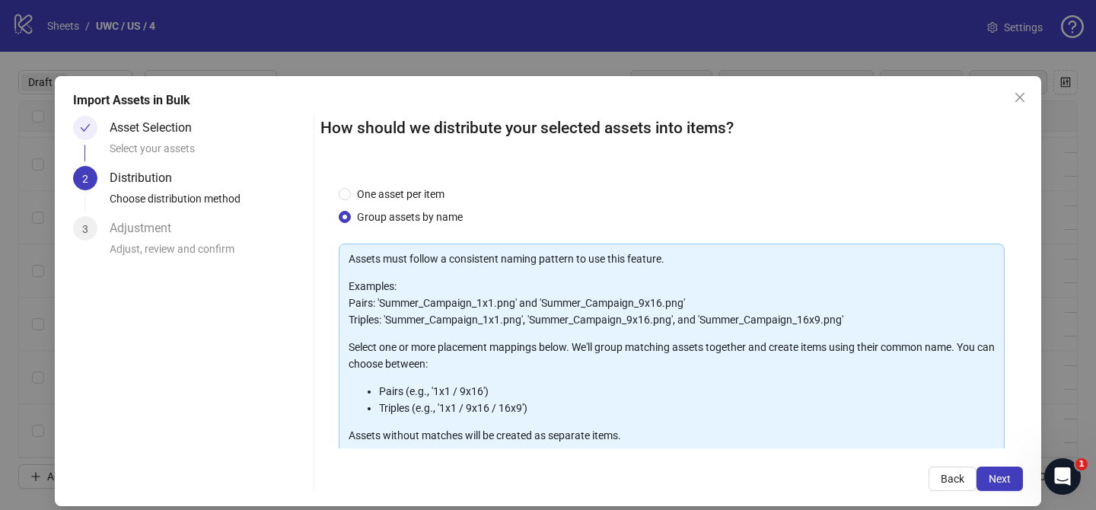
scroll to position [164, 0]
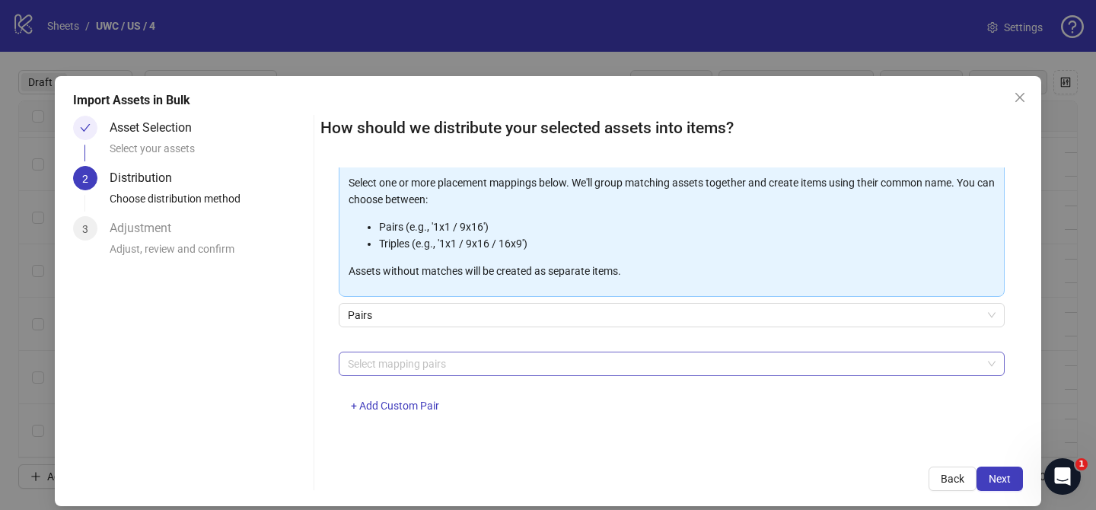
click at [451, 365] on div at bounding box center [664, 363] width 644 height 21
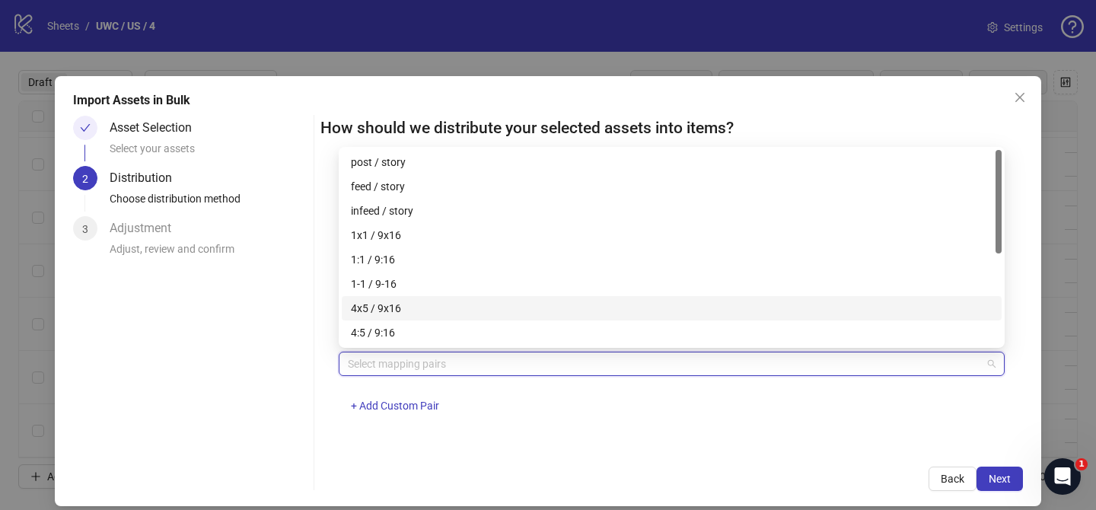
click at [431, 313] on div "4x5 / 9x16" at bounding box center [672, 308] width 642 height 17
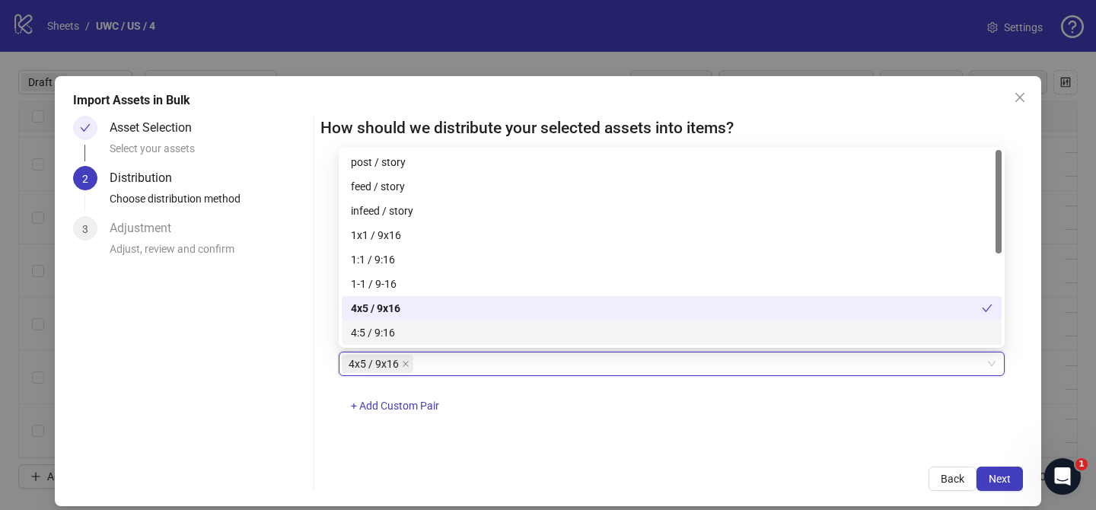
click at [1014, 491] on div "Import Assets in Bulk Asset Selection Select your assets 2 Distribution Choose …" at bounding box center [548, 291] width 986 height 430
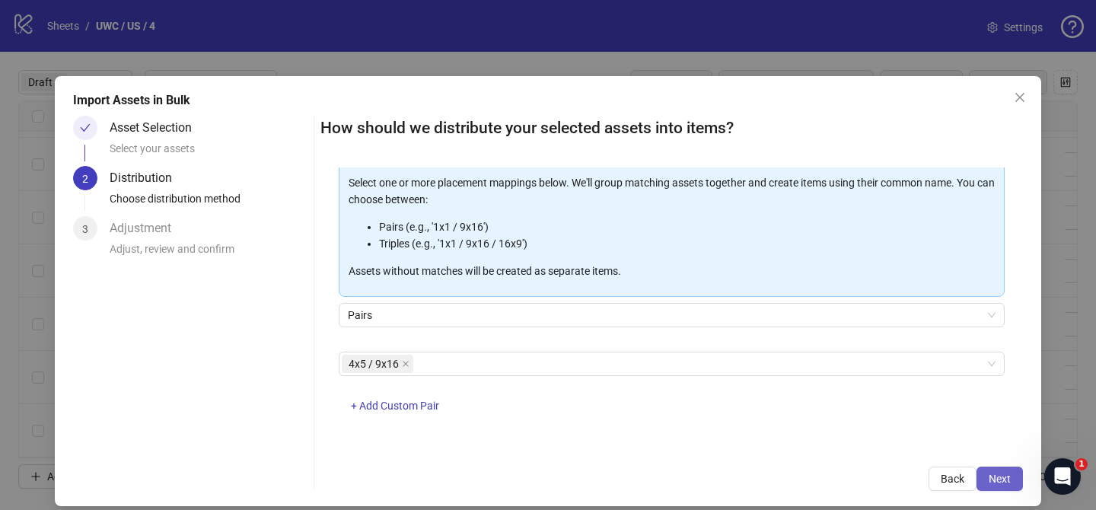
click at [1012, 487] on button "Next" at bounding box center [999, 478] width 46 height 24
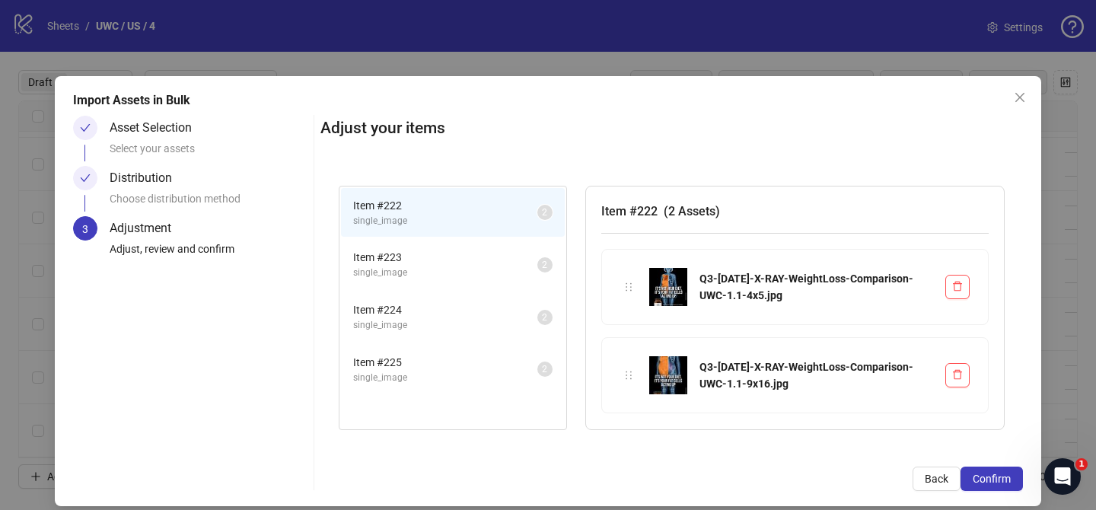
click at [1012, 487] on button "Confirm" at bounding box center [991, 478] width 62 height 24
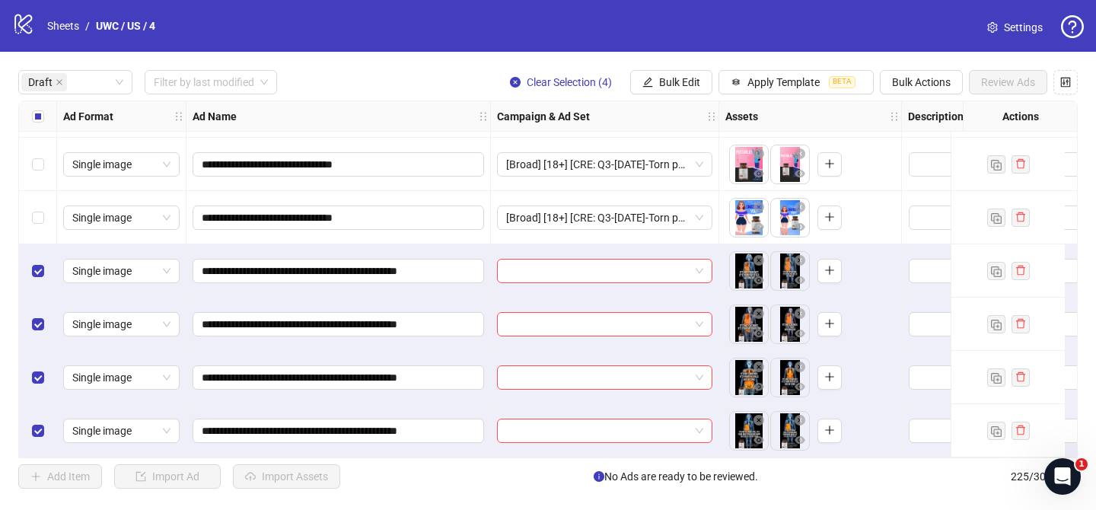
scroll to position [586, 0]
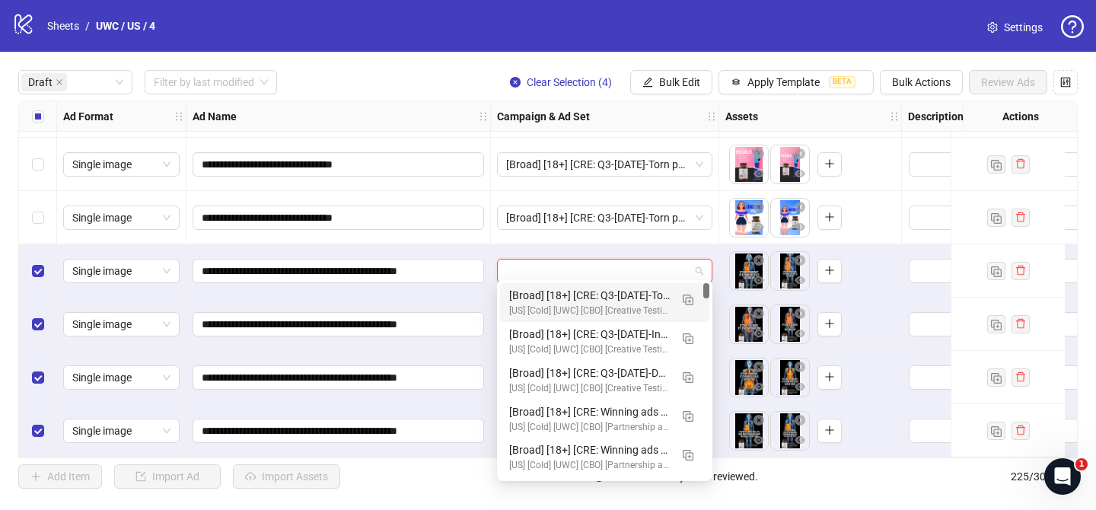
click at [575, 274] on input "search" at bounding box center [597, 271] width 183 height 23
click at [697, 299] on button "button" at bounding box center [688, 299] width 24 height 24
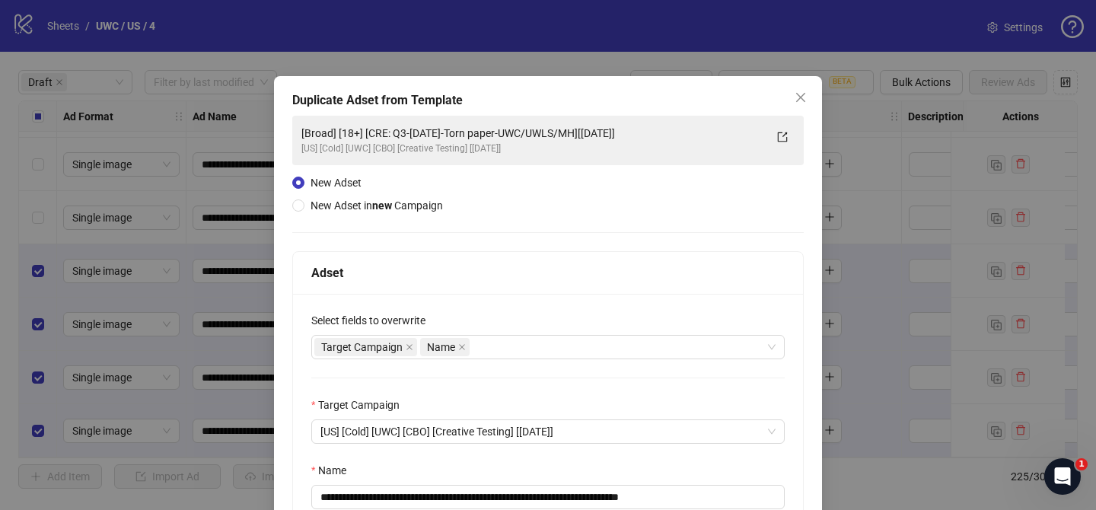
scroll to position [53, 0]
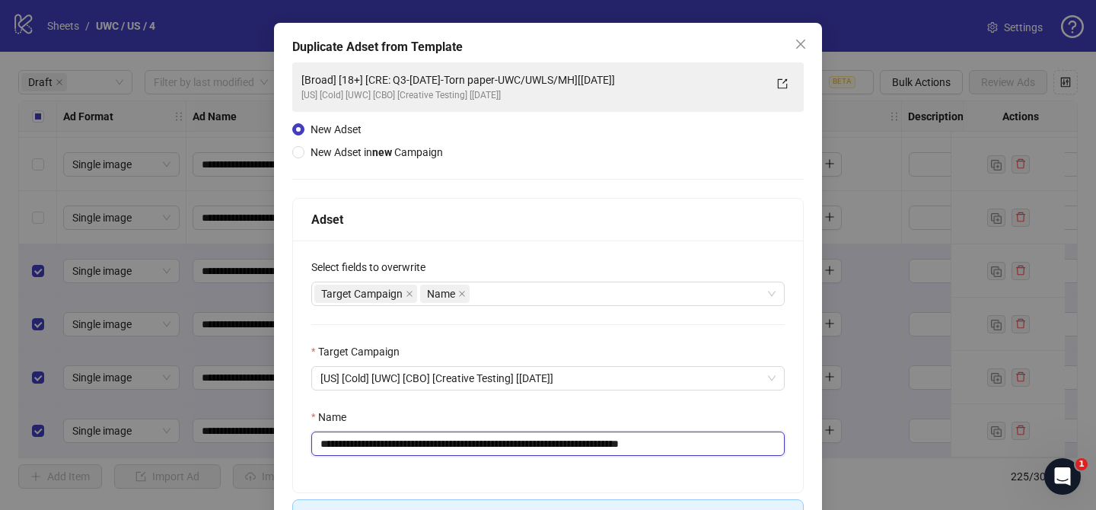
drag, startPoint x: 410, startPoint y: 444, endPoint x: 621, endPoint y: 440, distance: 210.8
click at [621, 440] on input "**********" at bounding box center [547, 443] width 473 height 24
paste input "**********"
drag, startPoint x: 746, startPoint y: 446, endPoint x: 809, endPoint y: 445, distance: 63.2
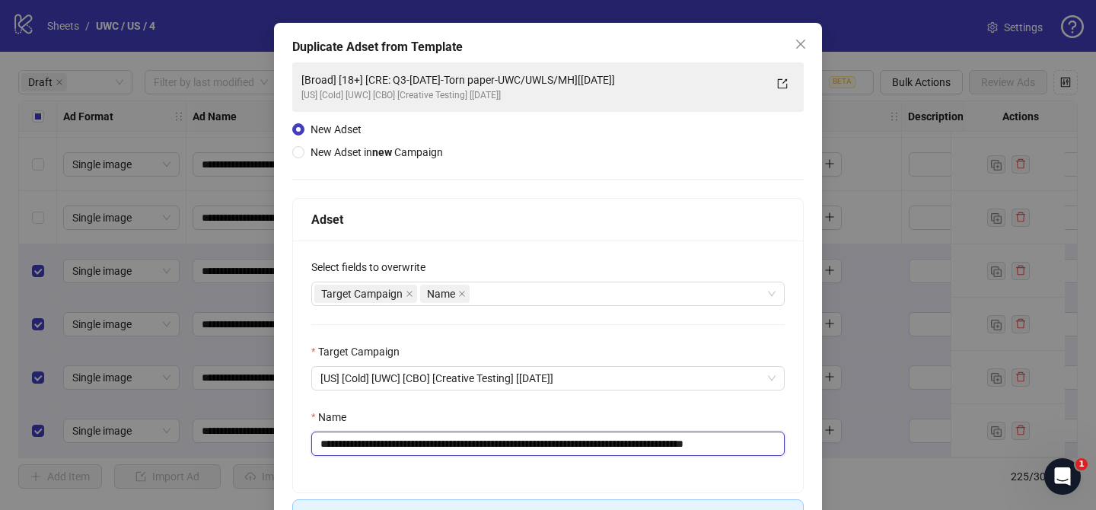
click at [809, 445] on div "**********" at bounding box center [548, 309] width 548 height 572
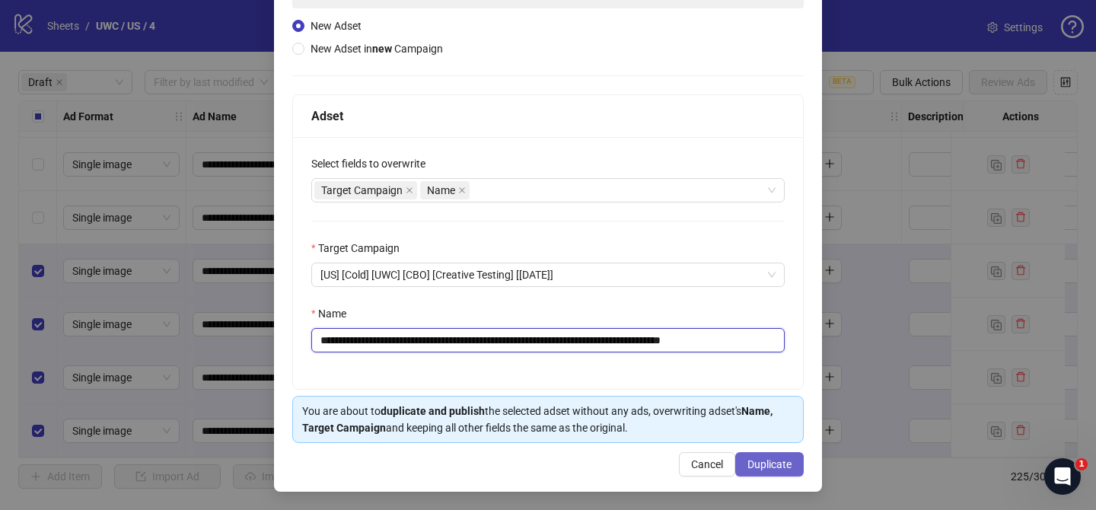
type input "**********"
click at [773, 465] on span "Duplicate" at bounding box center [769, 464] width 44 height 12
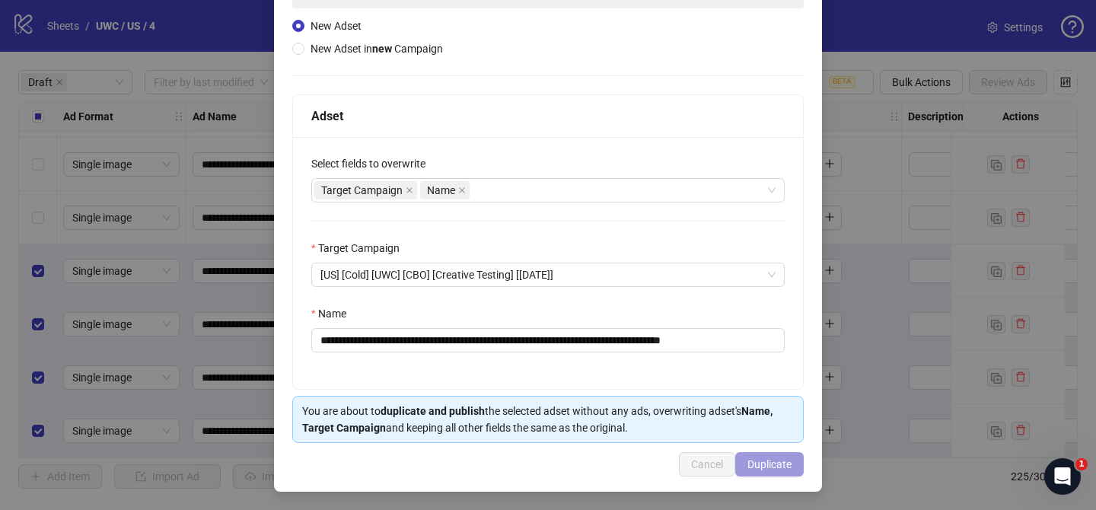
scroll to position [0, 0]
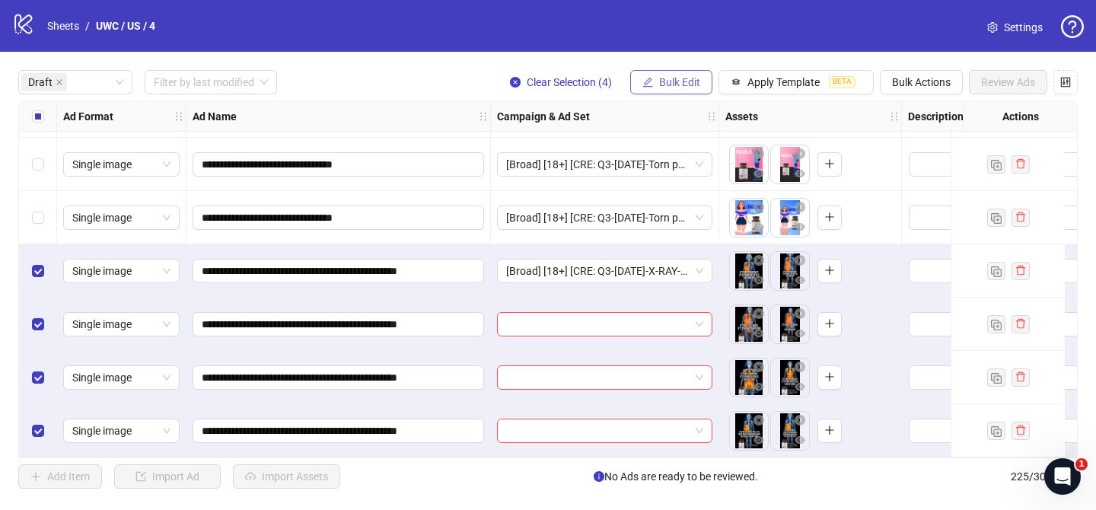
click at [649, 83] on icon "edit" at bounding box center [647, 82] width 11 height 11
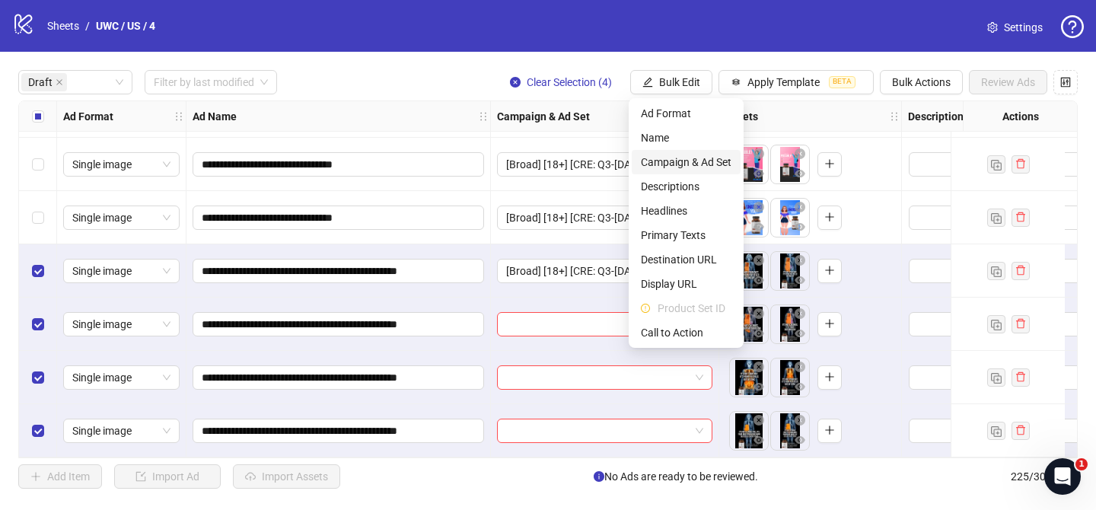
click at [698, 165] on span "Campaign & Ad Set" at bounding box center [686, 162] width 91 height 17
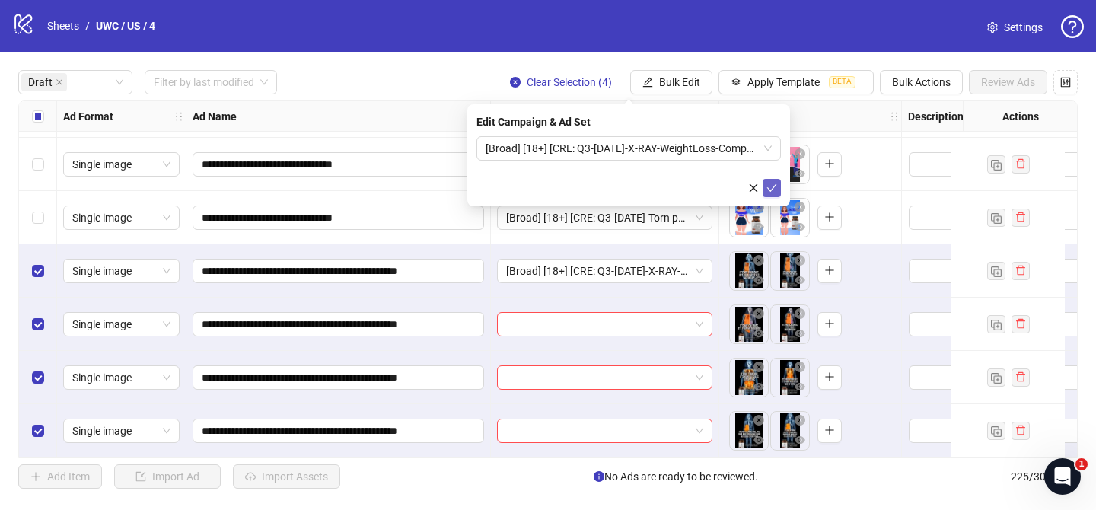
click at [770, 188] on icon "check" at bounding box center [771, 188] width 11 height 11
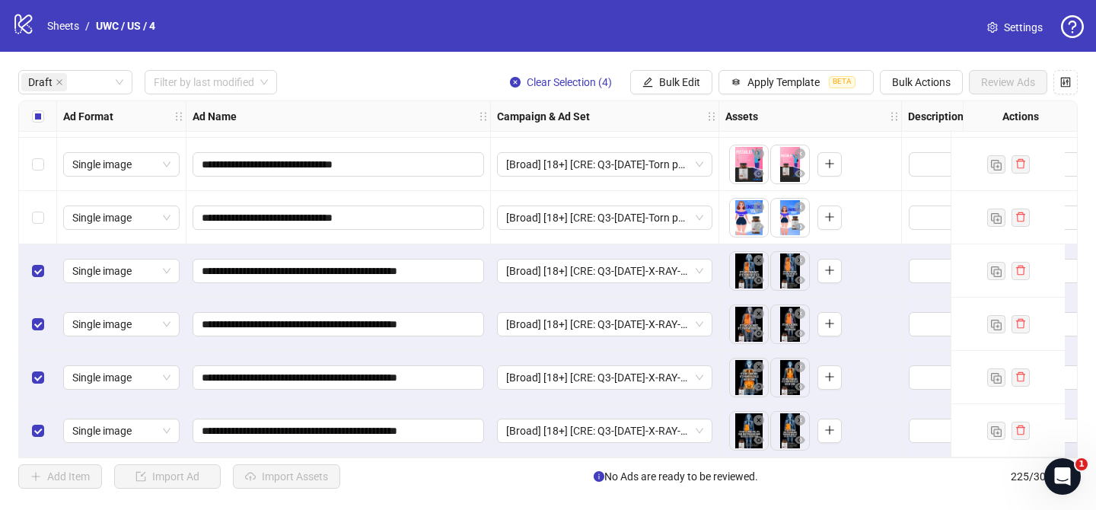
click at [36, 106] on div "Select all rows" at bounding box center [38, 116] width 38 height 30
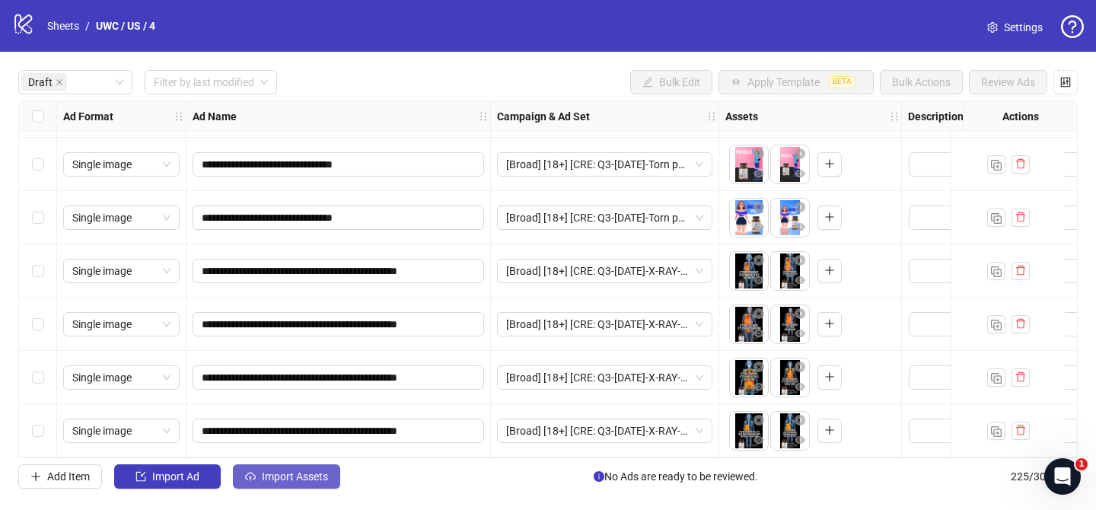
click at [301, 476] on span "Import Assets" at bounding box center [295, 476] width 66 height 12
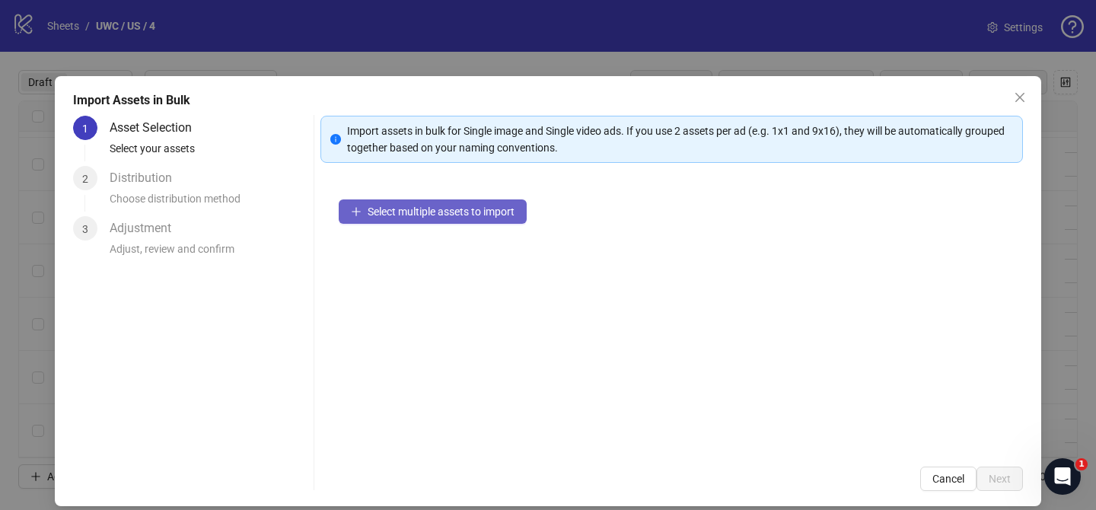
click at [440, 216] on span "Select multiple assets to import" at bounding box center [441, 211] width 147 height 12
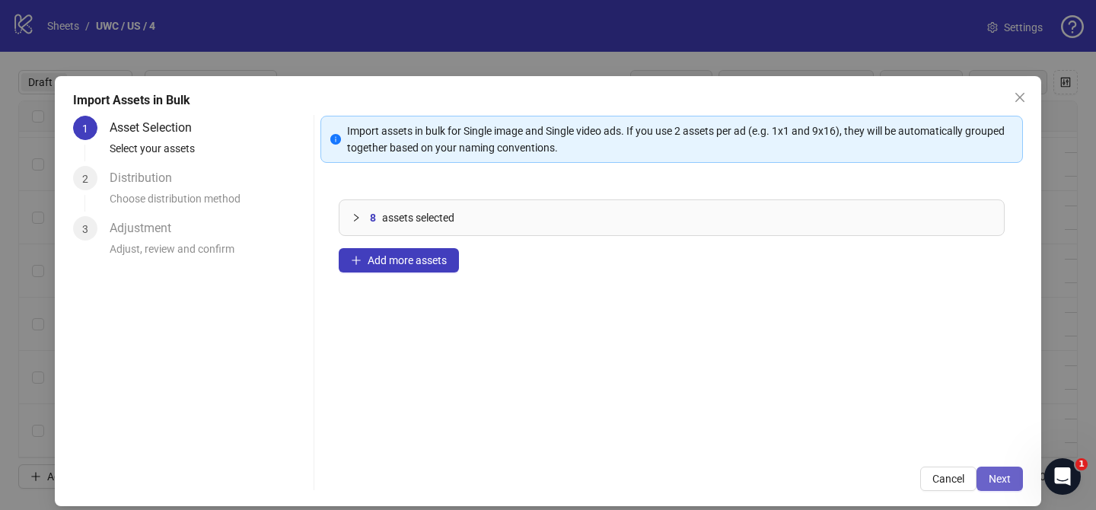
click at [1003, 481] on span "Next" at bounding box center [1000, 479] width 22 height 12
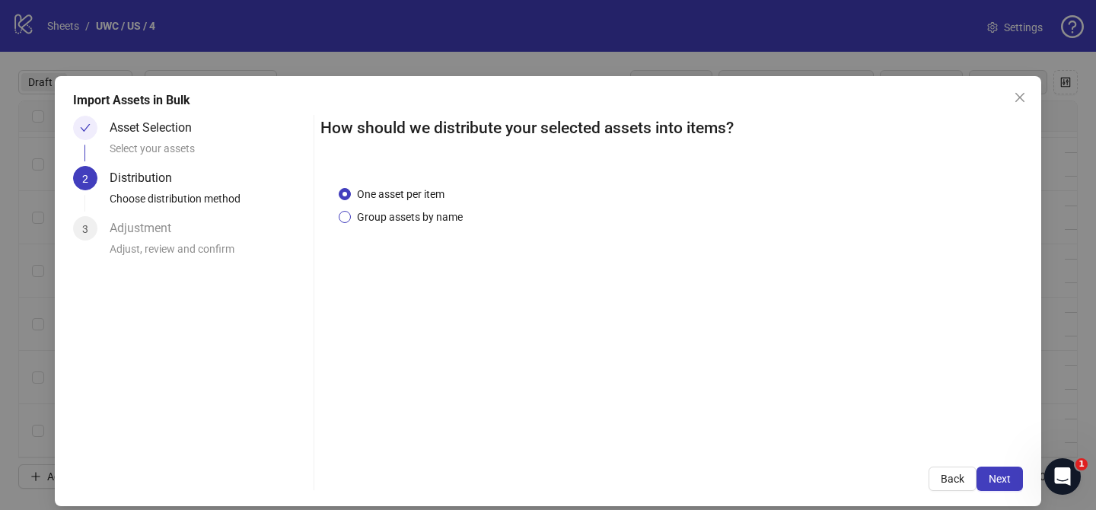
click at [405, 220] on span "Group assets by name" at bounding box center [410, 217] width 118 height 17
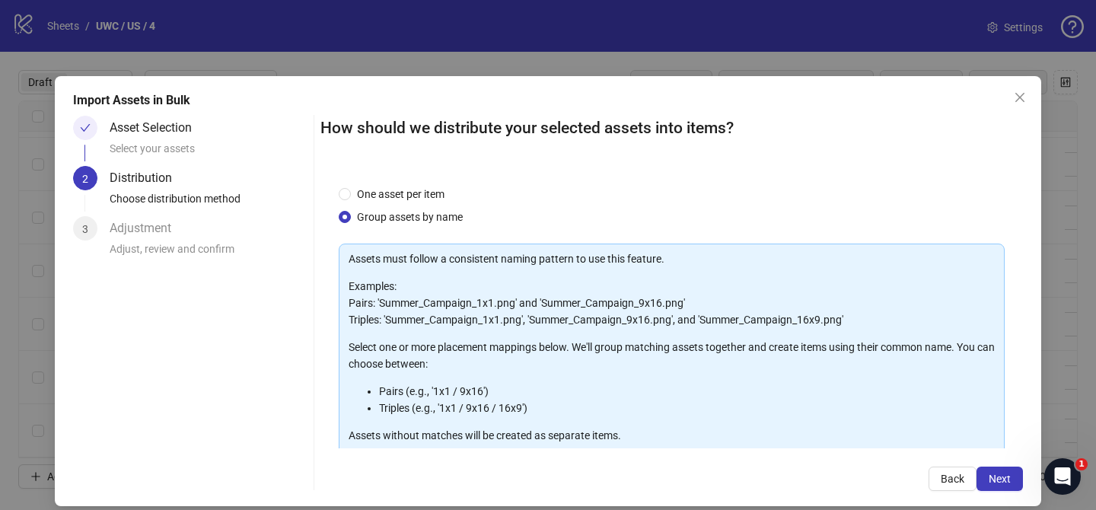
scroll to position [164, 0]
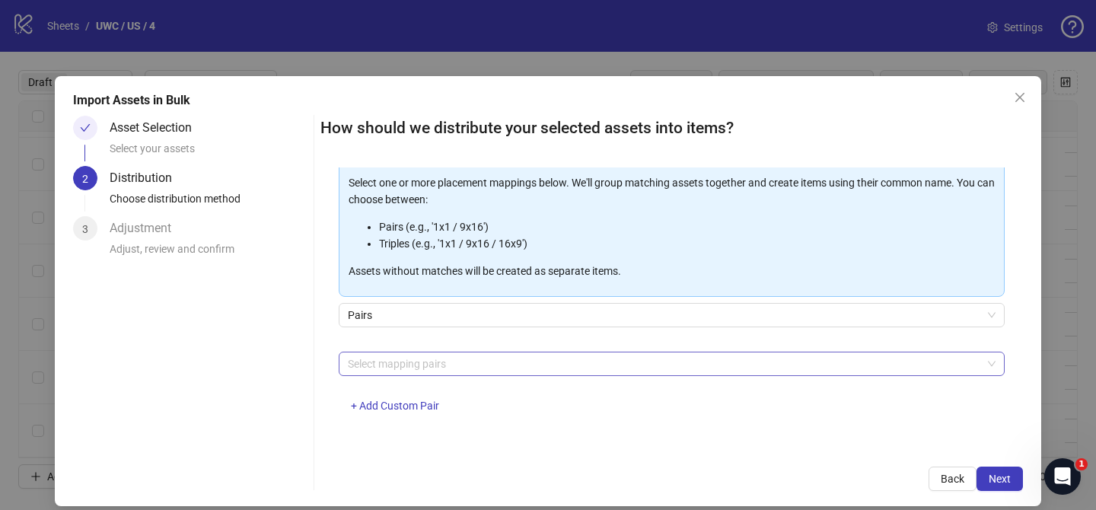
click at [425, 369] on div at bounding box center [664, 363] width 644 height 21
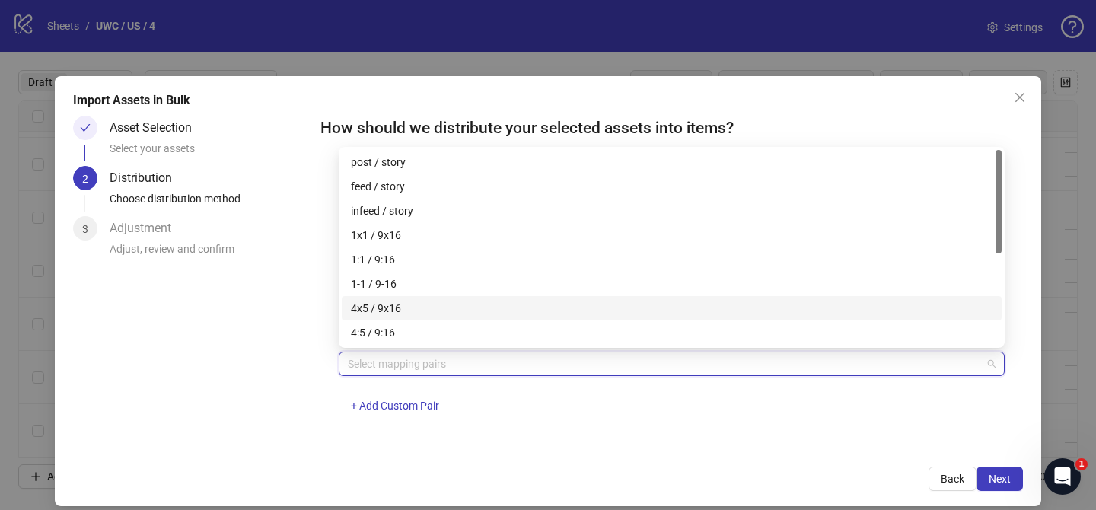
click at [416, 316] on div "4x5 / 9x16" at bounding box center [672, 308] width 642 height 17
click at [1002, 486] on button "Next" at bounding box center [999, 478] width 46 height 24
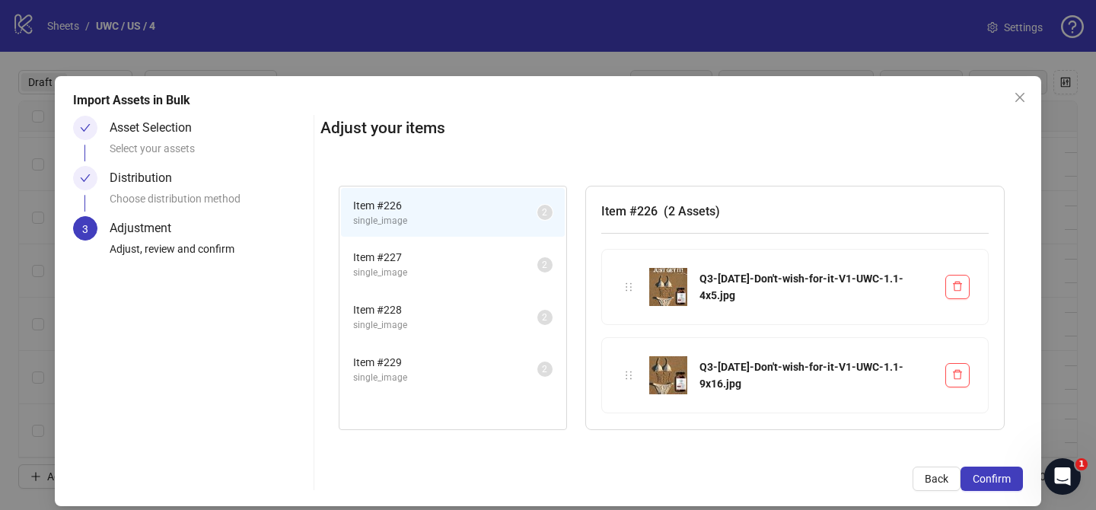
click at [1002, 486] on button "Confirm" at bounding box center [991, 478] width 62 height 24
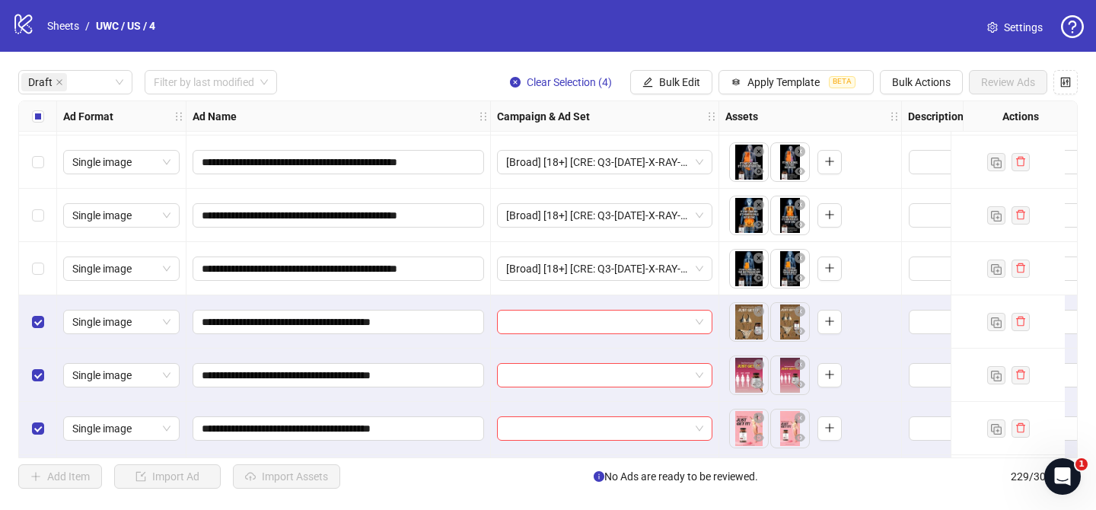
scroll to position [799, 0]
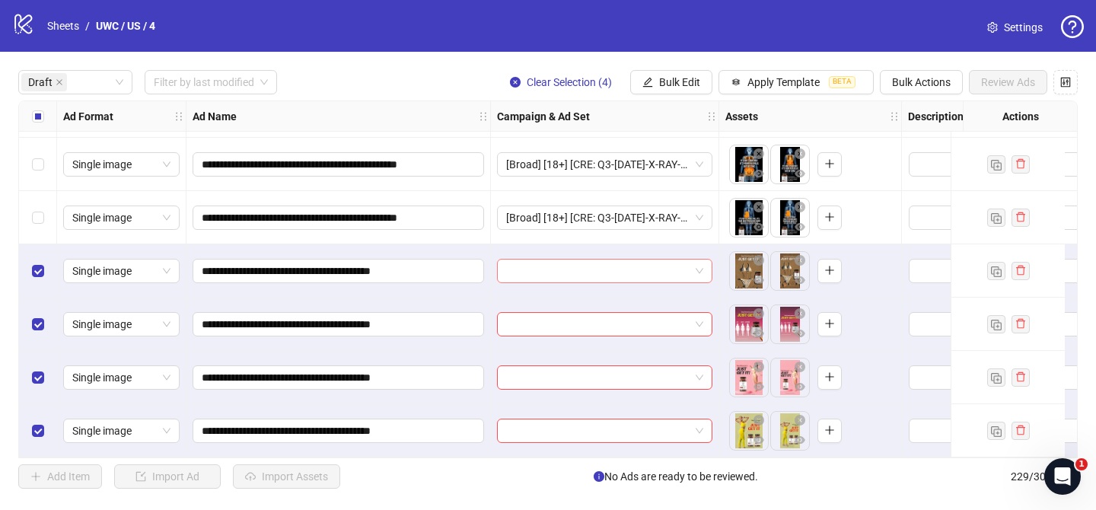
click at [600, 268] on input "search" at bounding box center [597, 271] width 183 height 23
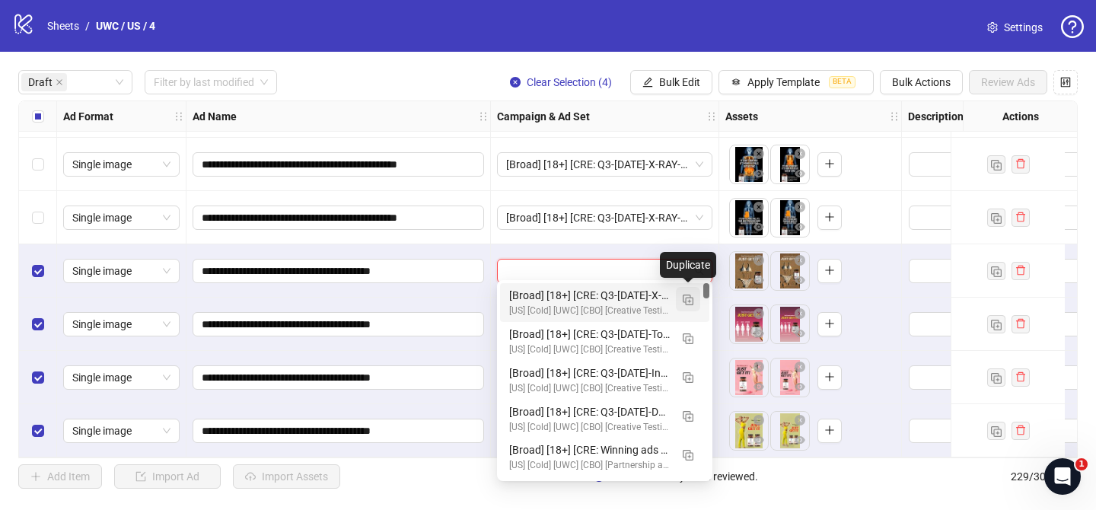
click at [683, 297] on img "button" at bounding box center [688, 300] width 11 height 11
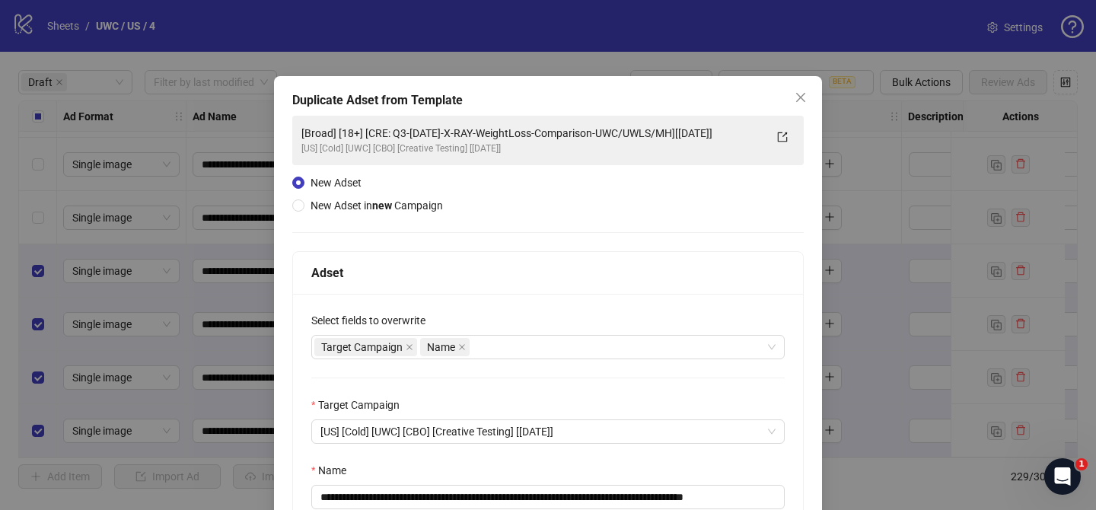
scroll to position [61, 0]
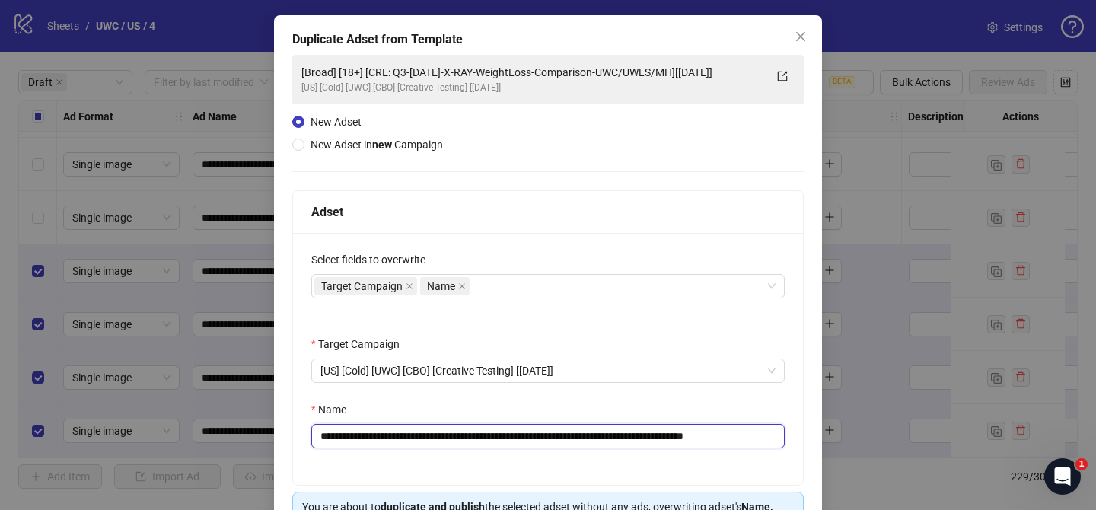
drag, startPoint x: 410, startPoint y: 438, endPoint x: 715, endPoint y: 438, distance: 305.2
click at [715, 438] on input "**********" at bounding box center [547, 436] width 473 height 24
paste input "text"
drag, startPoint x: 729, startPoint y: 439, endPoint x: 795, endPoint y: 438, distance: 66.2
click at [795, 438] on div "**********" at bounding box center [548, 359] width 510 height 252
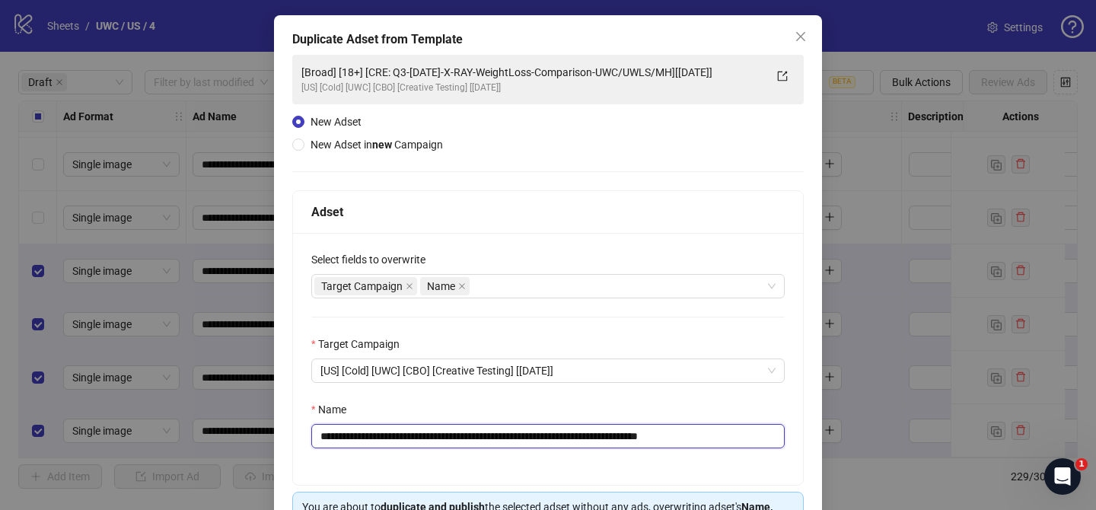
scroll to position [158, 0]
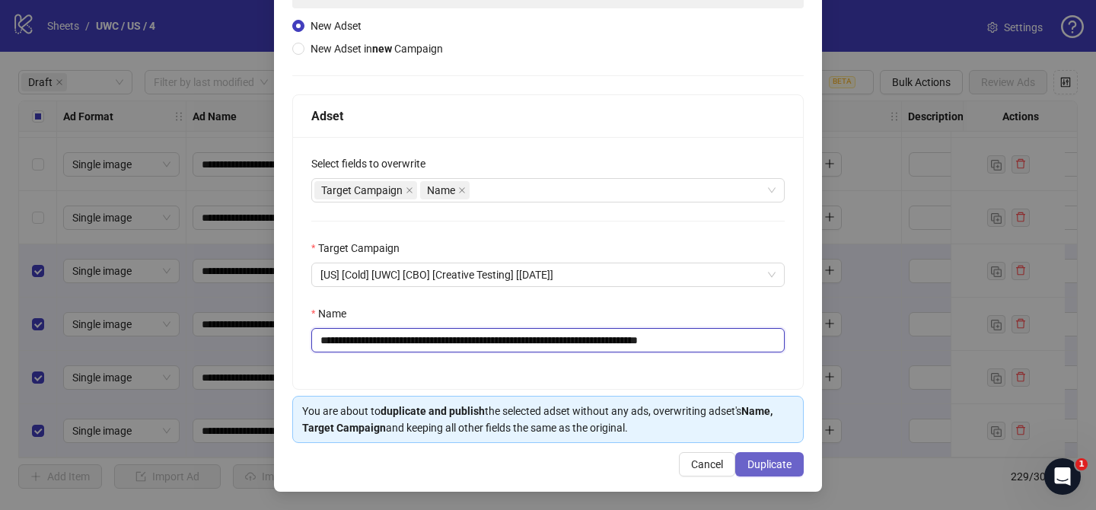
type input "**********"
click at [785, 471] on button "Duplicate" at bounding box center [769, 464] width 68 height 24
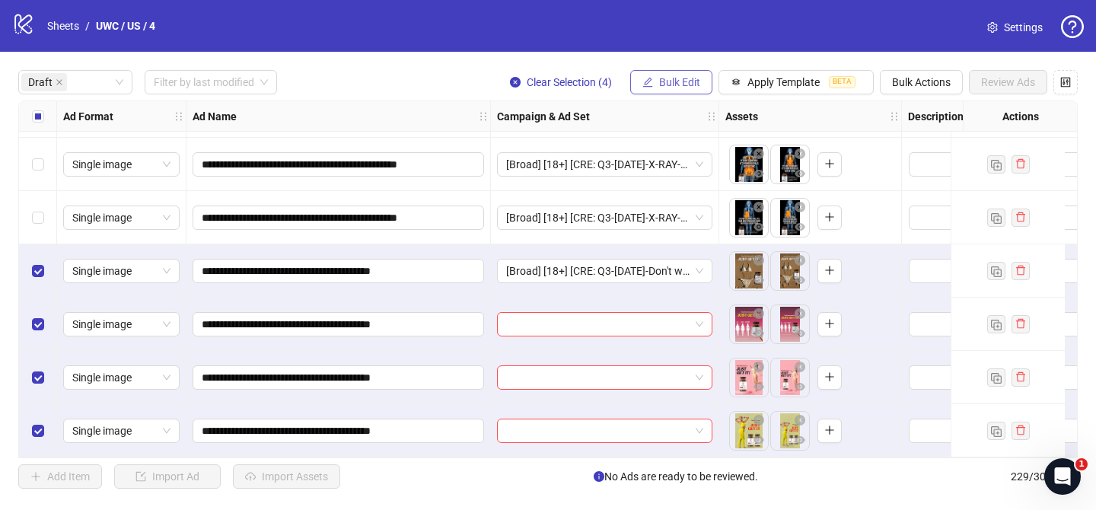
click at [696, 78] on span "Bulk Edit" at bounding box center [679, 82] width 41 height 12
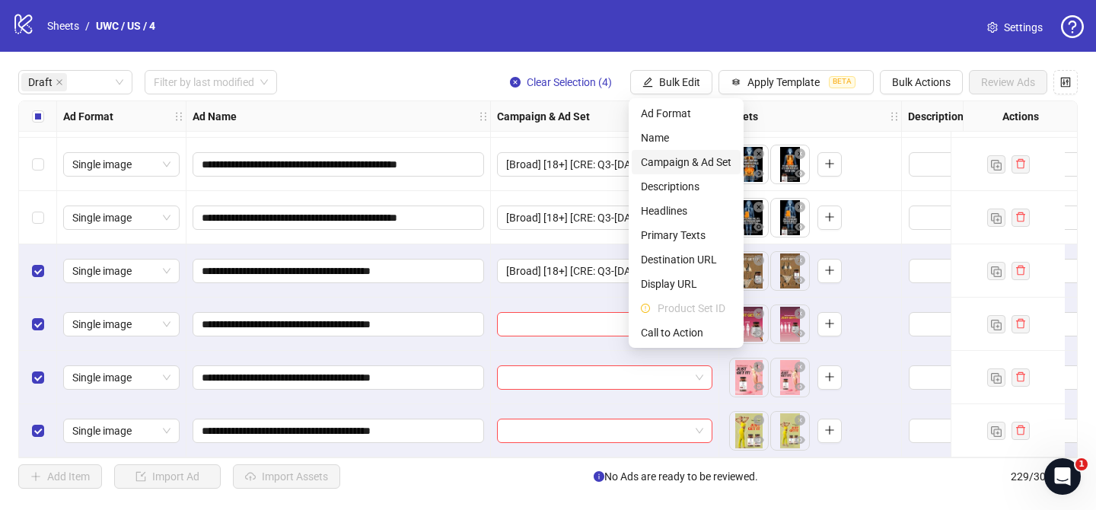
click at [692, 161] on span "Campaign & Ad Set" at bounding box center [686, 162] width 91 height 17
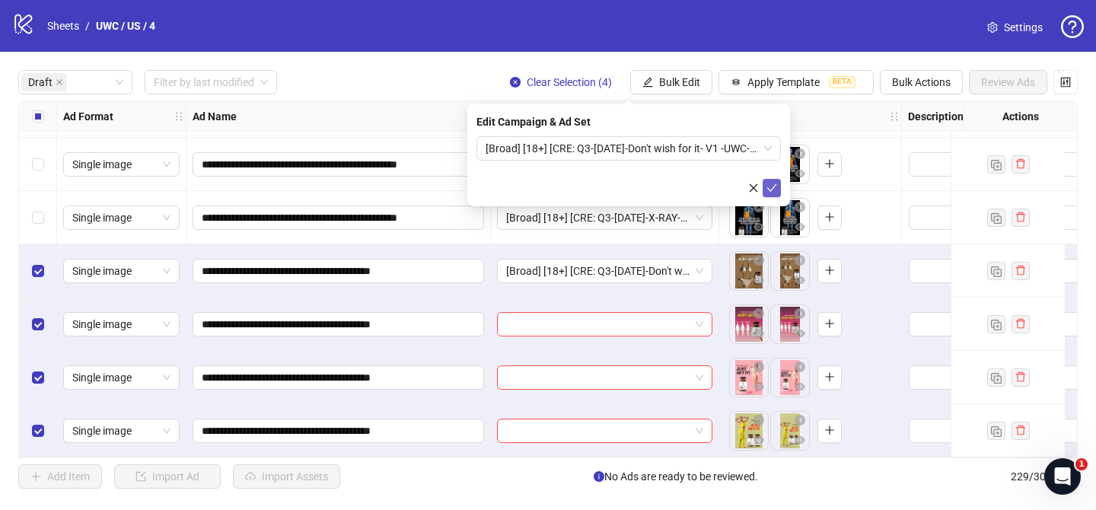
click at [769, 187] on icon "check" at bounding box center [771, 188] width 11 height 11
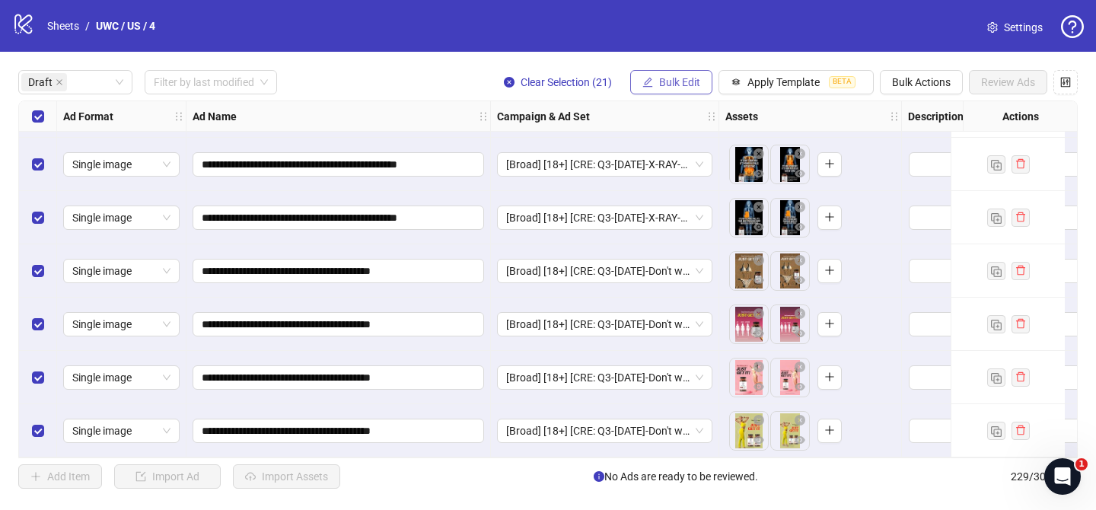
click at [685, 78] on span "Bulk Edit" at bounding box center [679, 82] width 41 height 12
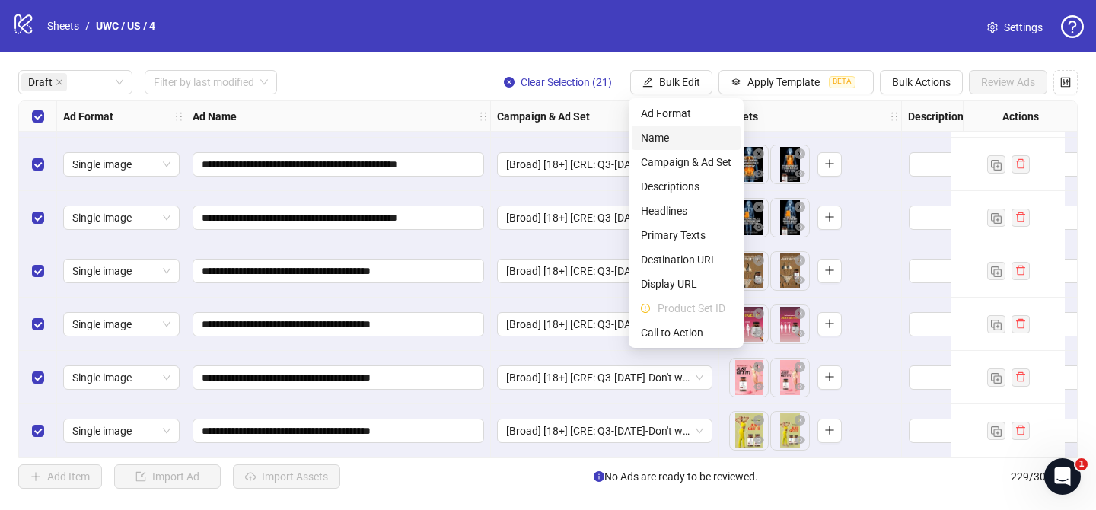
click at [661, 144] on span "Name" at bounding box center [686, 137] width 91 height 17
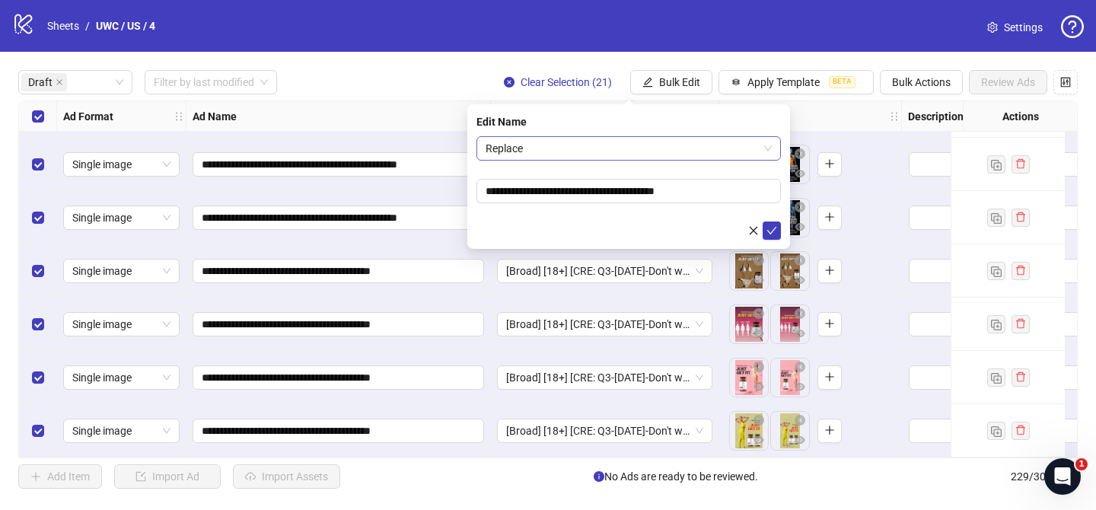
click at [608, 154] on span "Replace" at bounding box center [629, 148] width 286 height 23
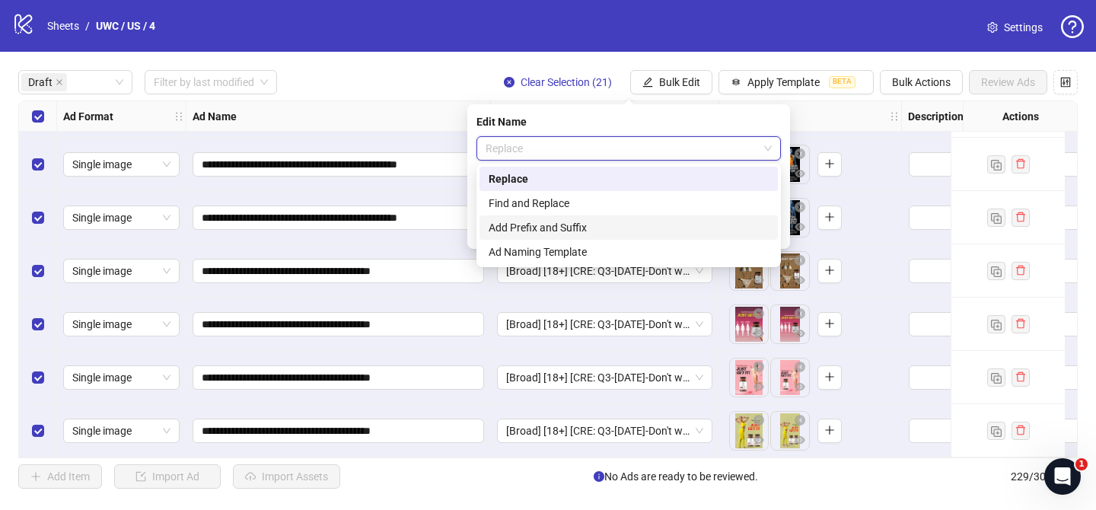
click at [581, 222] on div "Add Prefix and Suffix" at bounding box center [629, 227] width 280 height 17
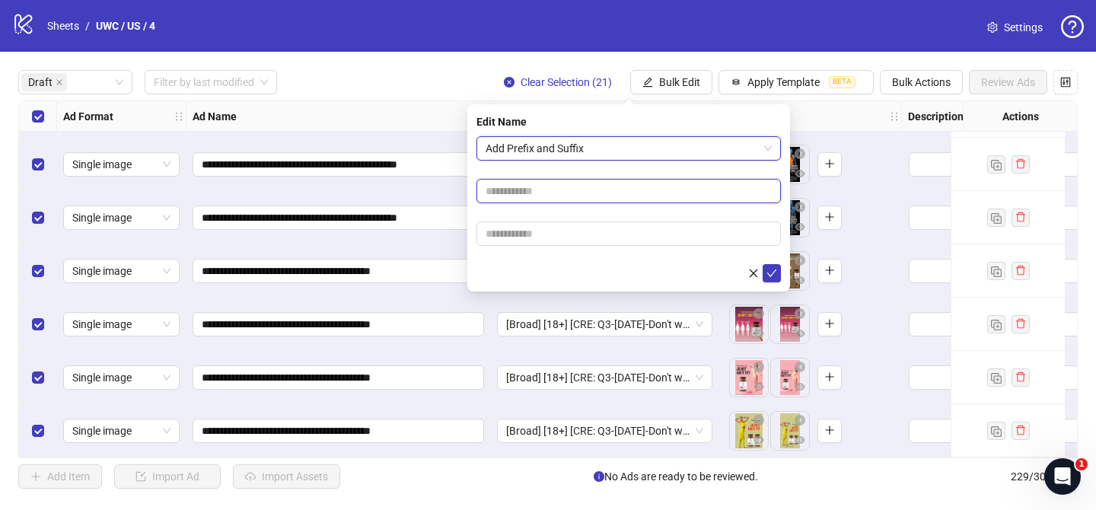
click at [569, 199] on input "text" at bounding box center [628, 191] width 304 height 24
paste input "**********"
type input "**********"
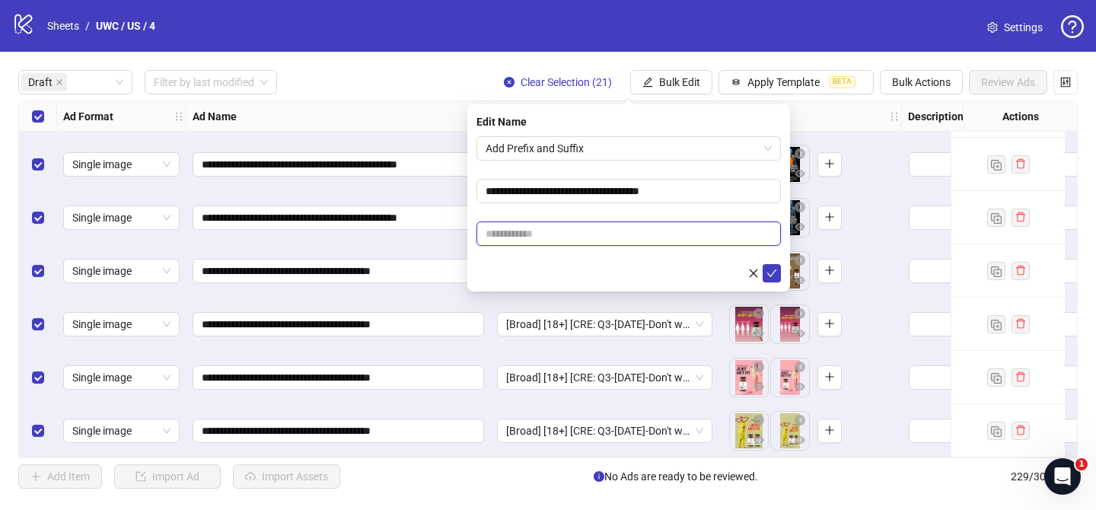
click at [604, 231] on input "text" at bounding box center [628, 233] width 304 height 24
paste input "**********"
type input "**********"
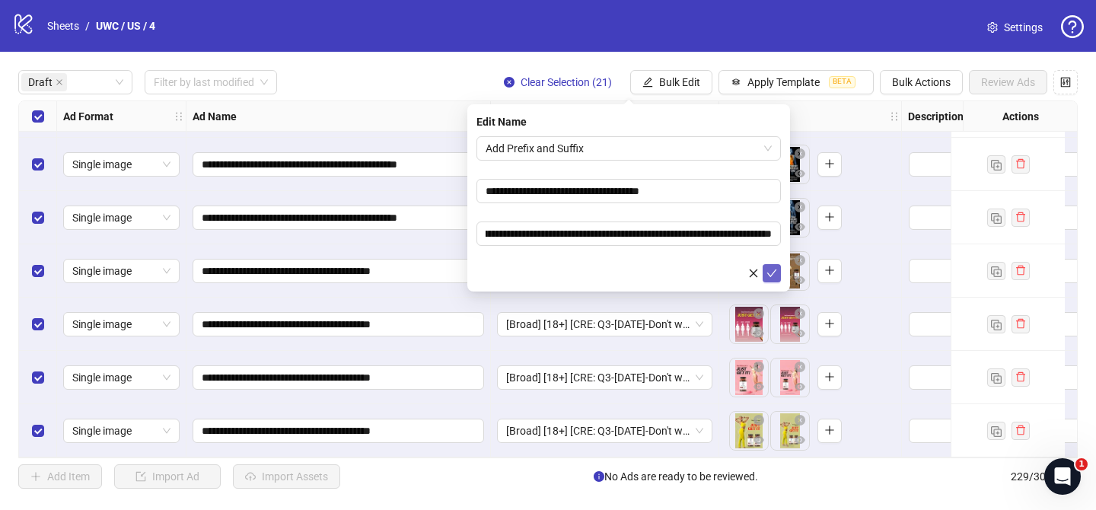
click at [774, 275] on icon "check" at bounding box center [771, 273] width 11 height 11
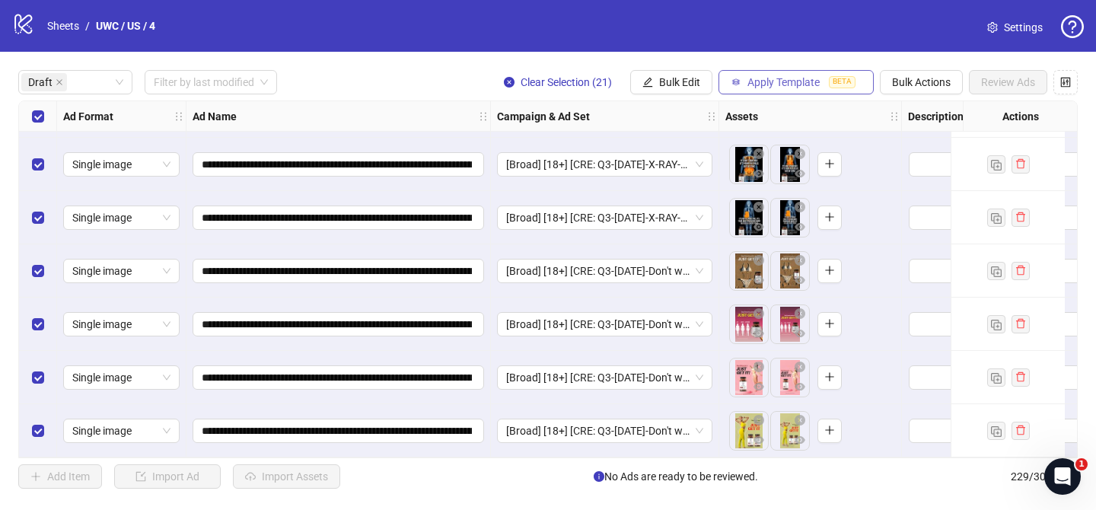
click at [801, 89] on button "Apply Template BETA" at bounding box center [795, 82] width 155 height 24
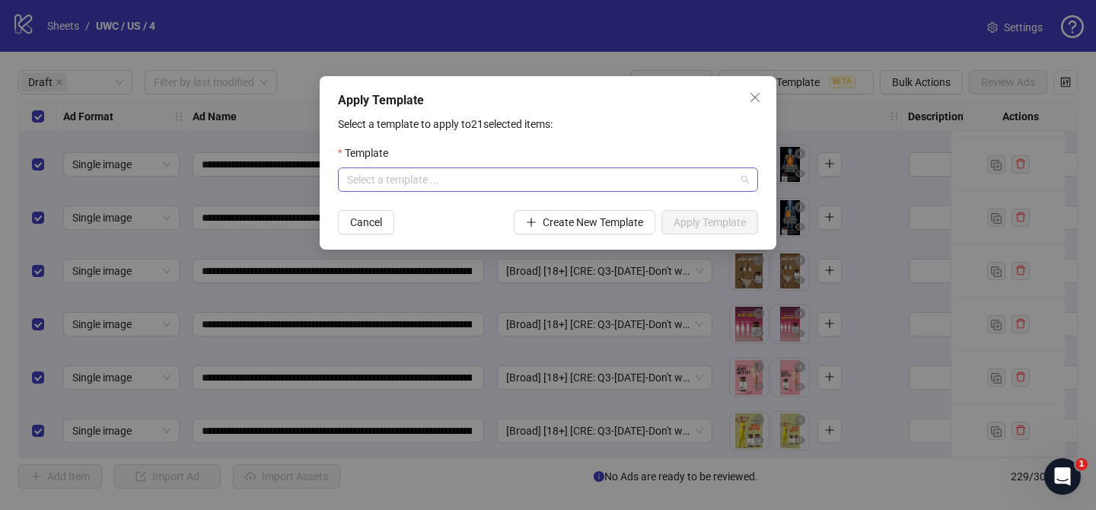
click at [615, 189] on input "search" at bounding box center [541, 179] width 388 height 23
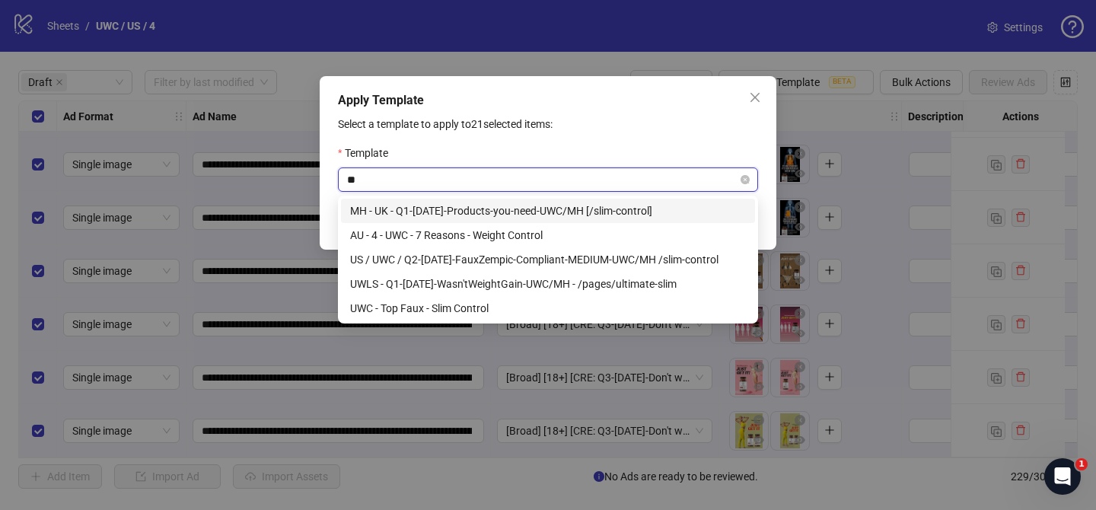
type input "***"
click at [545, 259] on div "US / UWC / Q2-[DATE]-FauxZempic-Compliant-MEDIUM-UWC/MH /slim-control" at bounding box center [548, 259] width 396 height 17
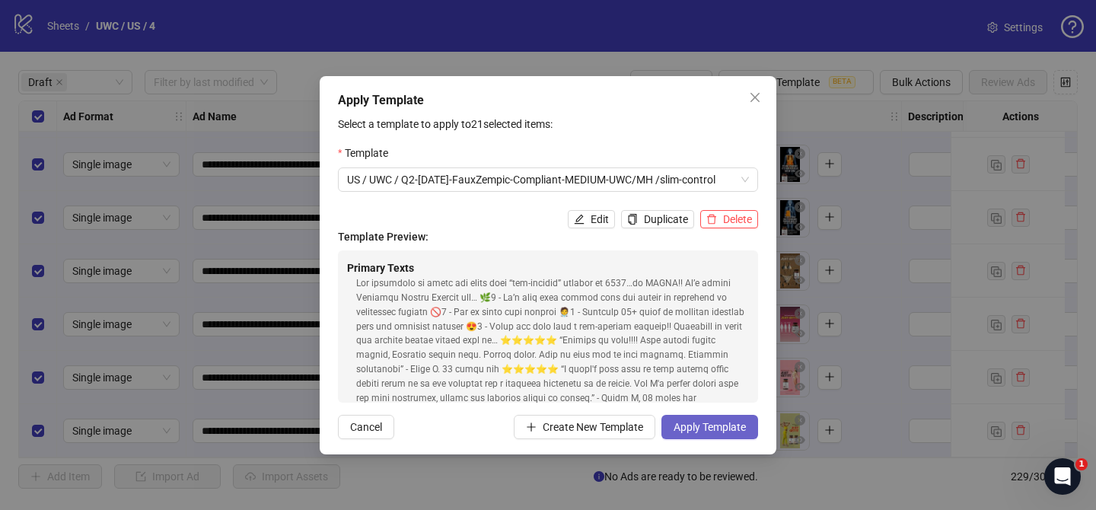
click at [731, 431] on span "Apply Template" at bounding box center [709, 427] width 72 height 12
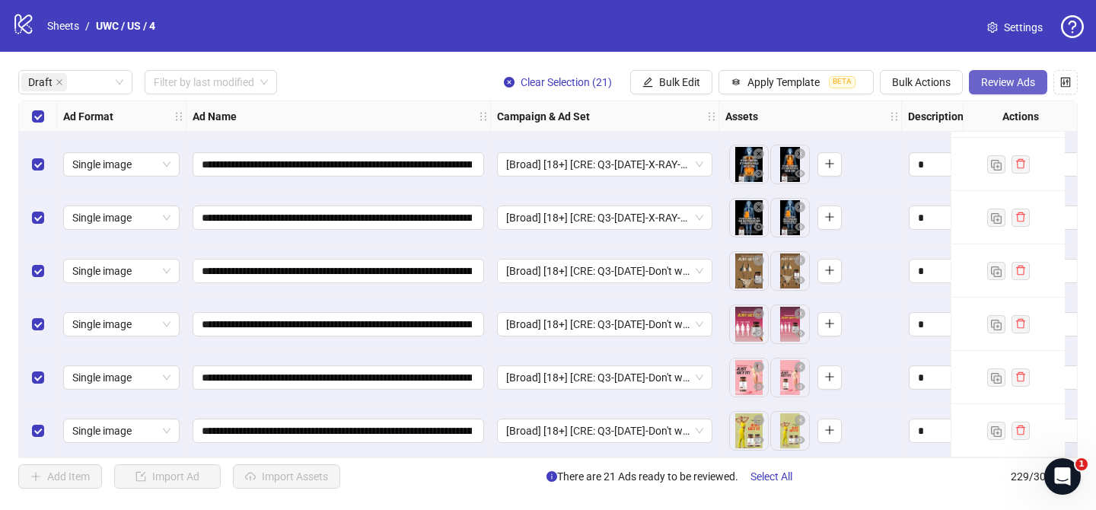
click at [1006, 85] on span "Review Ads" at bounding box center [1008, 82] width 54 height 12
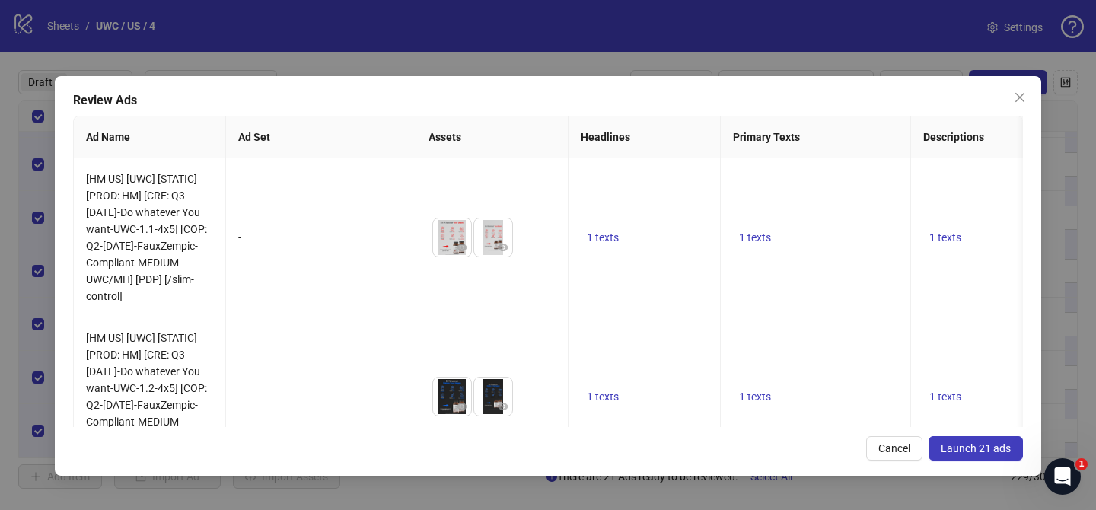
click at [960, 454] on button "Launch 21 ads" at bounding box center [975, 448] width 94 height 24
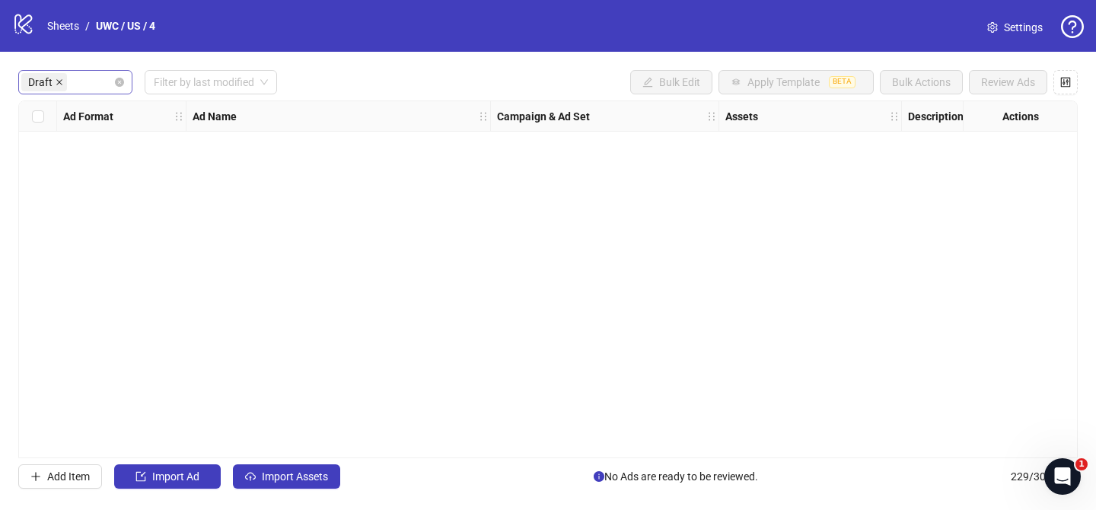
click at [56, 84] on icon "close" at bounding box center [59, 82] width 6 height 6
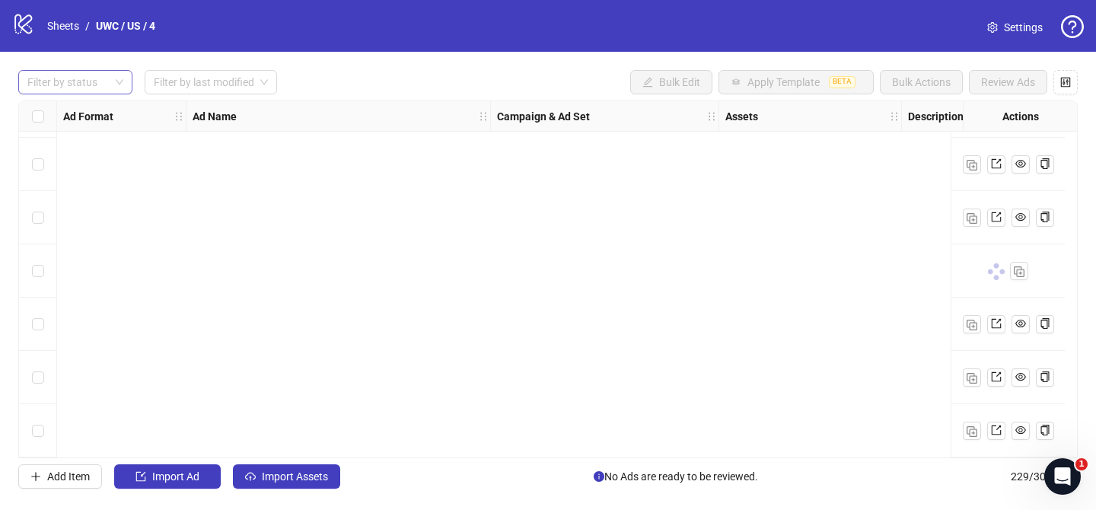
scroll to position [11879, 0]
